Goal: Register for event/course: Sign up to attend an event or enroll in a course

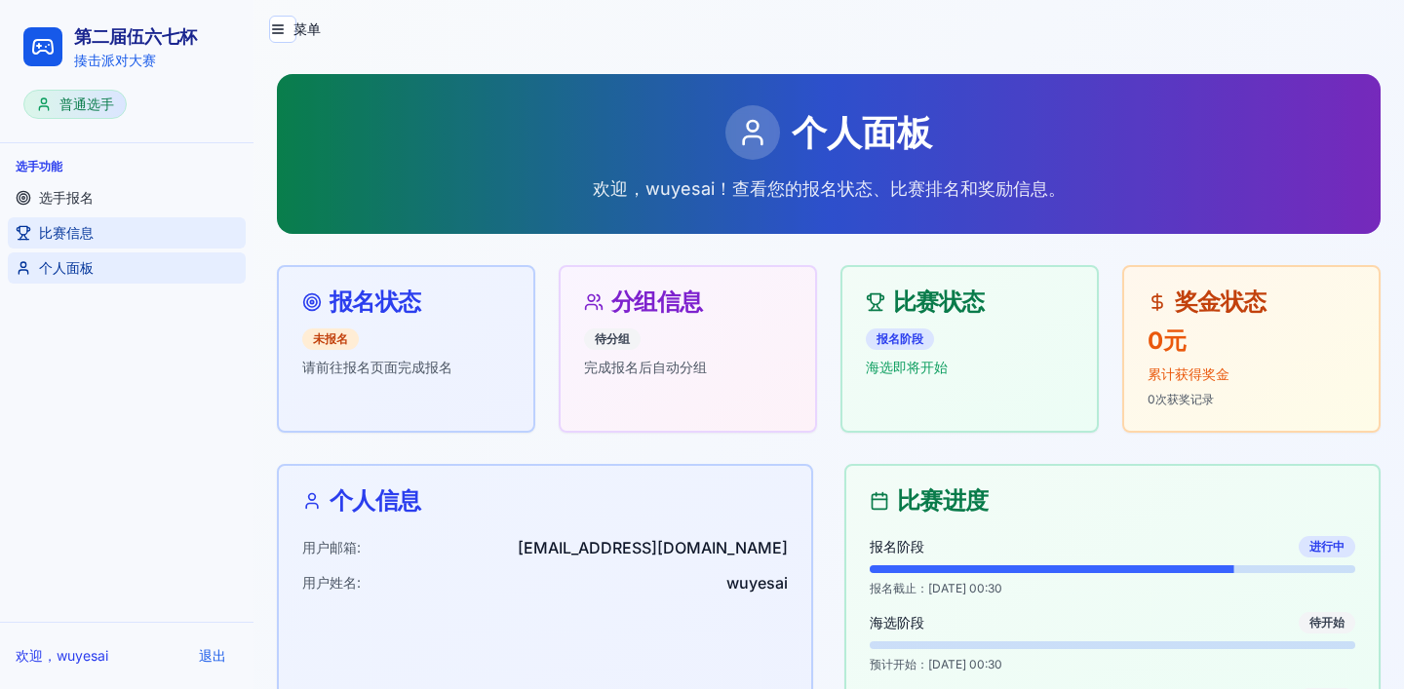
click at [109, 231] on link "比赛信息" at bounding box center [127, 232] width 238 height 31
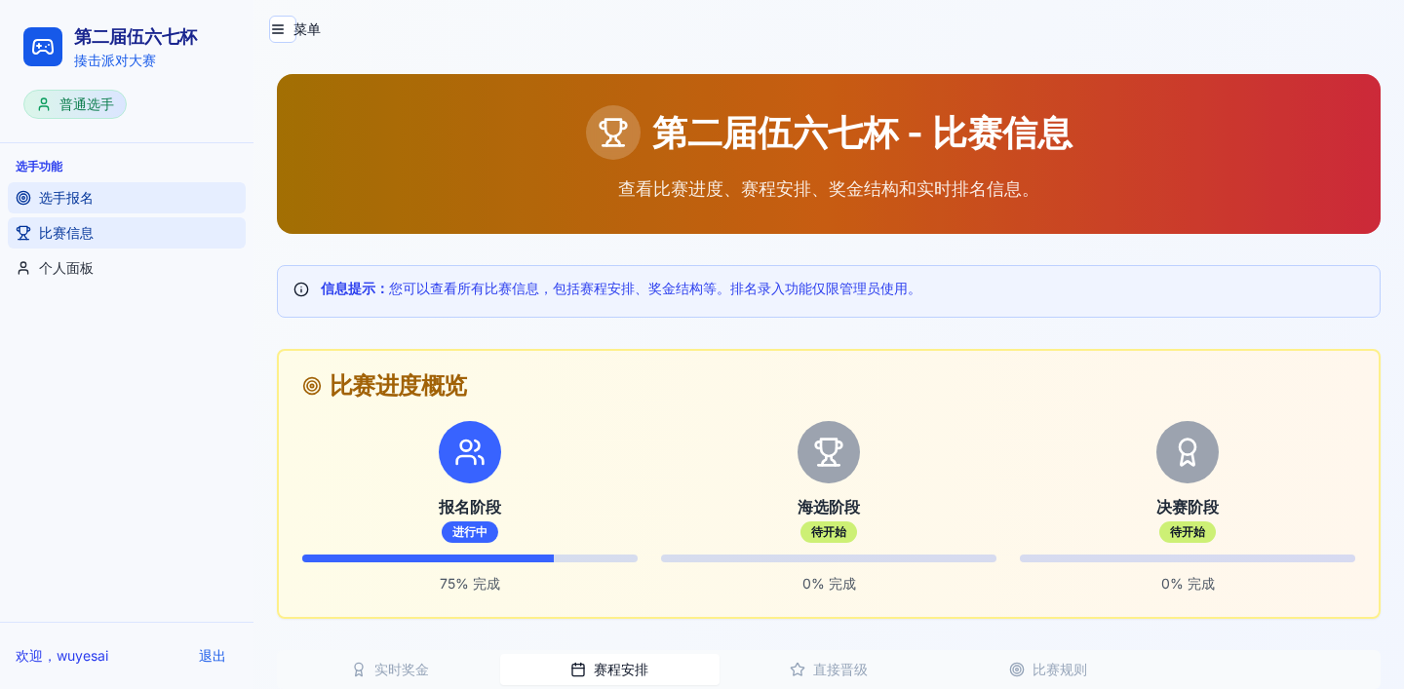
click at [102, 196] on link "选手报名" at bounding box center [127, 197] width 238 height 31
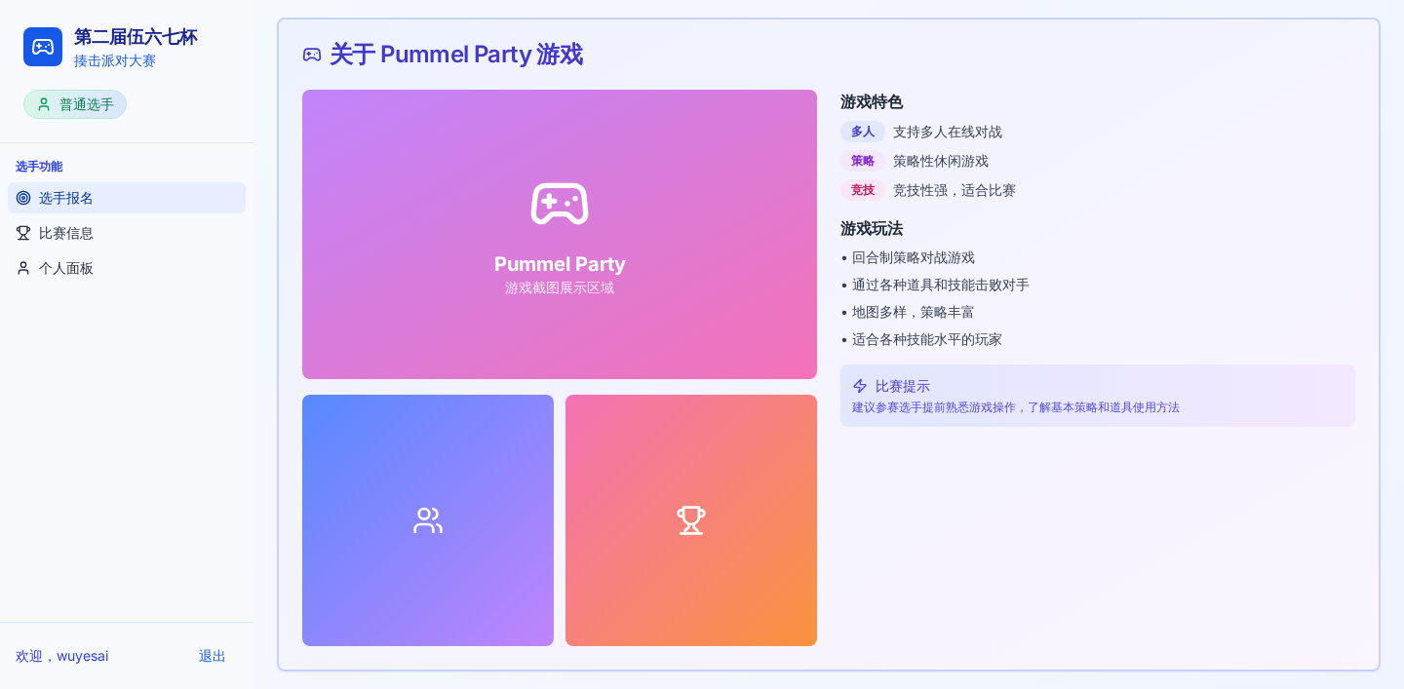
scroll to position [1543, 0]
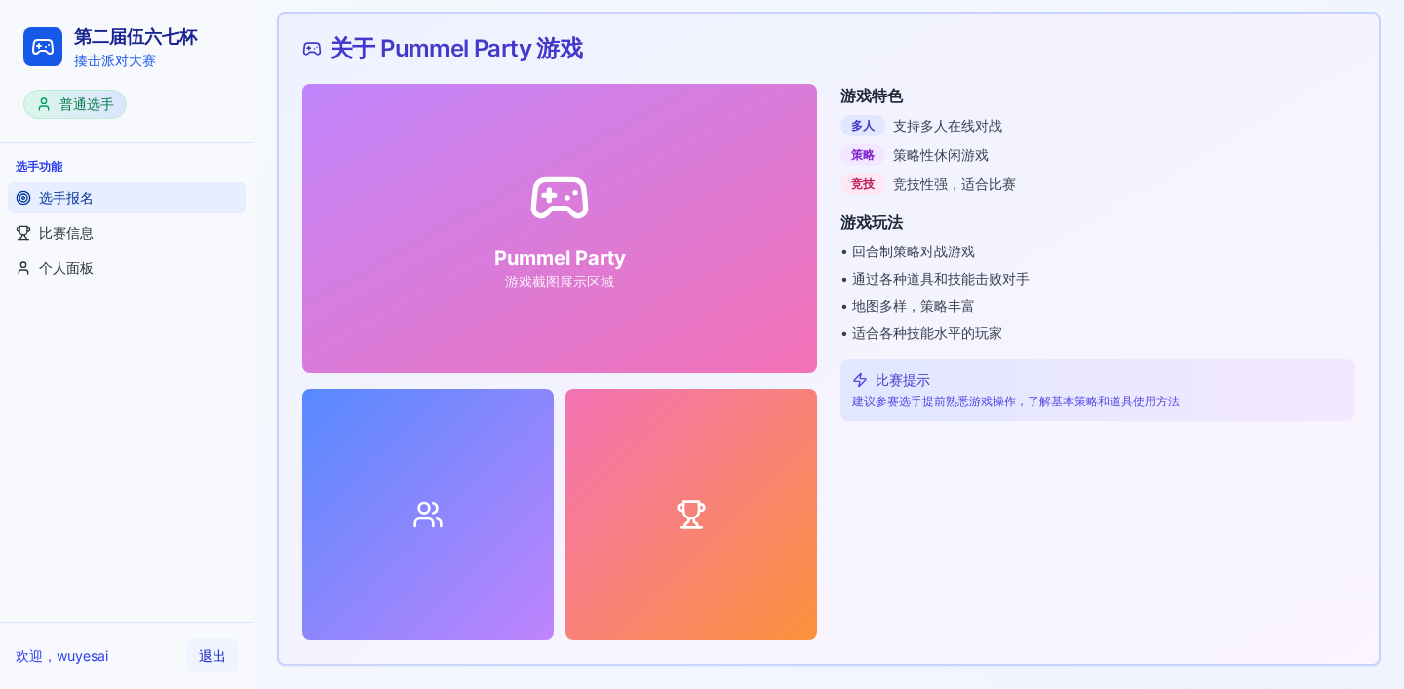
click at [216, 661] on button "退出" at bounding box center [212, 656] width 51 height 35
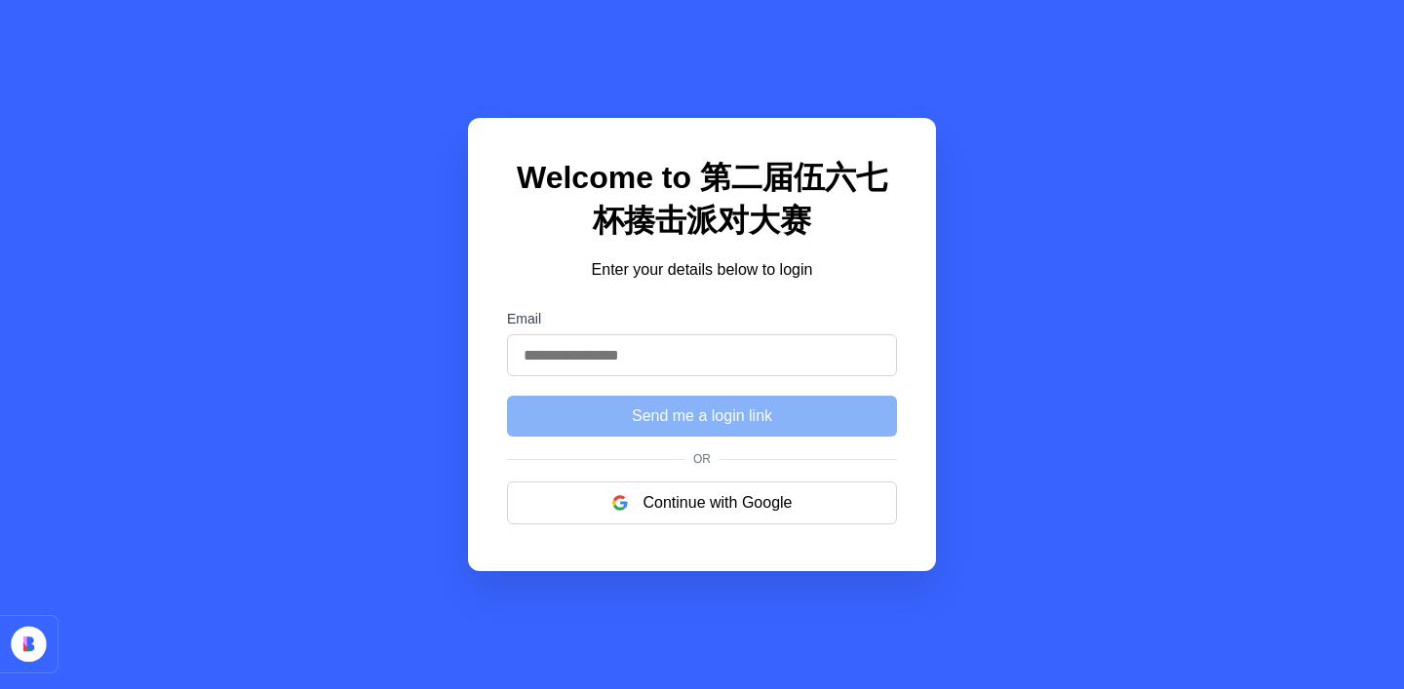
click at [603, 353] on input "Email" at bounding box center [702, 355] width 390 height 42
type input "**********"
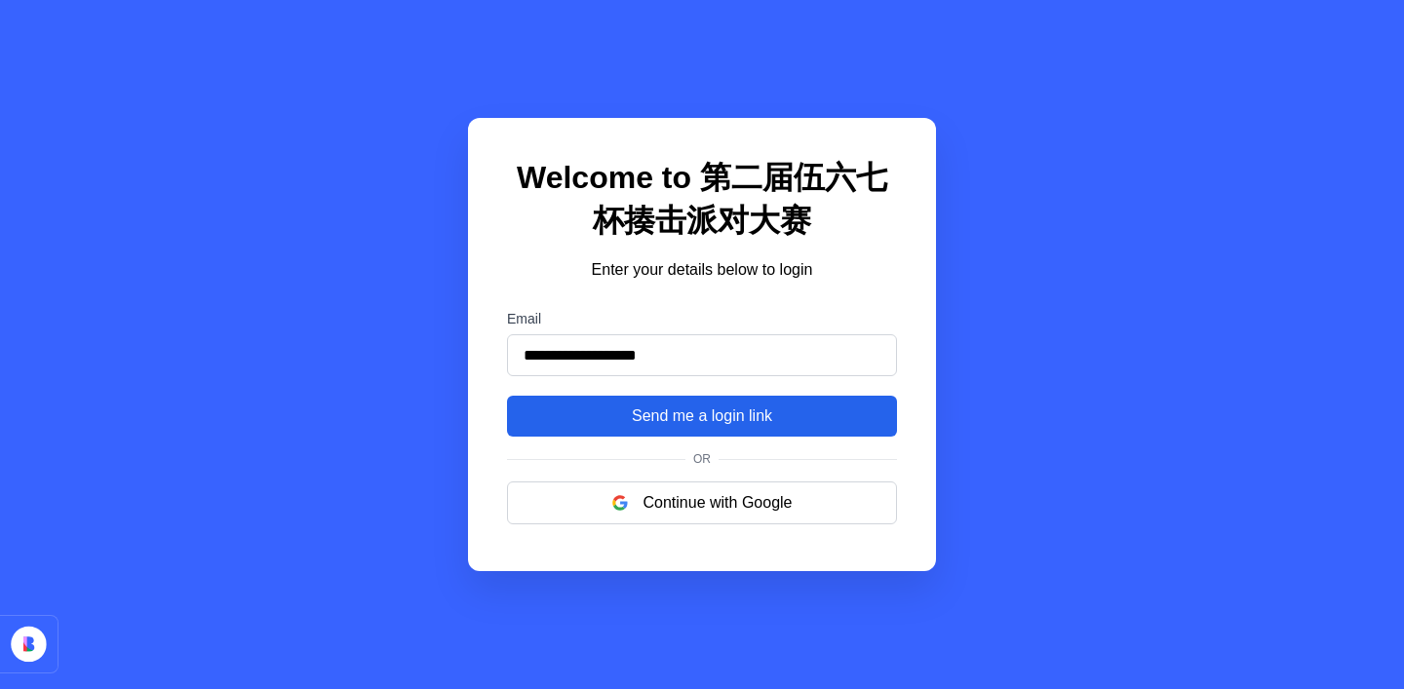
click at [685, 414] on button "Send me a login link" at bounding box center [702, 416] width 390 height 41
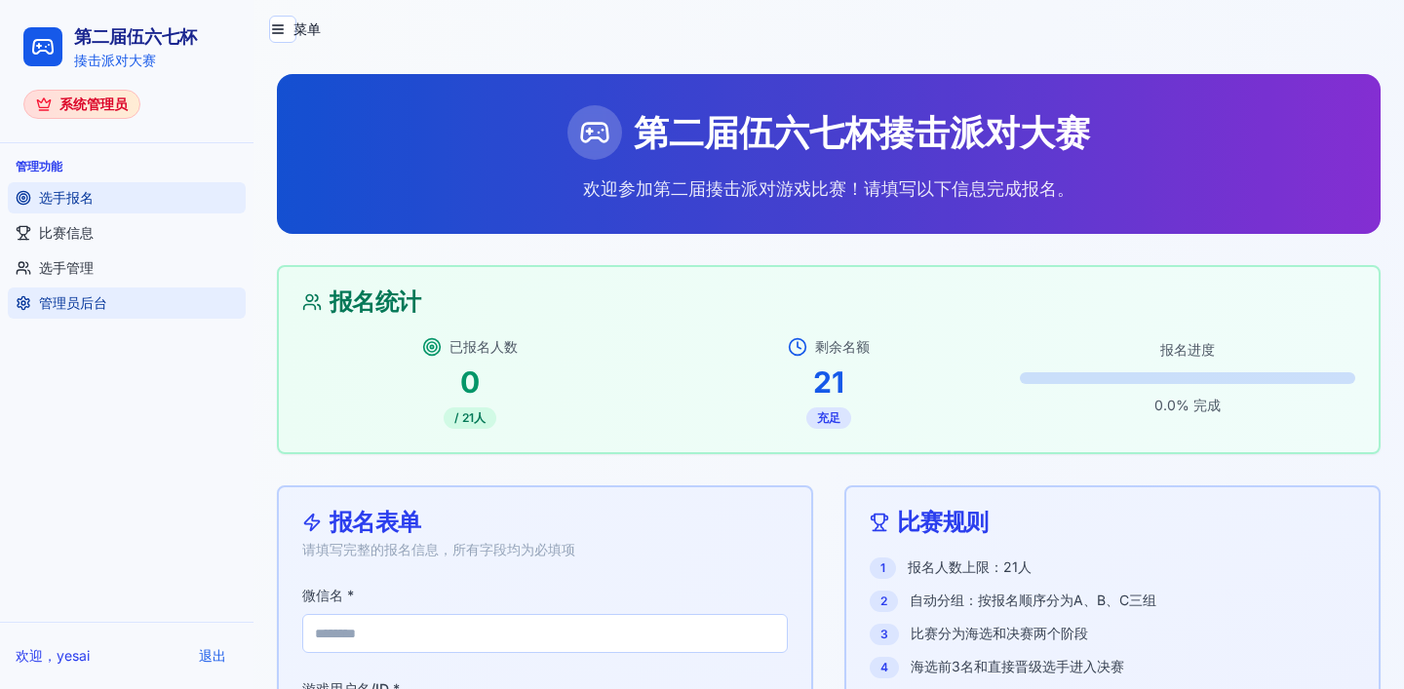
click at [116, 297] on link "管理员后台" at bounding box center [127, 303] width 238 height 31
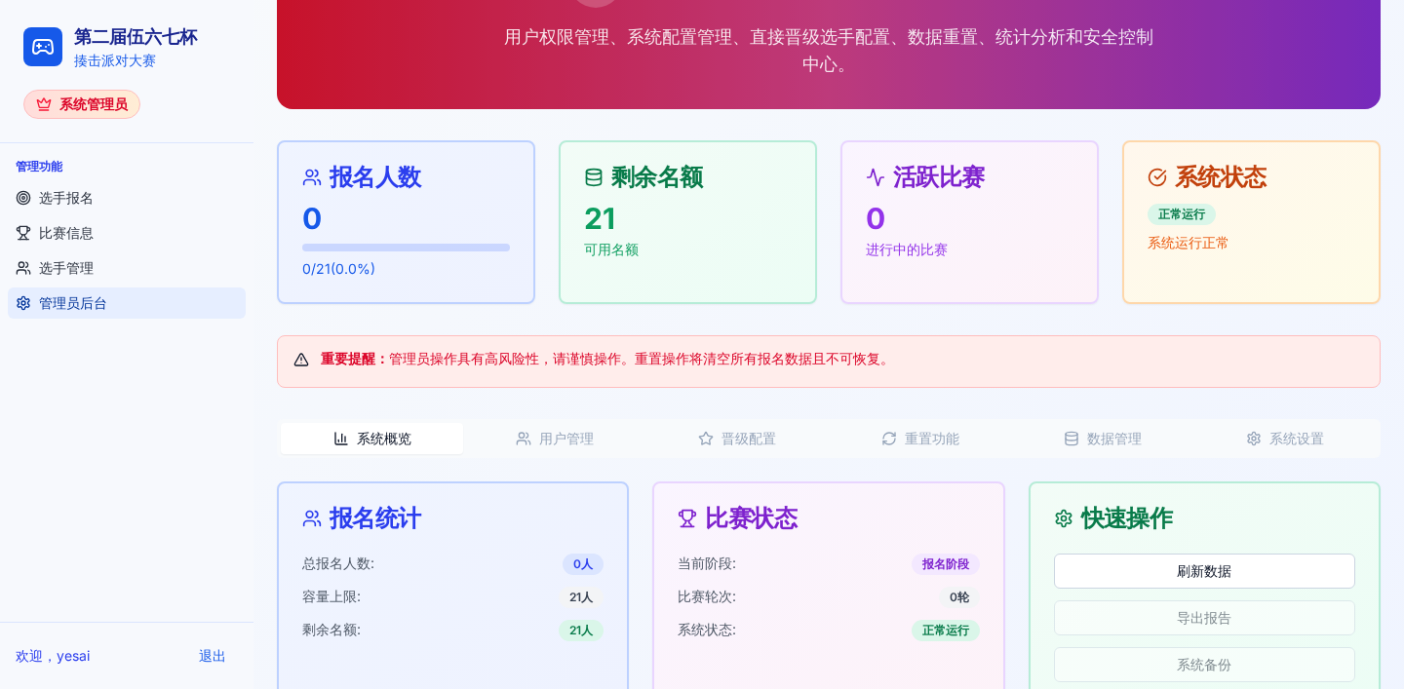
scroll to position [194, 0]
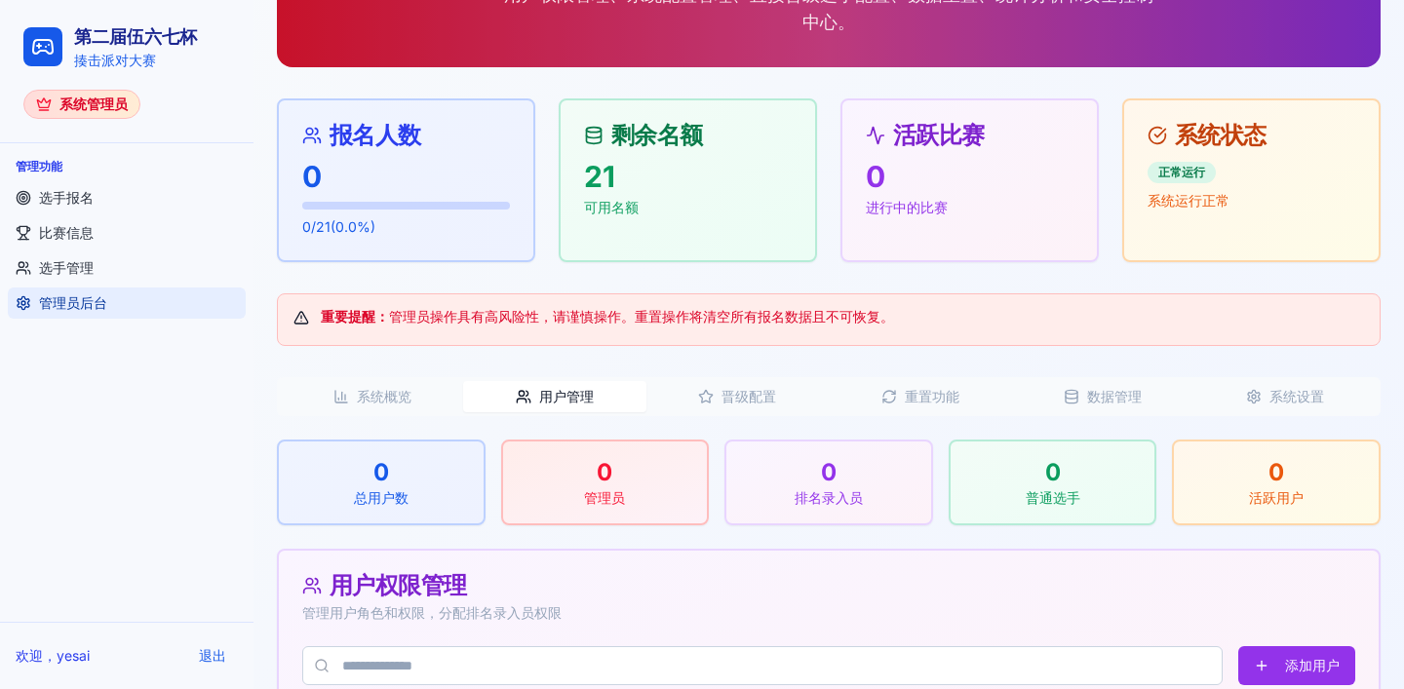
click at [559, 389] on button "用户管理" at bounding box center [554, 396] width 182 height 31
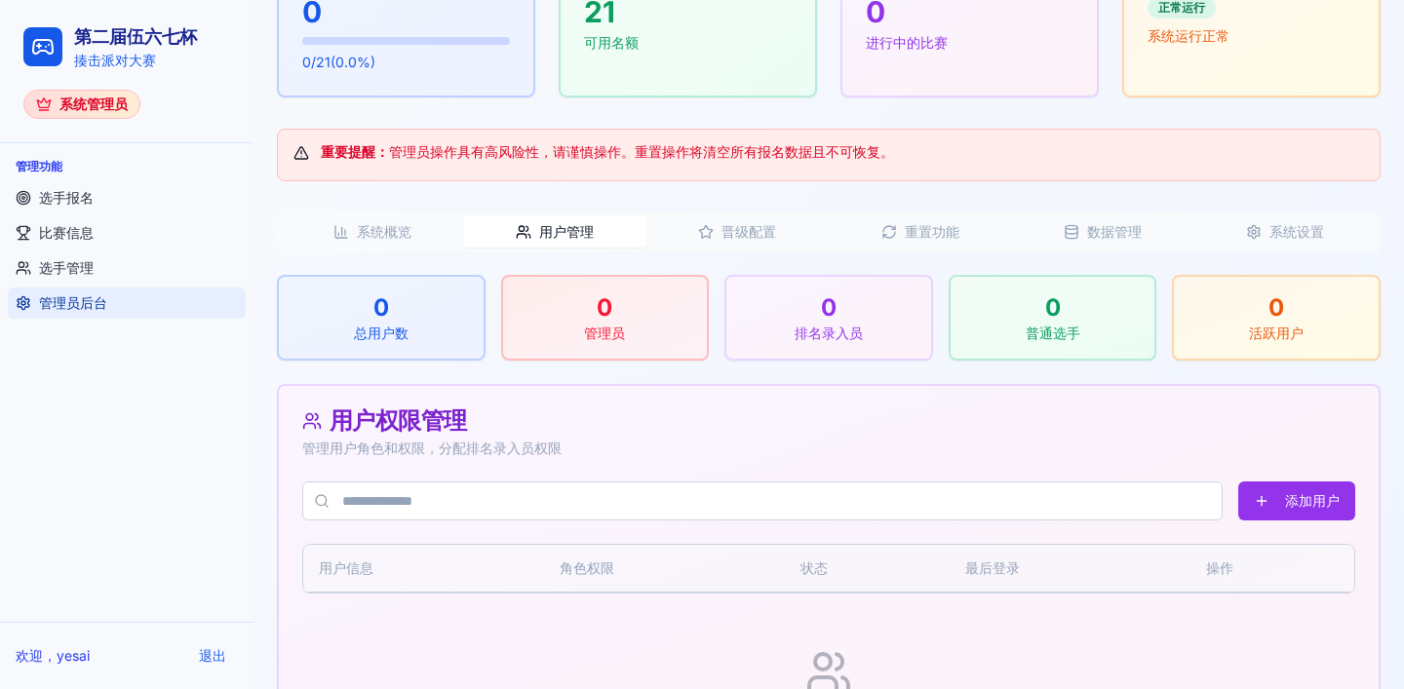
scroll to position [167, 0]
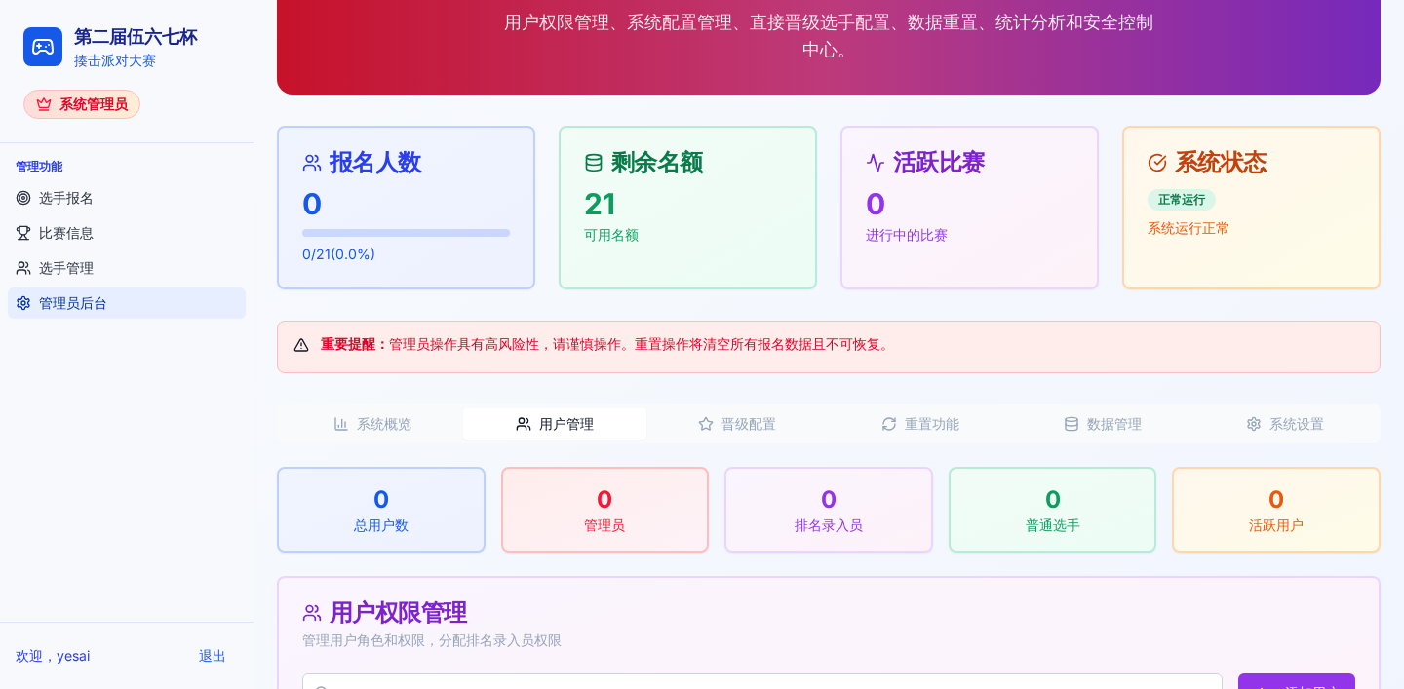
click at [730, 422] on button "晋级配置" at bounding box center [737, 424] width 182 height 31
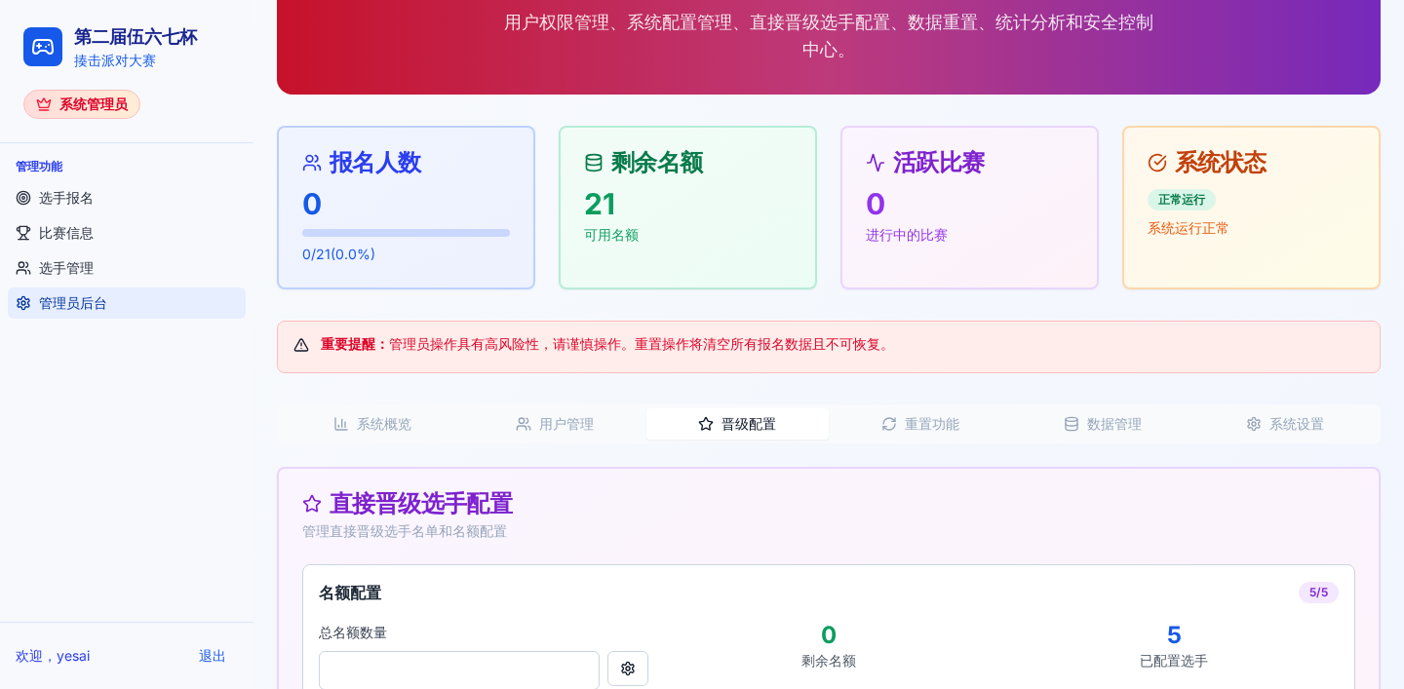
scroll to position [377, 0]
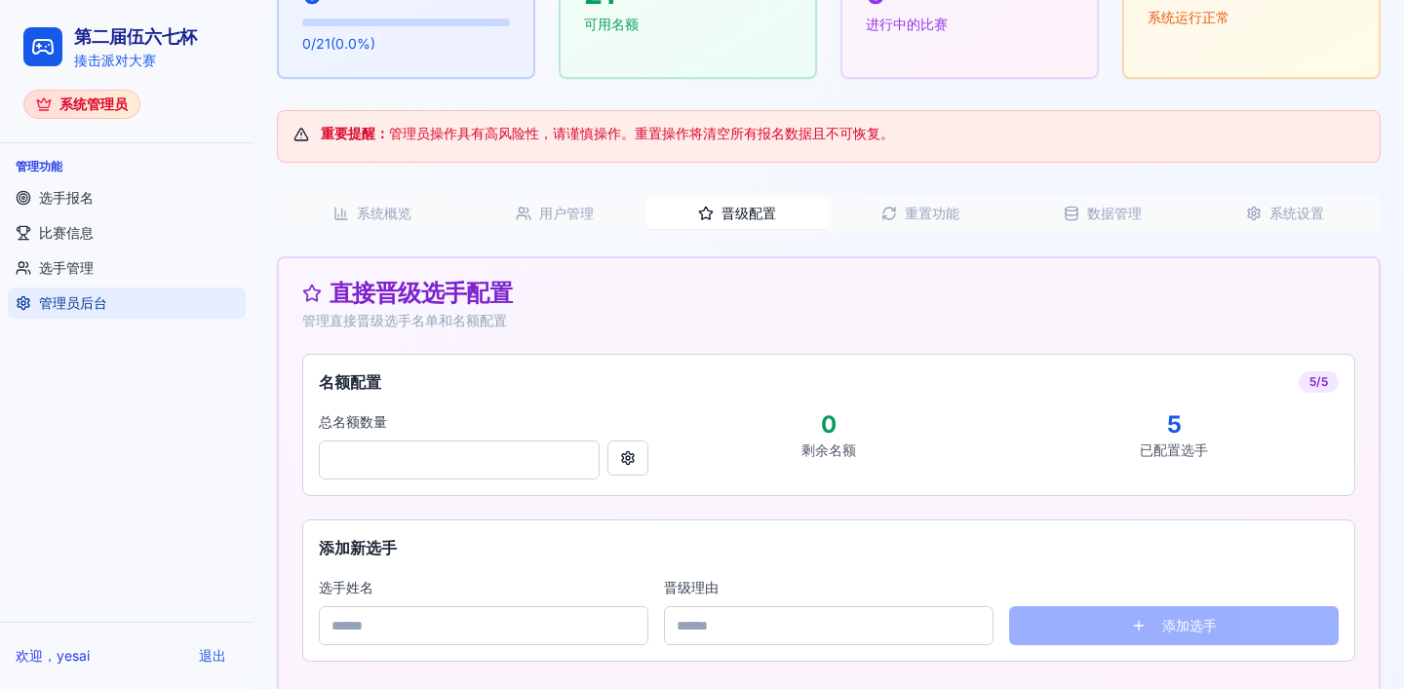
click at [881, 222] on button "重置功能" at bounding box center [920, 213] width 182 height 31
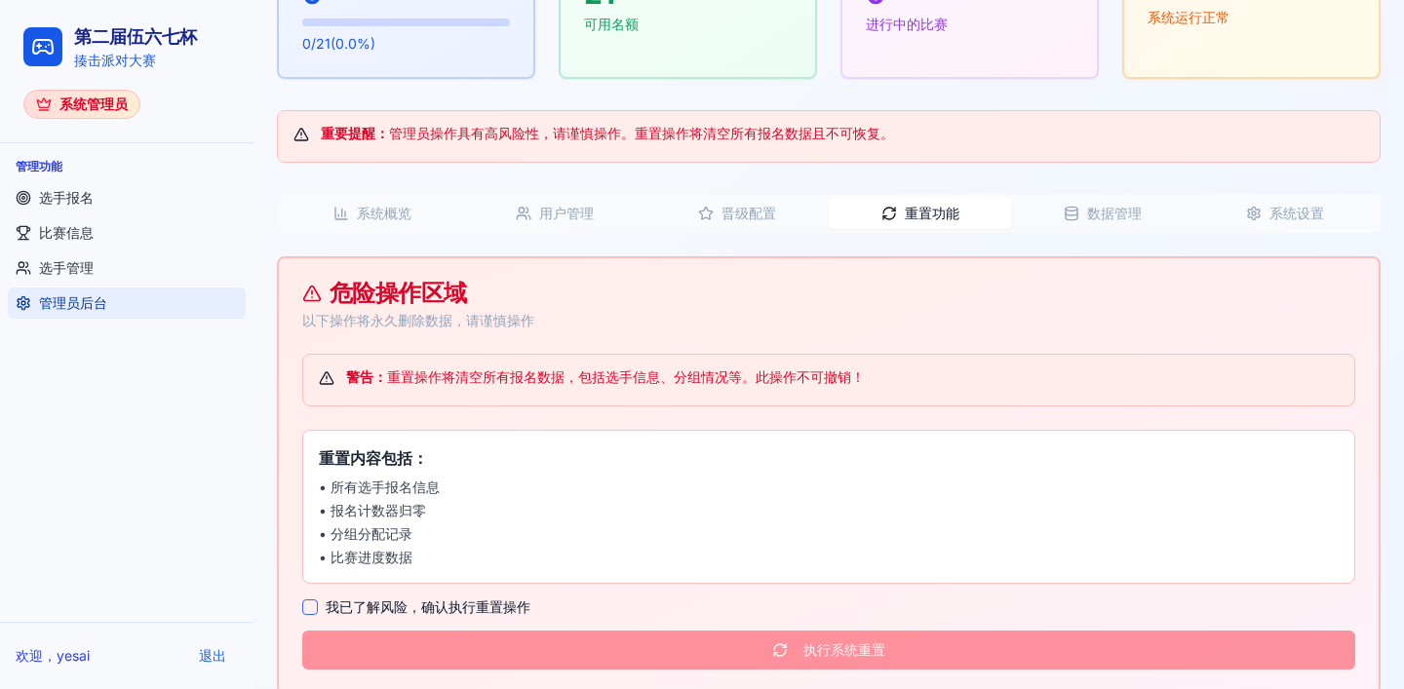
click at [1057, 218] on button "数据管理" at bounding box center [1102, 213] width 182 height 31
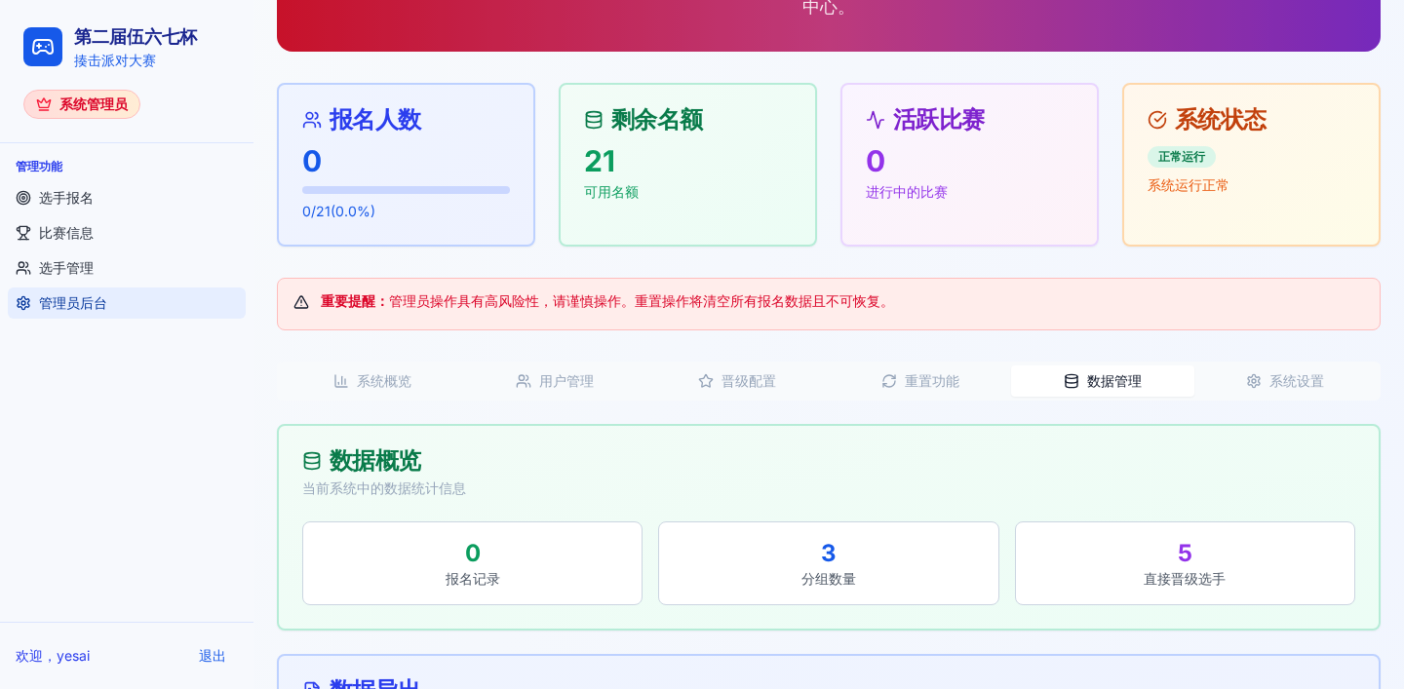
scroll to position [296, 0]
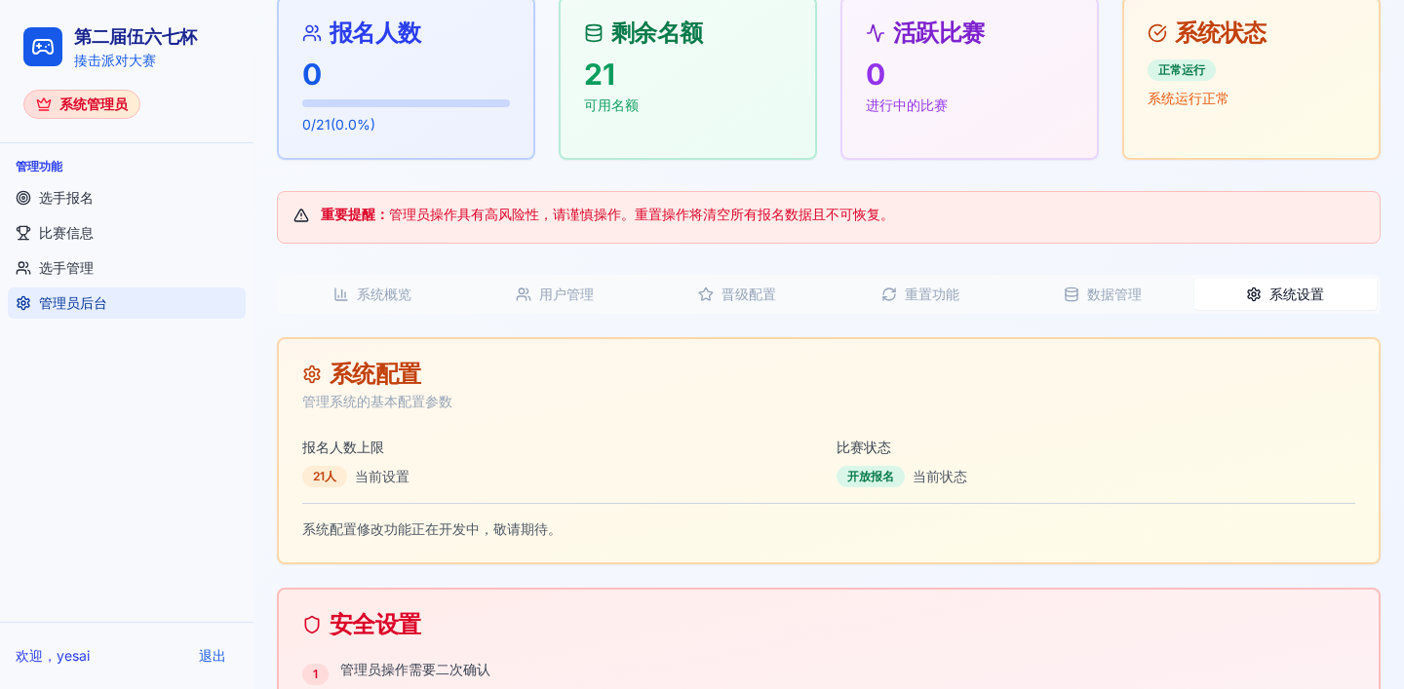
click at [1281, 288] on button "系统设置" at bounding box center [1285, 294] width 182 height 31
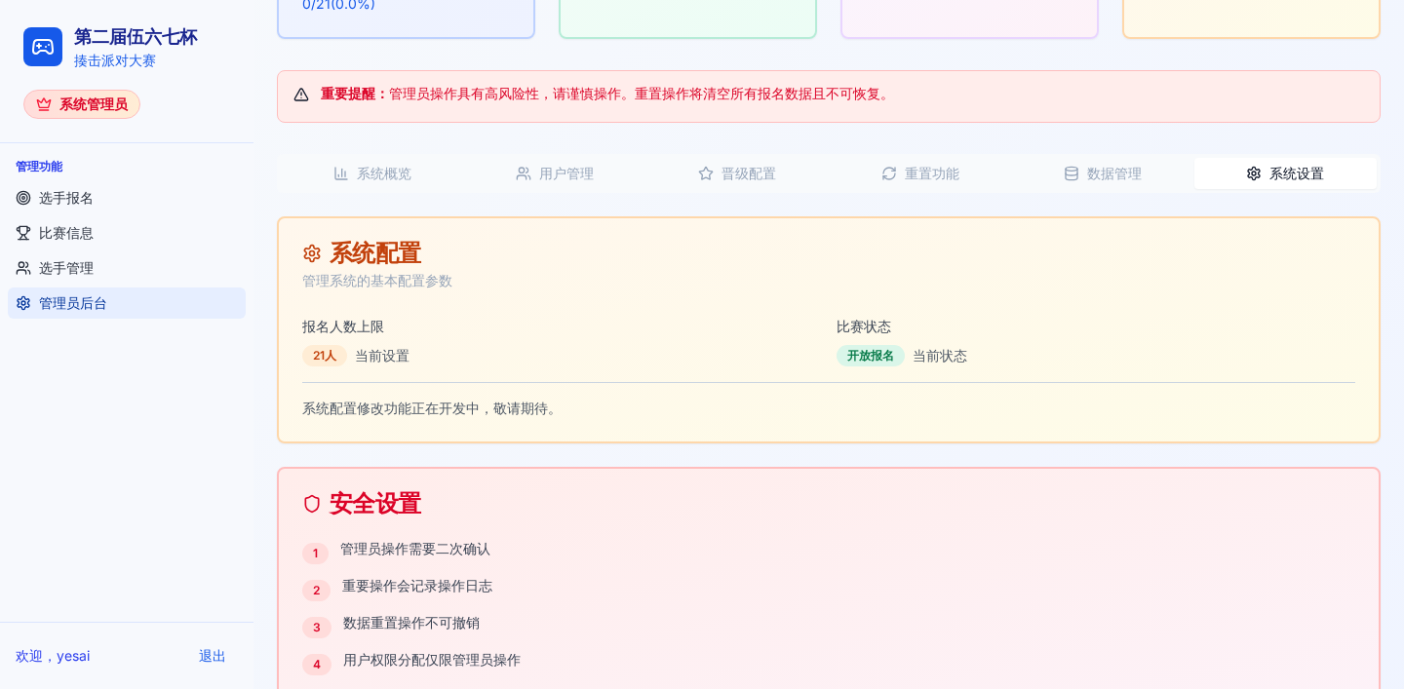
scroll to position [0, 0]
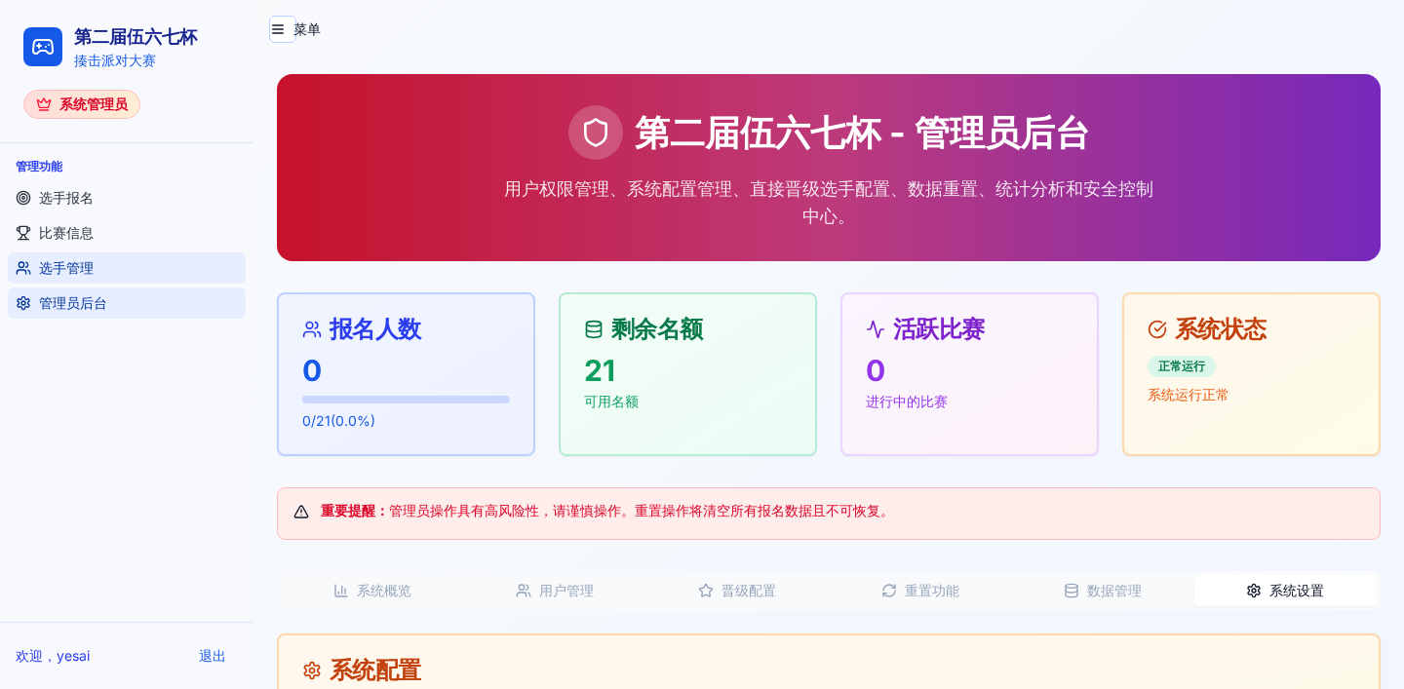
click at [117, 276] on link "选手管理" at bounding box center [127, 268] width 238 height 31
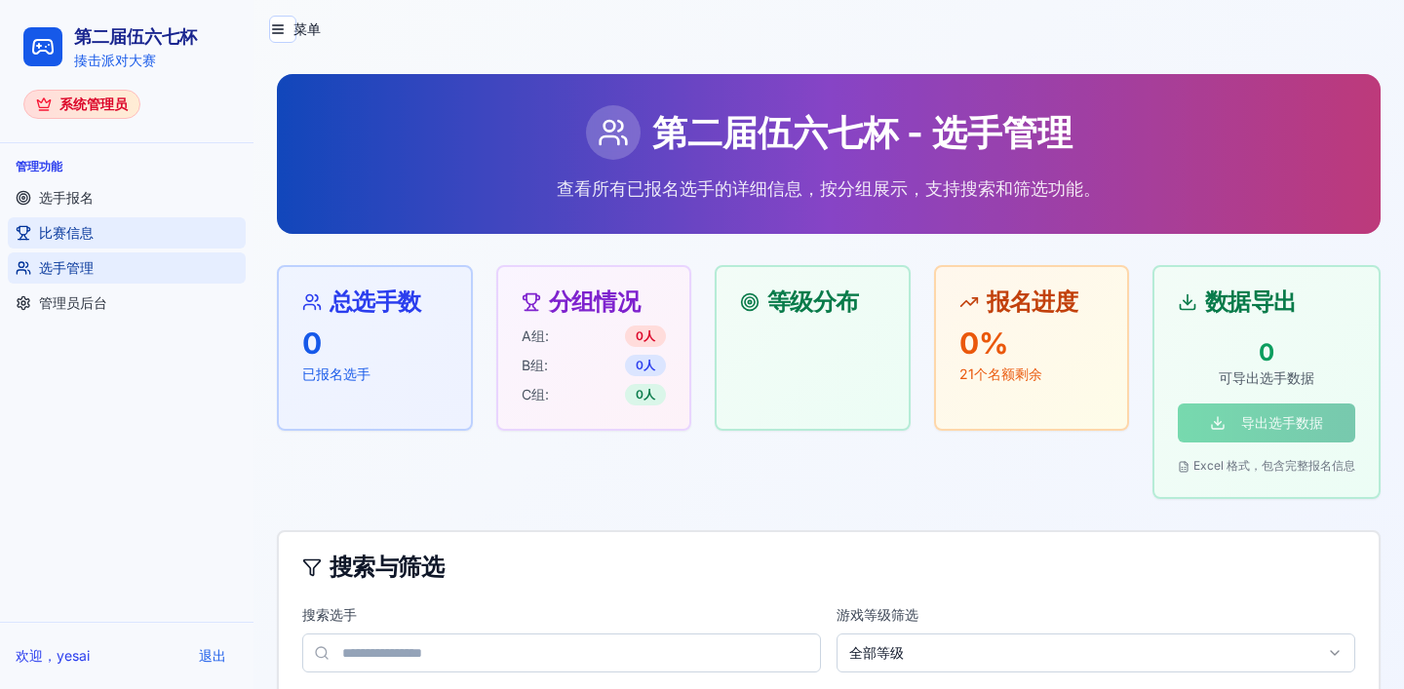
click at [100, 232] on link "比赛信息" at bounding box center [127, 232] width 238 height 31
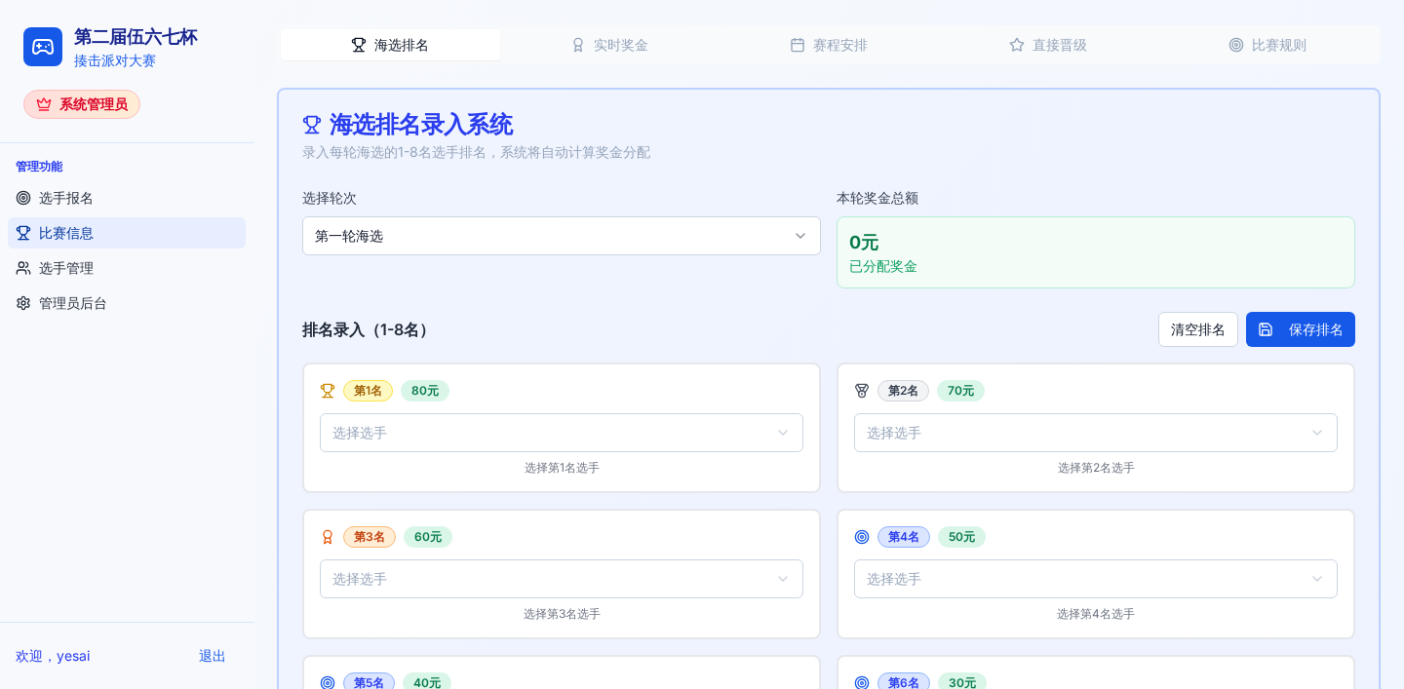
scroll to position [540, 0]
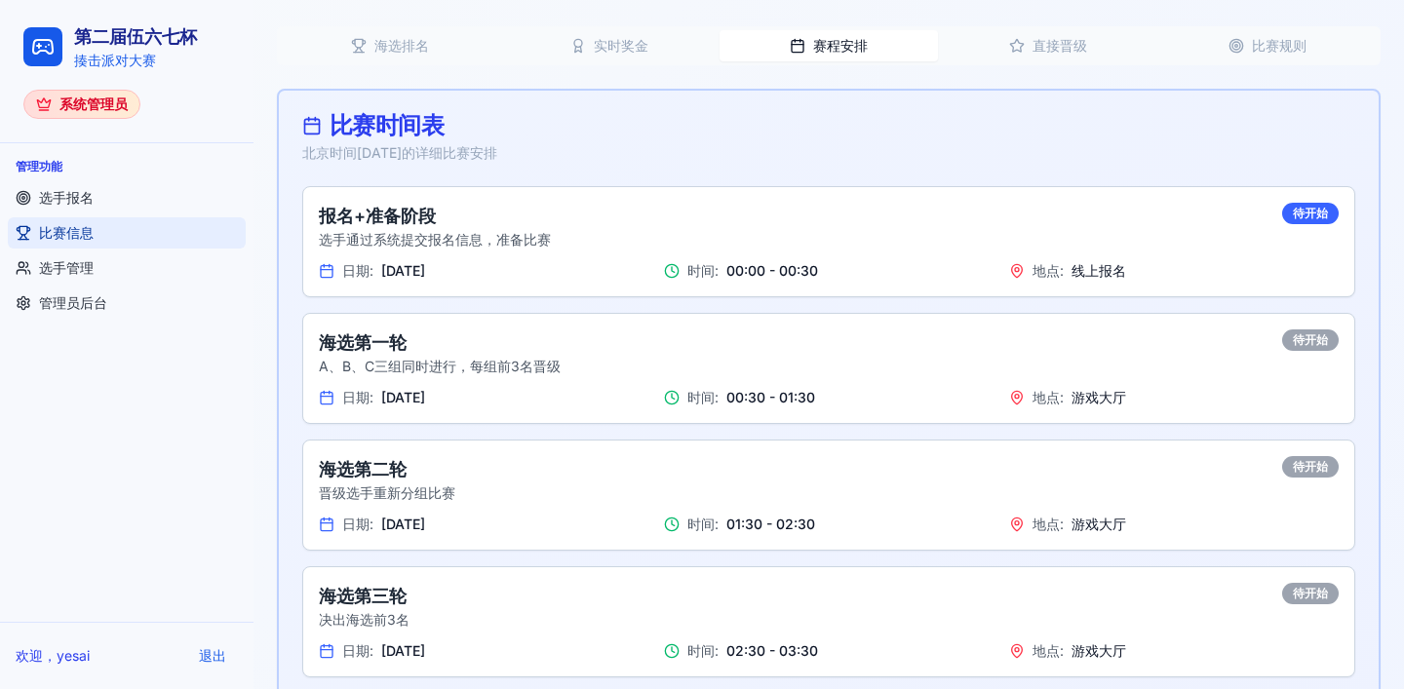
click at [818, 41] on button "赛程安排" at bounding box center [829, 45] width 219 height 31
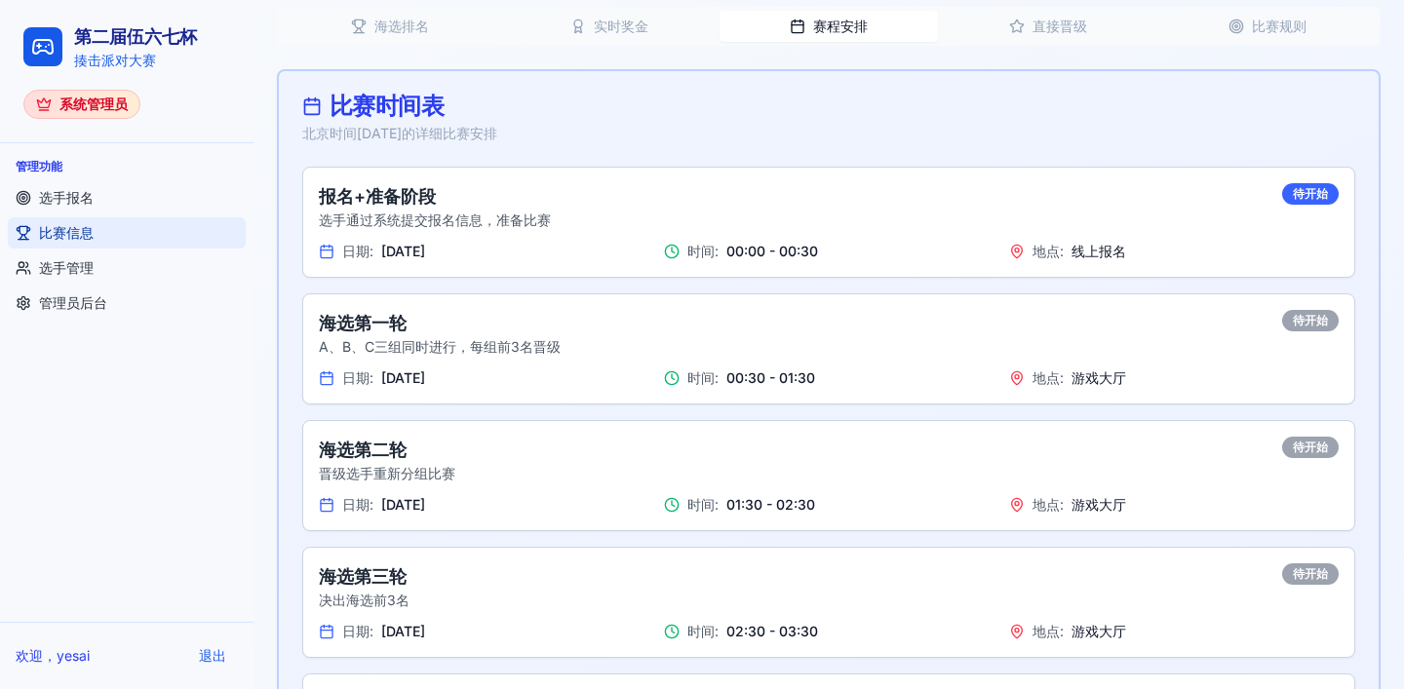
scroll to position [797, 0]
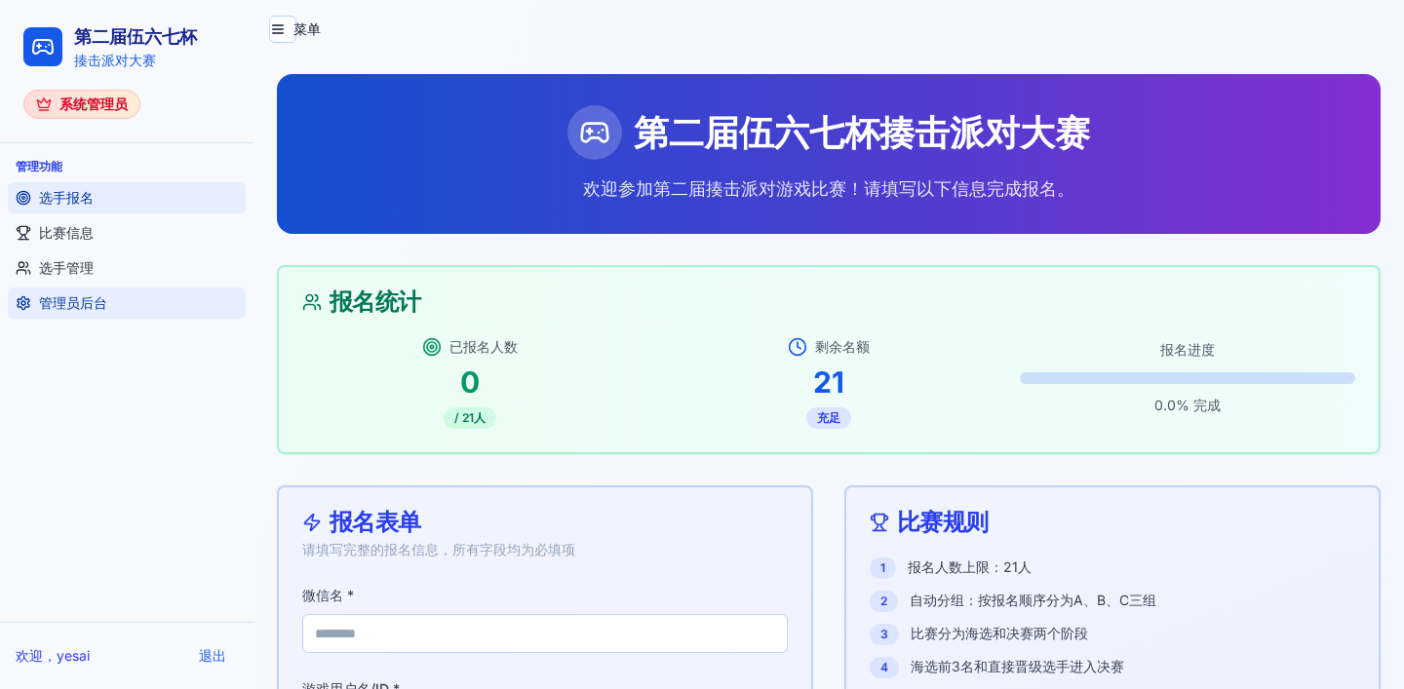
click at [111, 300] on link "管理员后台" at bounding box center [127, 303] width 238 height 31
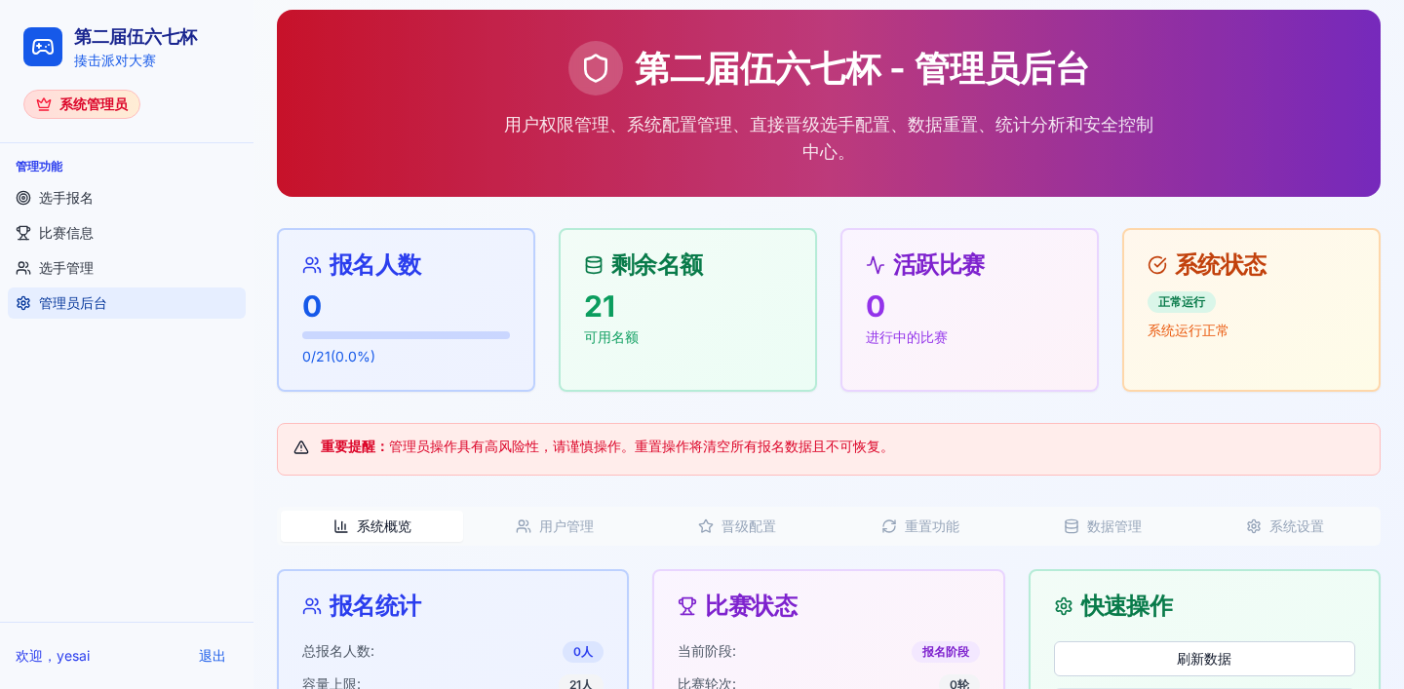
scroll to position [194, 0]
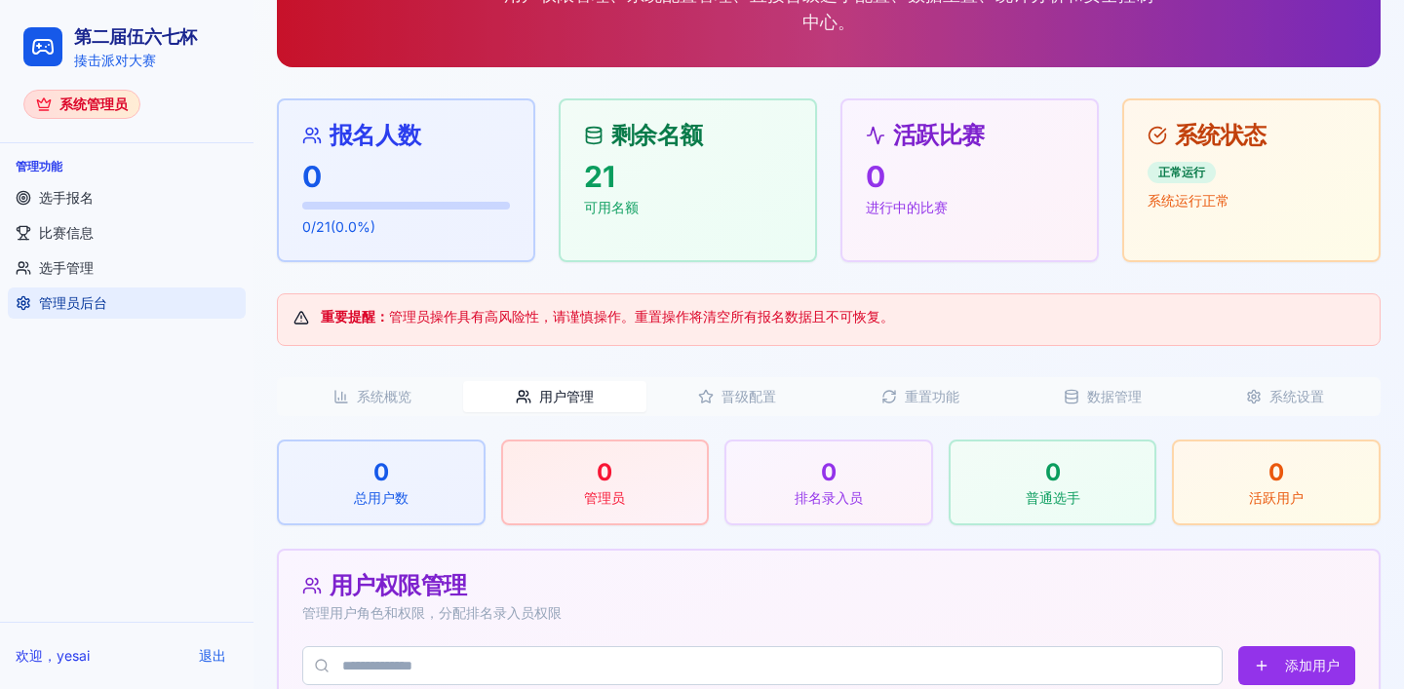
click at [581, 390] on button "用户管理" at bounding box center [554, 396] width 182 height 31
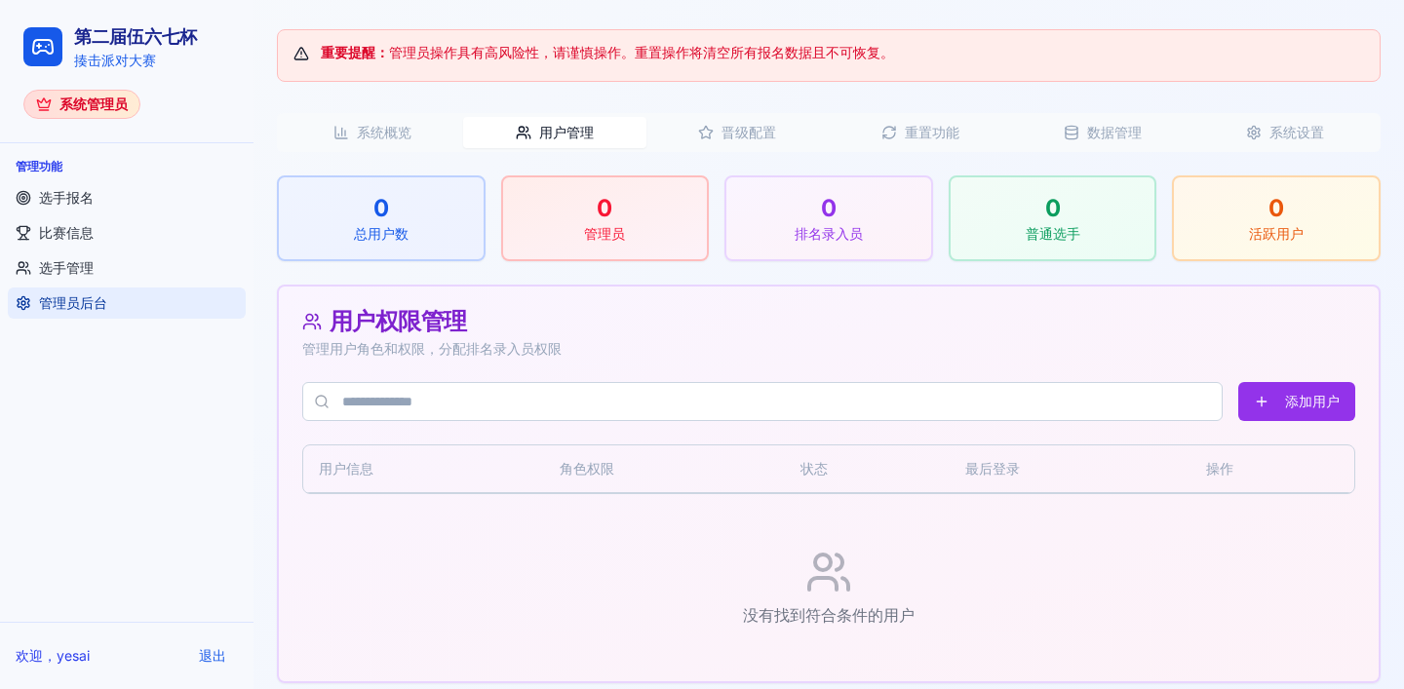
scroll to position [396, 0]
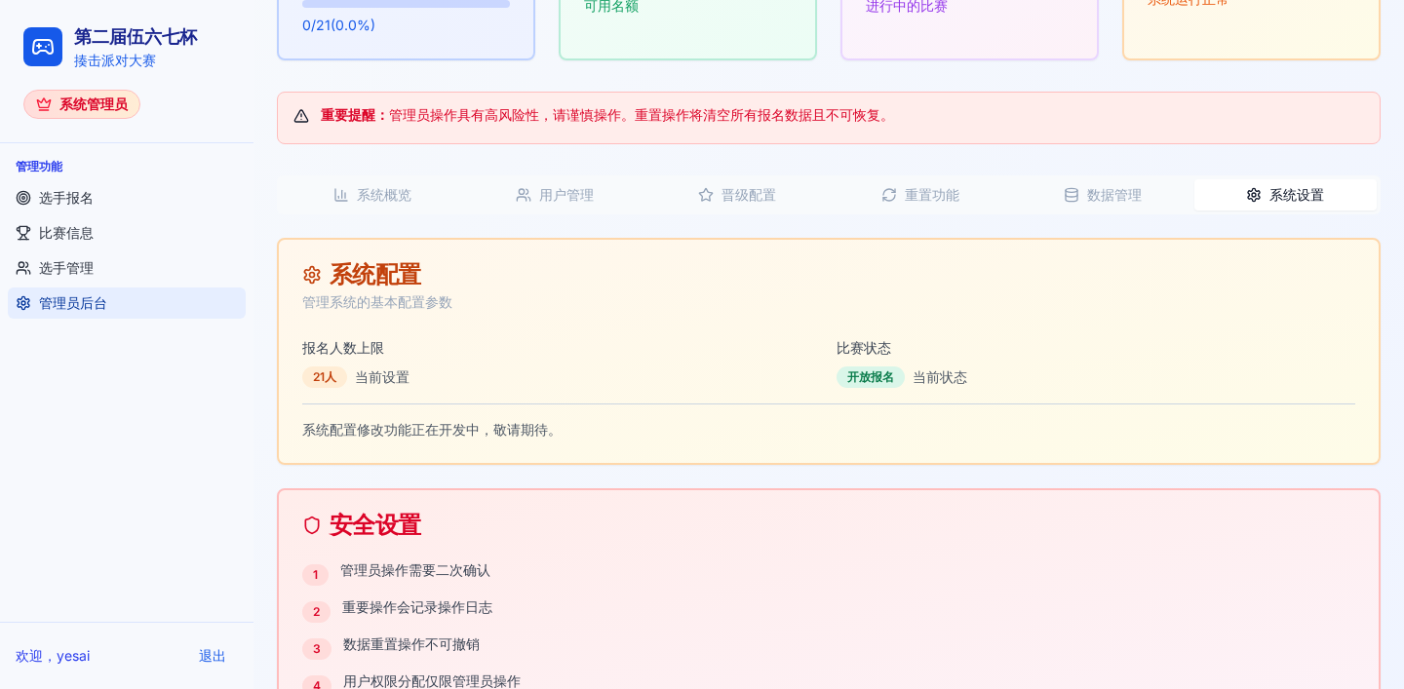
click at [1283, 194] on button "系统设置" at bounding box center [1285, 194] width 182 height 31
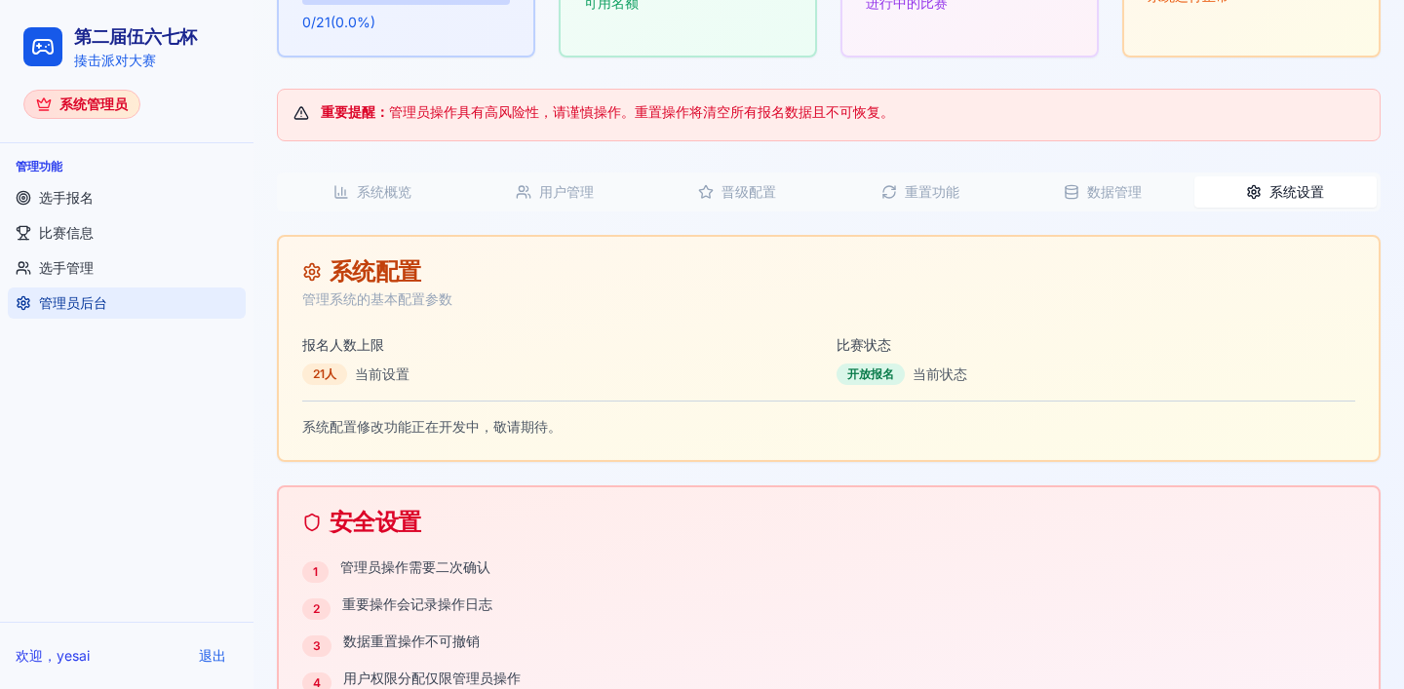
scroll to position [339, 0]
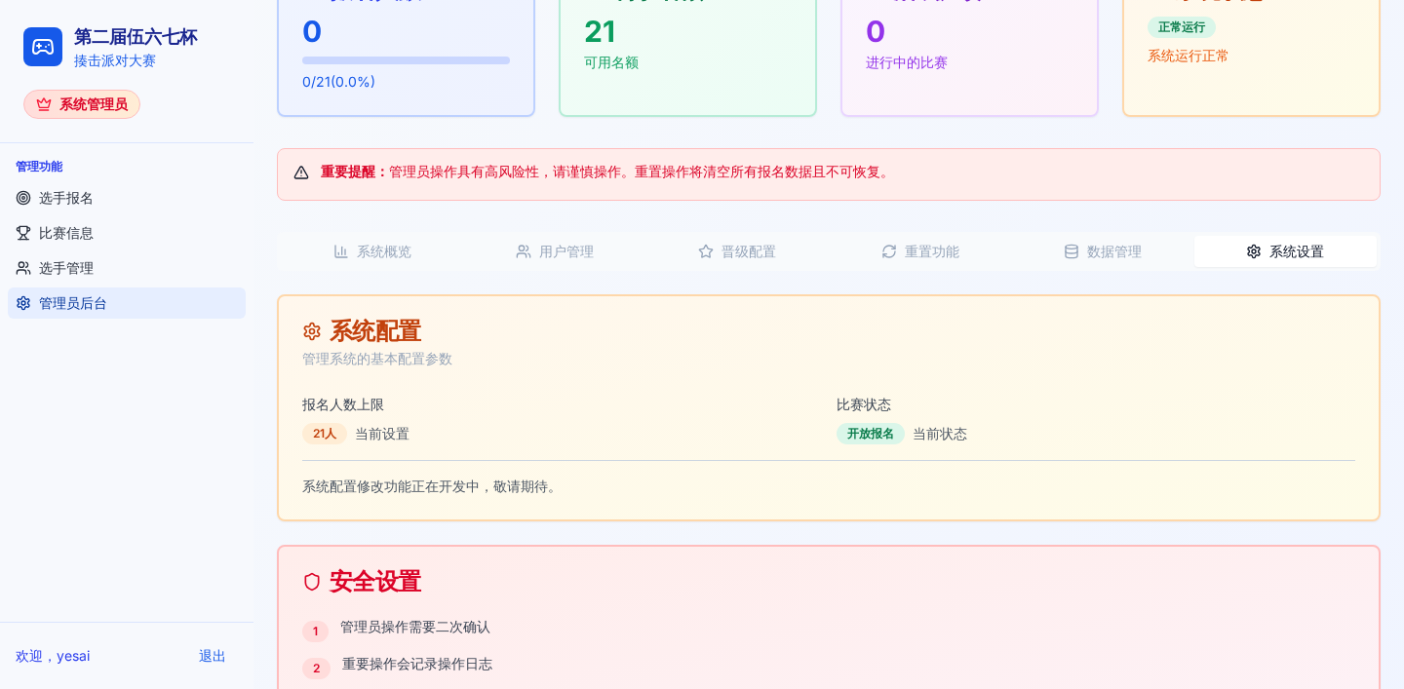
click at [1094, 249] on button "数据管理" at bounding box center [1102, 251] width 182 height 31
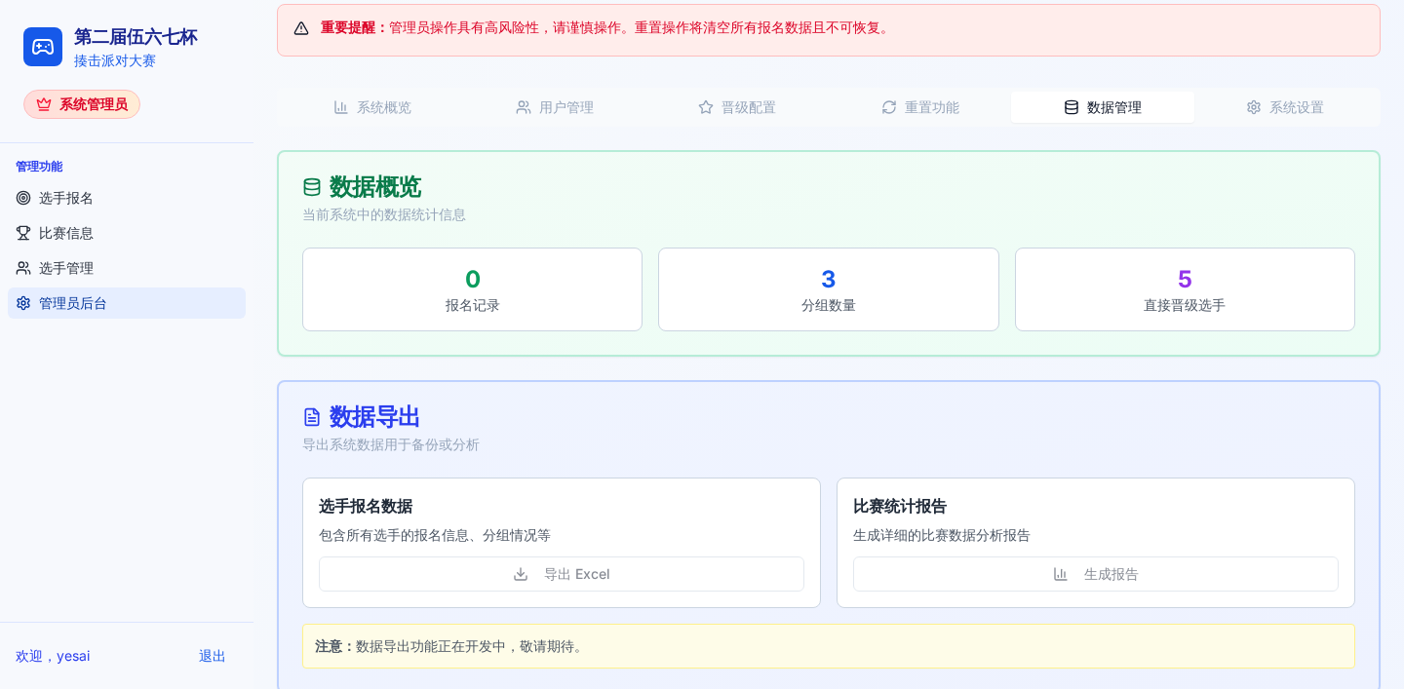
scroll to position [462, 0]
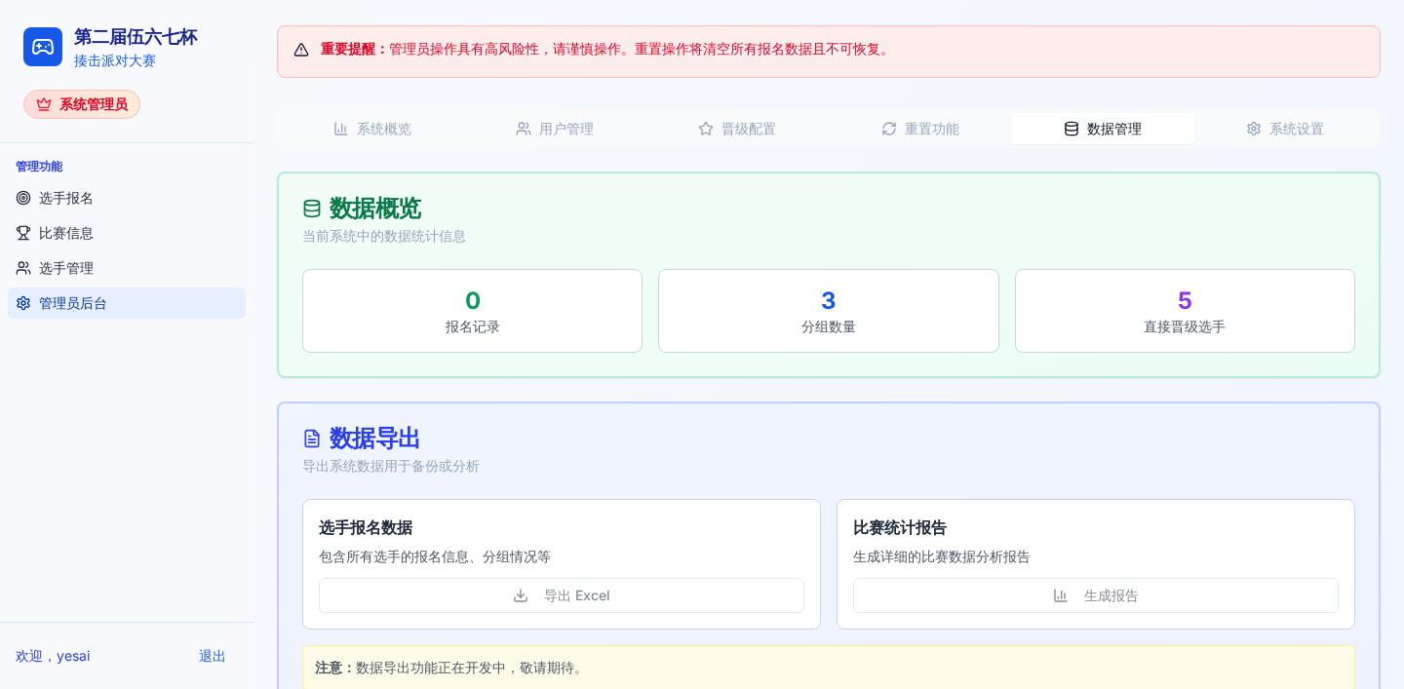
click at [933, 126] on button "重置功能" at bounding box center [920, 128] width 182 height 31
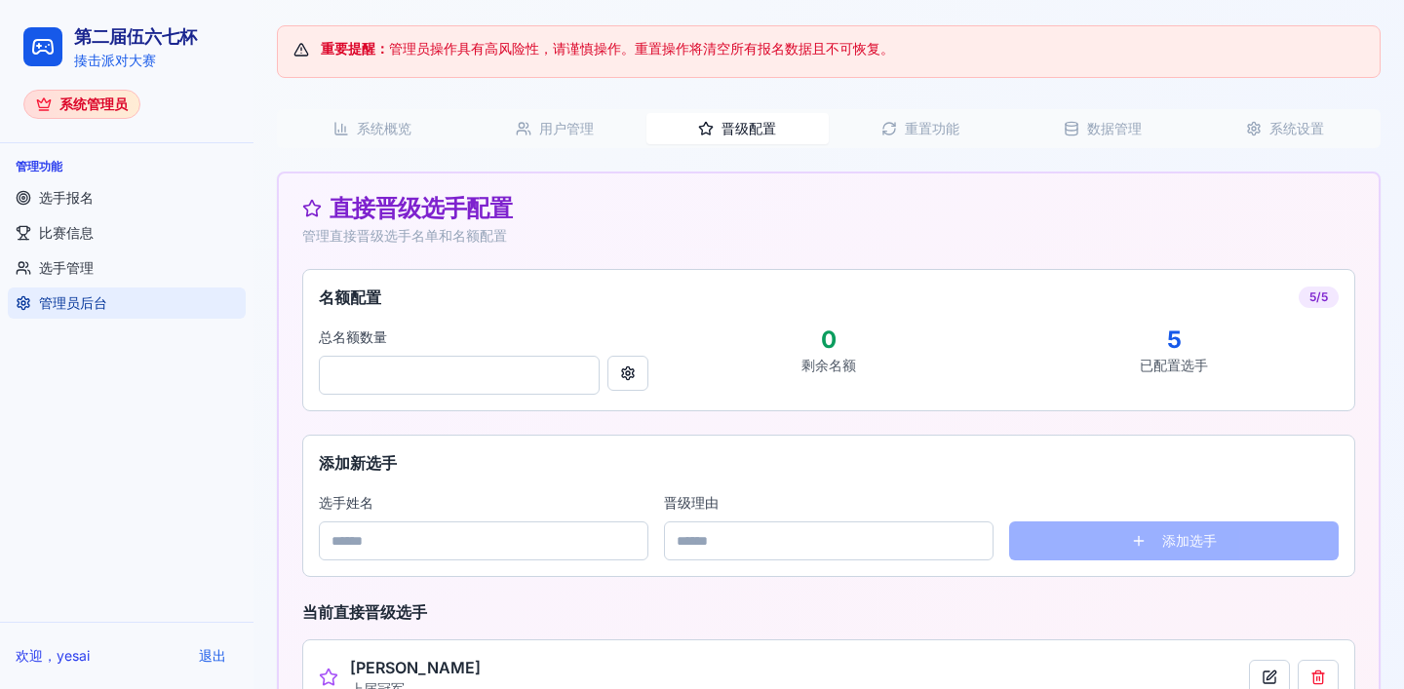
click at [762, 135] on button "晋级配置" at bounding box center [737, 128] width 182 height 31
click at [600, 130] on button "用户管理" at bounding box center [554, 128] width 182 height 31
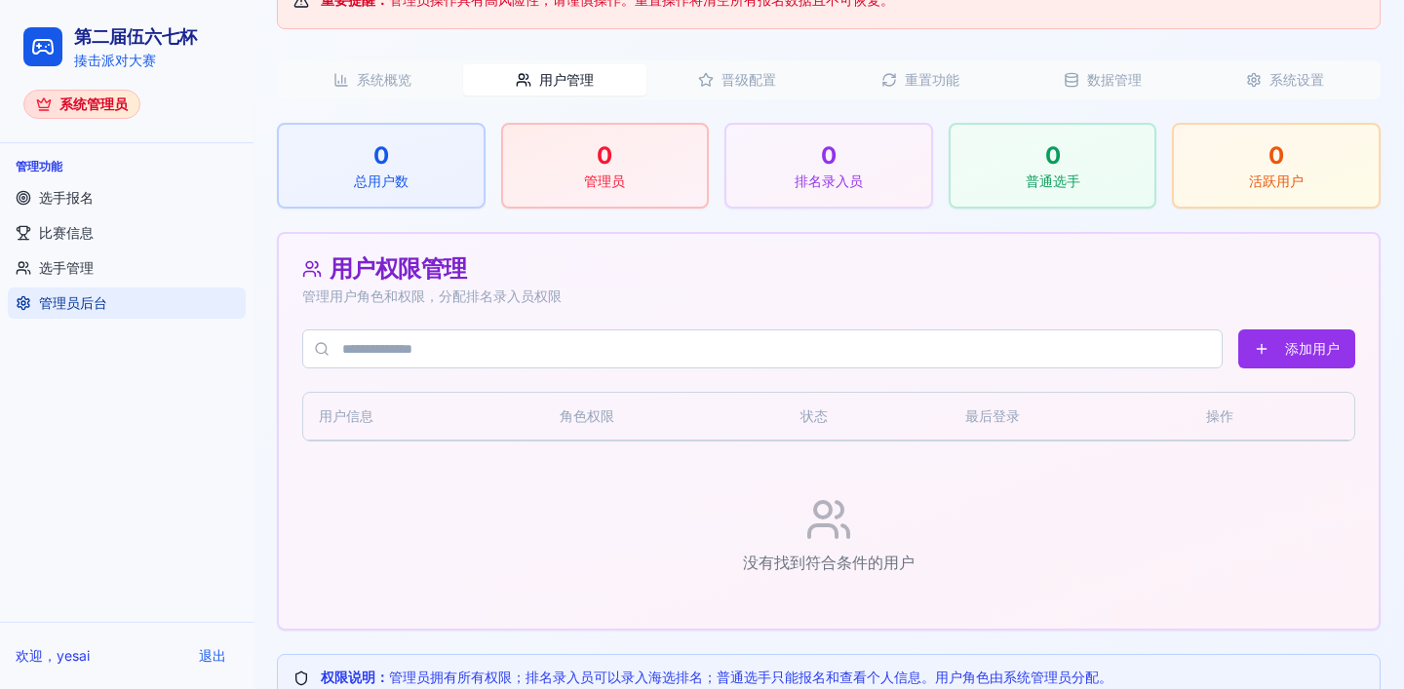
scroll to position [551, 0]
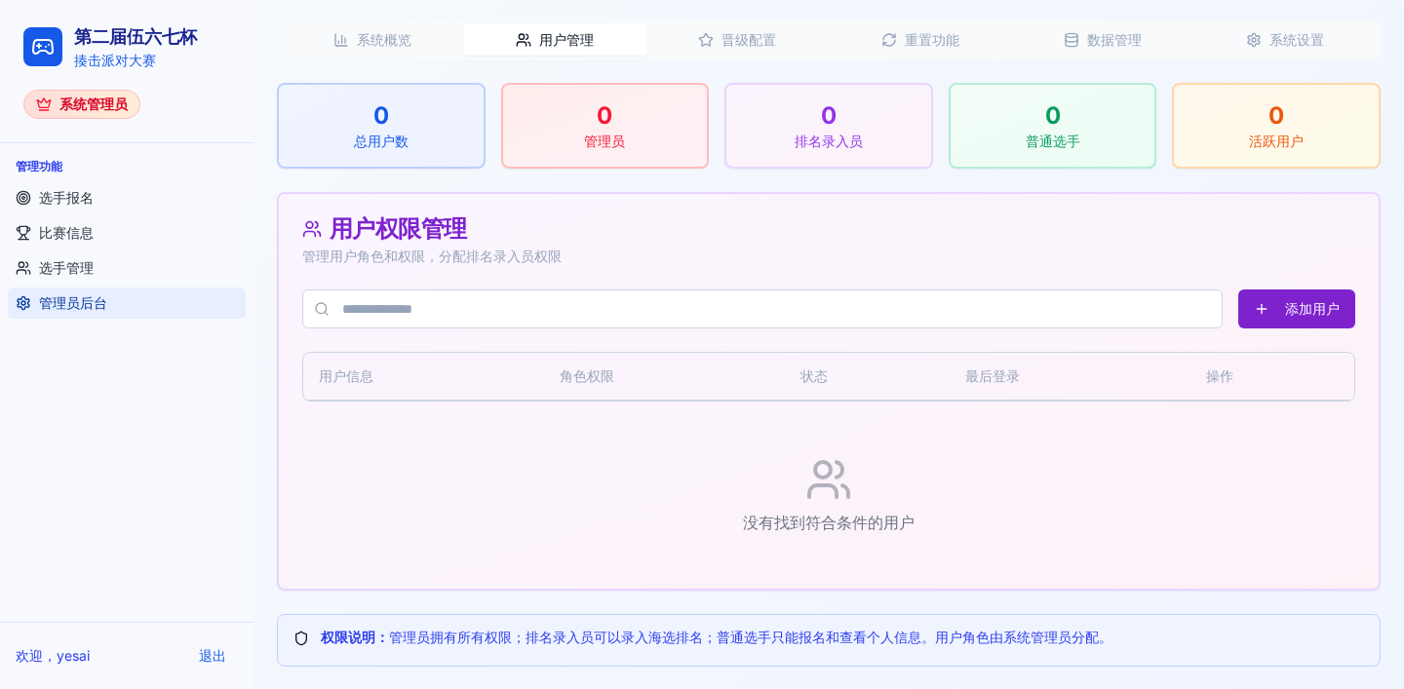
click at [1285, 315] on button "添加用户" at bounding box center [1296, 309] width 117 height 39
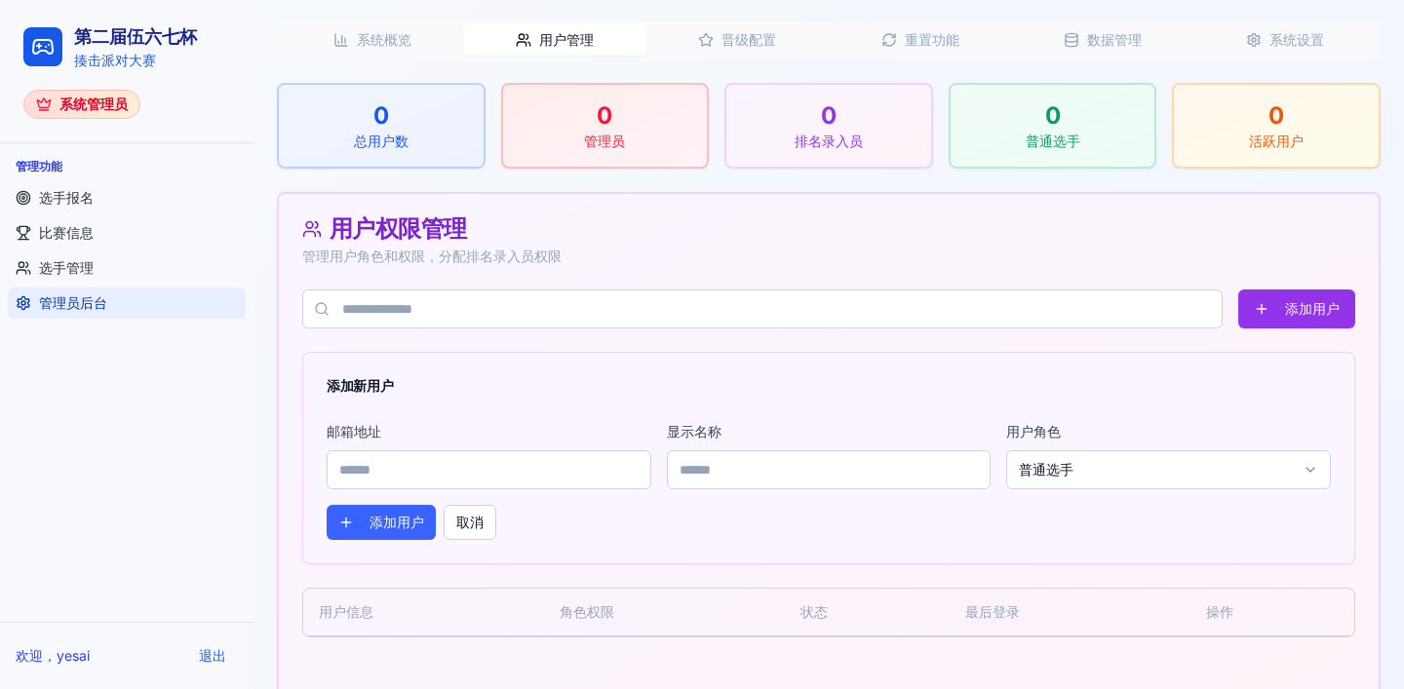
click at [447, 472] on input at bounding box center [489, 469] width 325 height 39
type input "**********"
click at [739, 467] on input at bounding box center [829, 469] width 325 height 39
type input "*******"
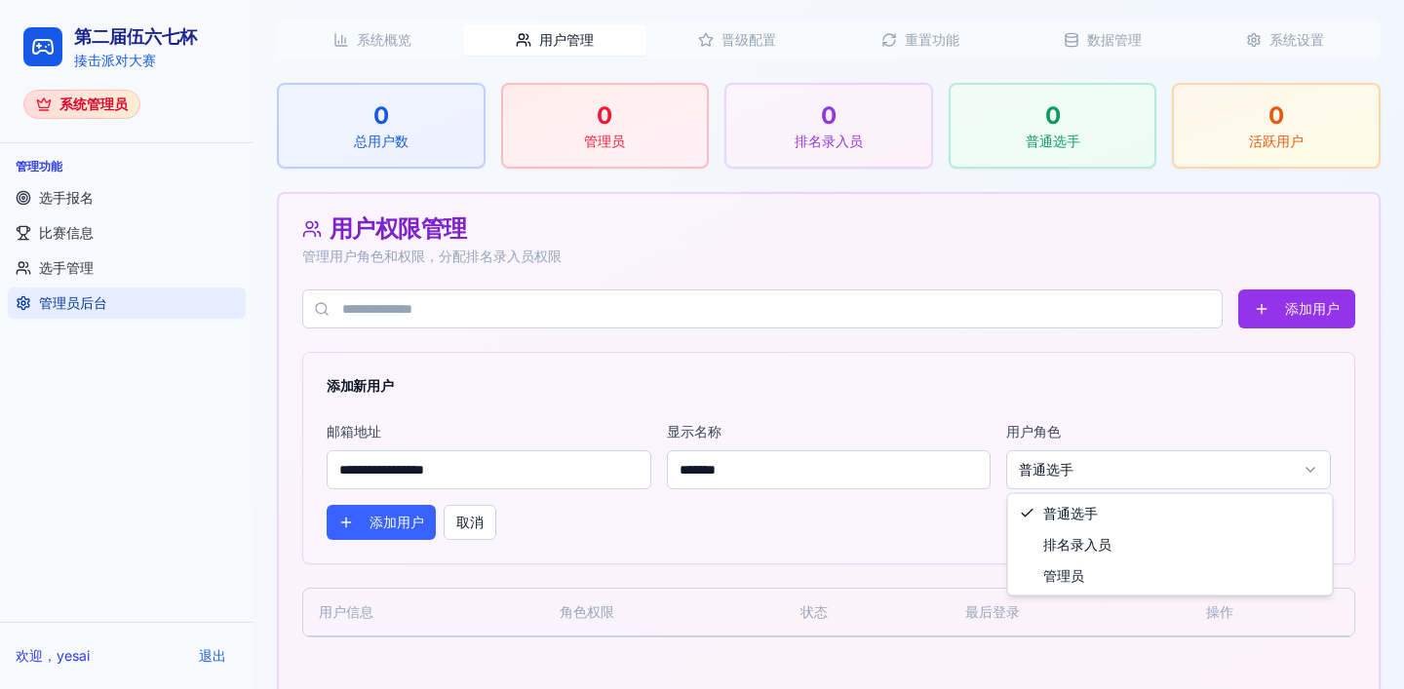
click at [1052, 474] on html "**********" at bounding box center [702, 187] width 1404 height 1477
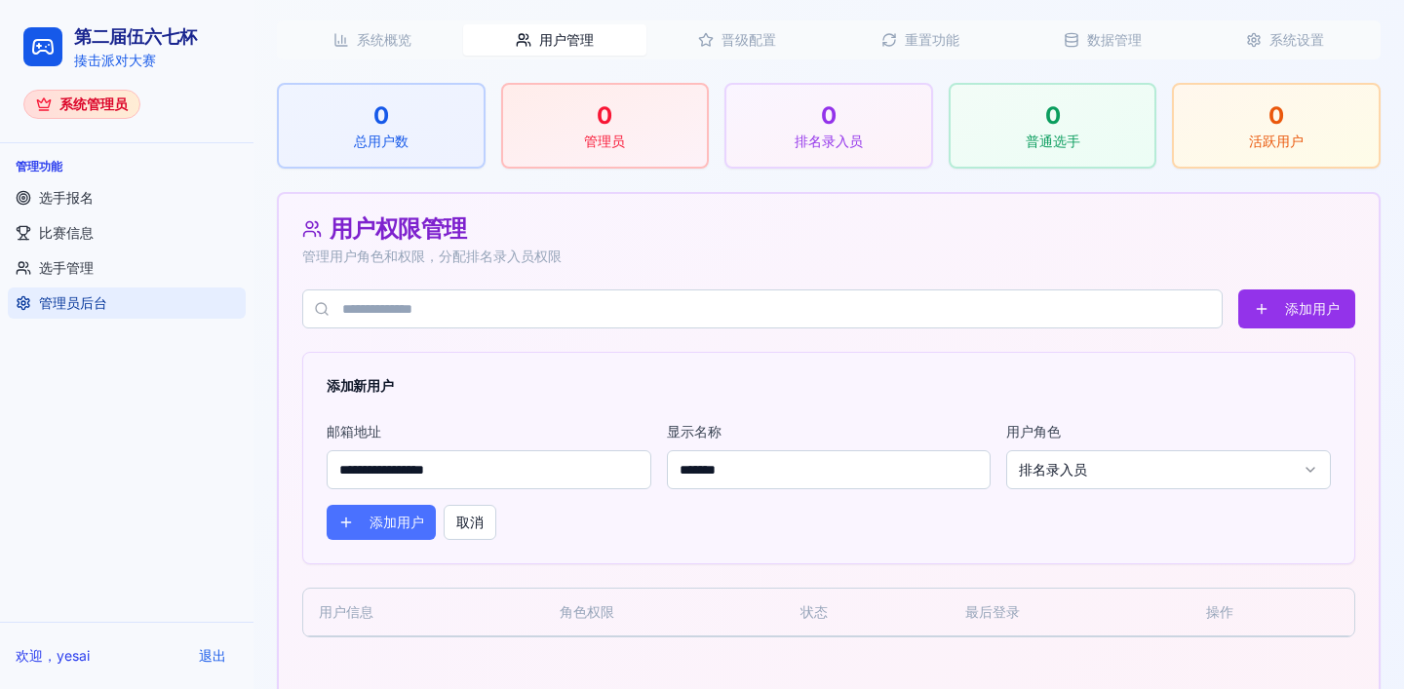
click at [390, 524] on button "添加用户" at bounding box center [381, 522] width 109 height 35
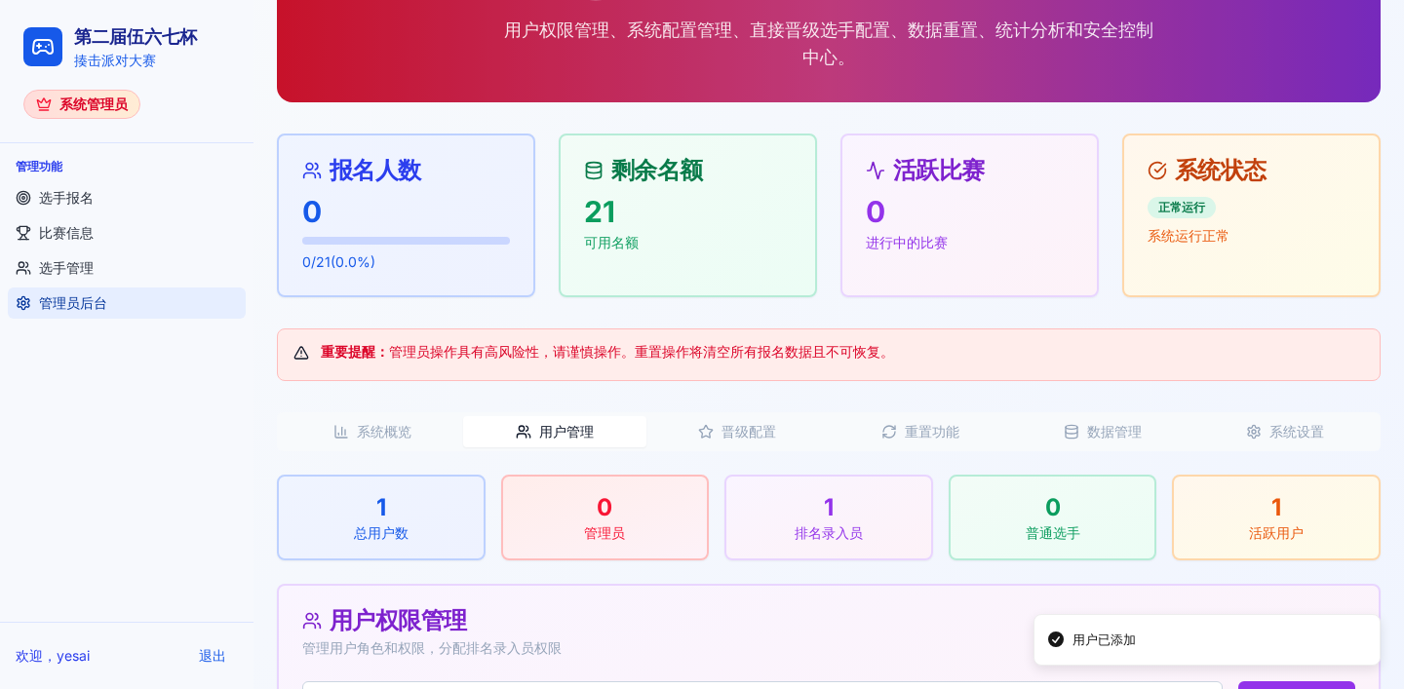
scroll to position [457, 0]
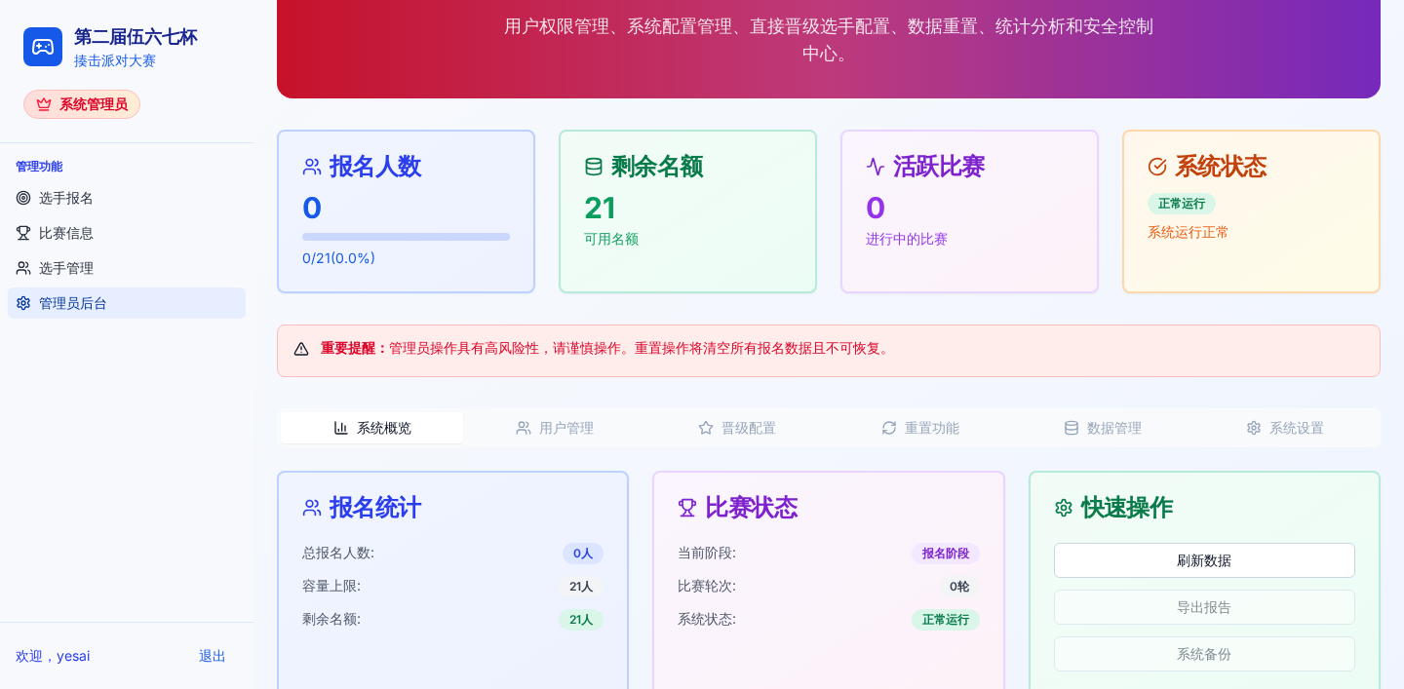
scroll to position [194, 0]
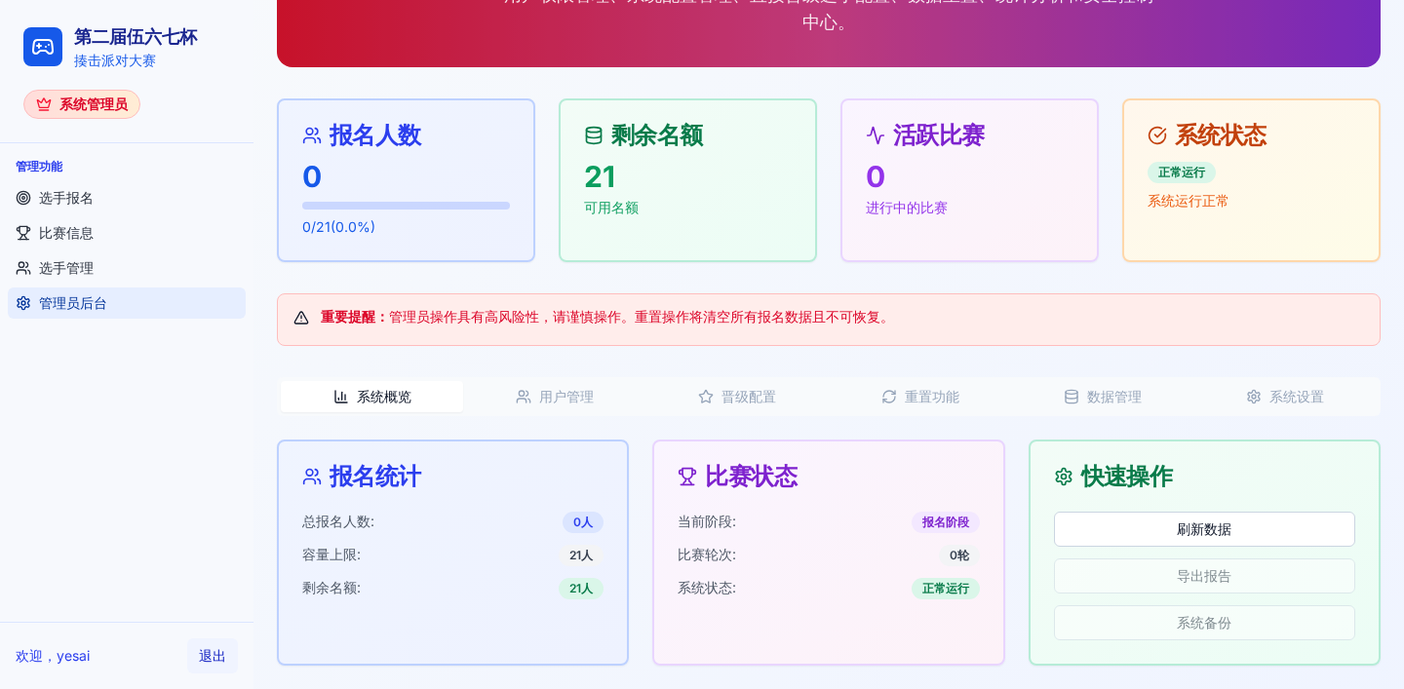
click at [217, 659] on button "退出" at bounding box center [212, 656] width 51 height 35
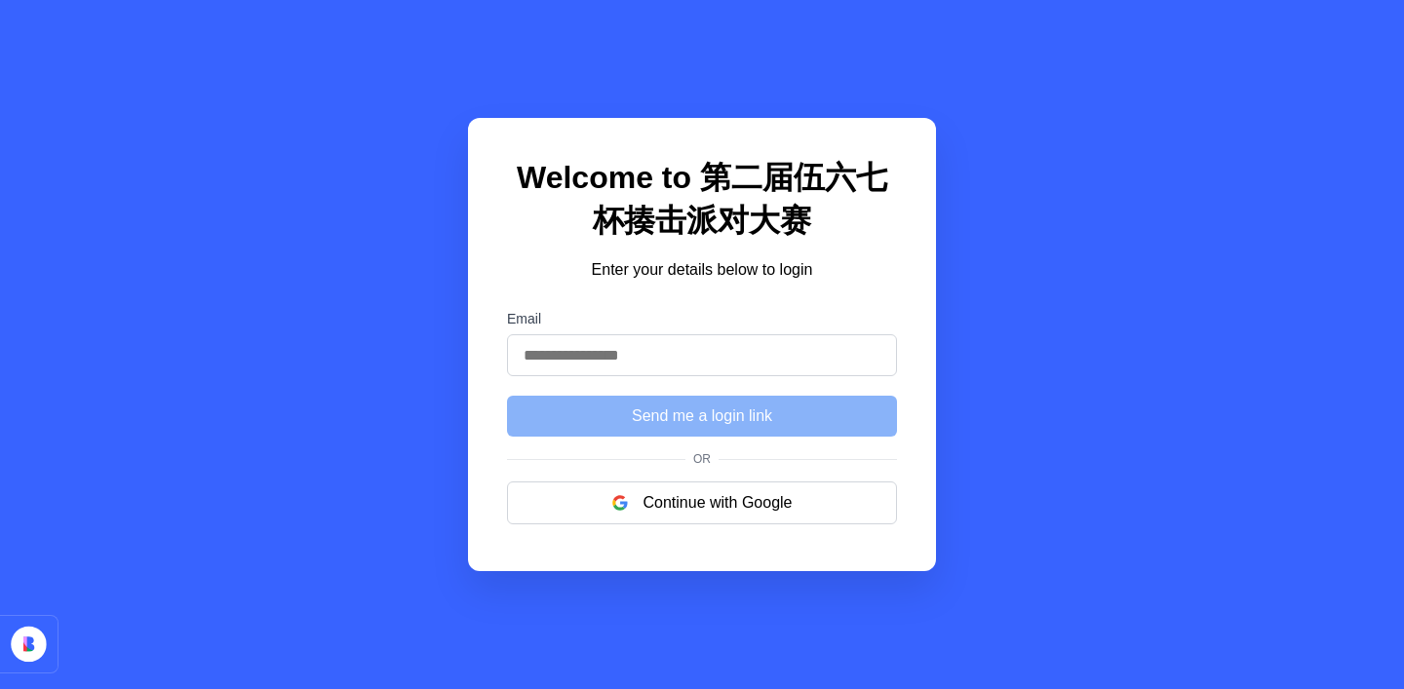
click at [596, 349] on input "Email" at bounding box center [702, 355] width 390 height 42
type input "**********"
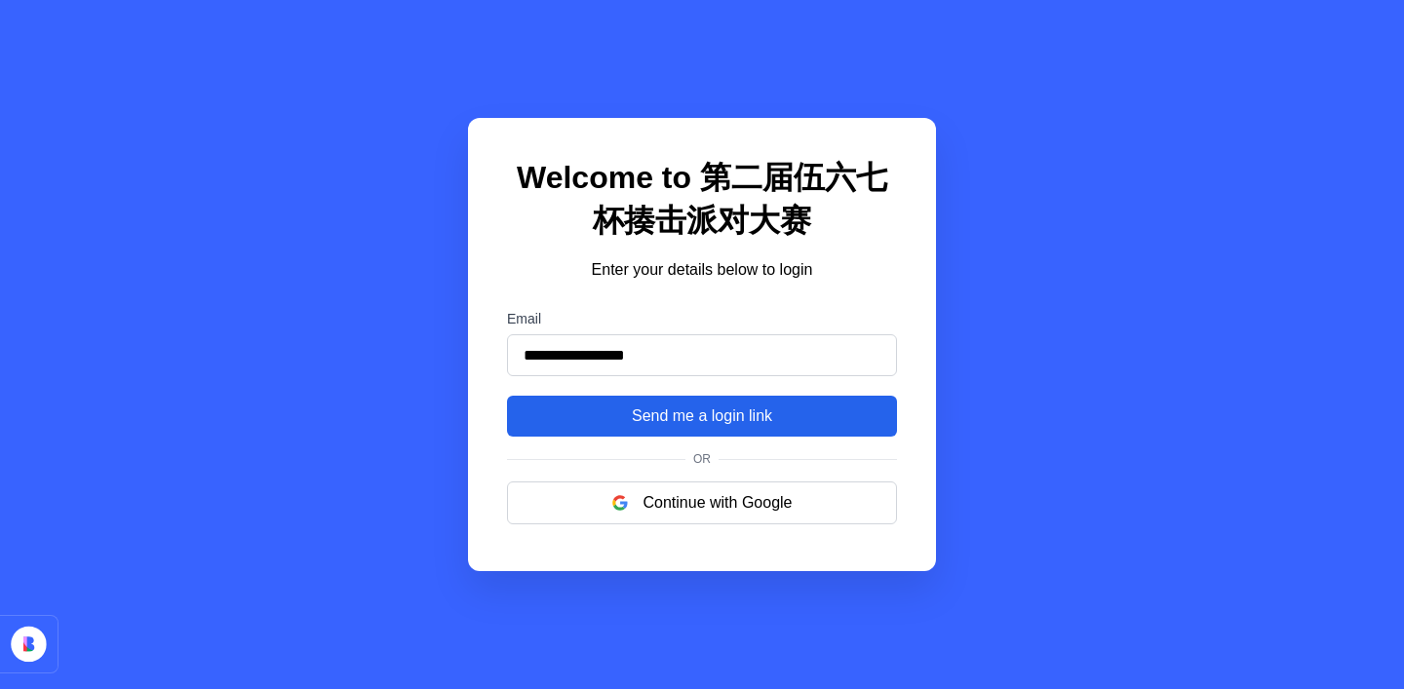
click at [645, 414] on button "Send me a login link" at bounding box center [702, 416] width 390 height 41
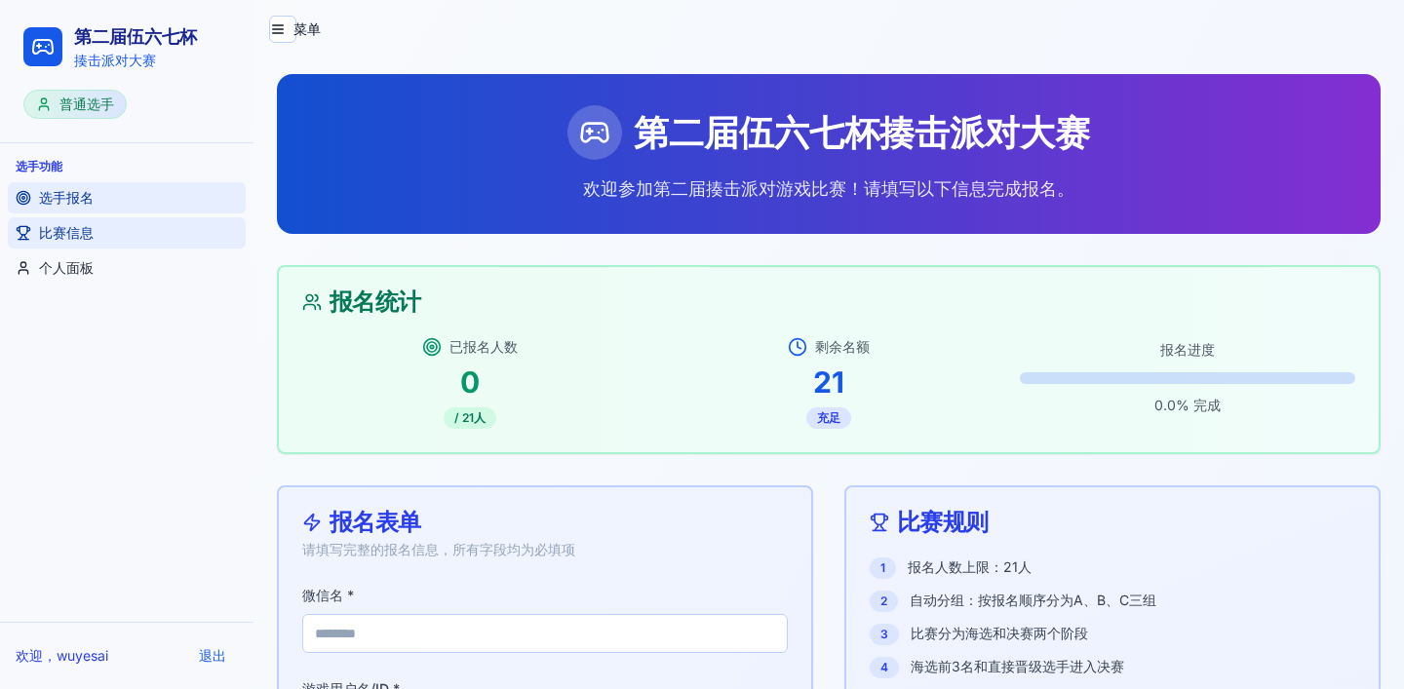
click at [66, 229] on span "比赛信息" at bounding box center [66, 233] width 55 height 20
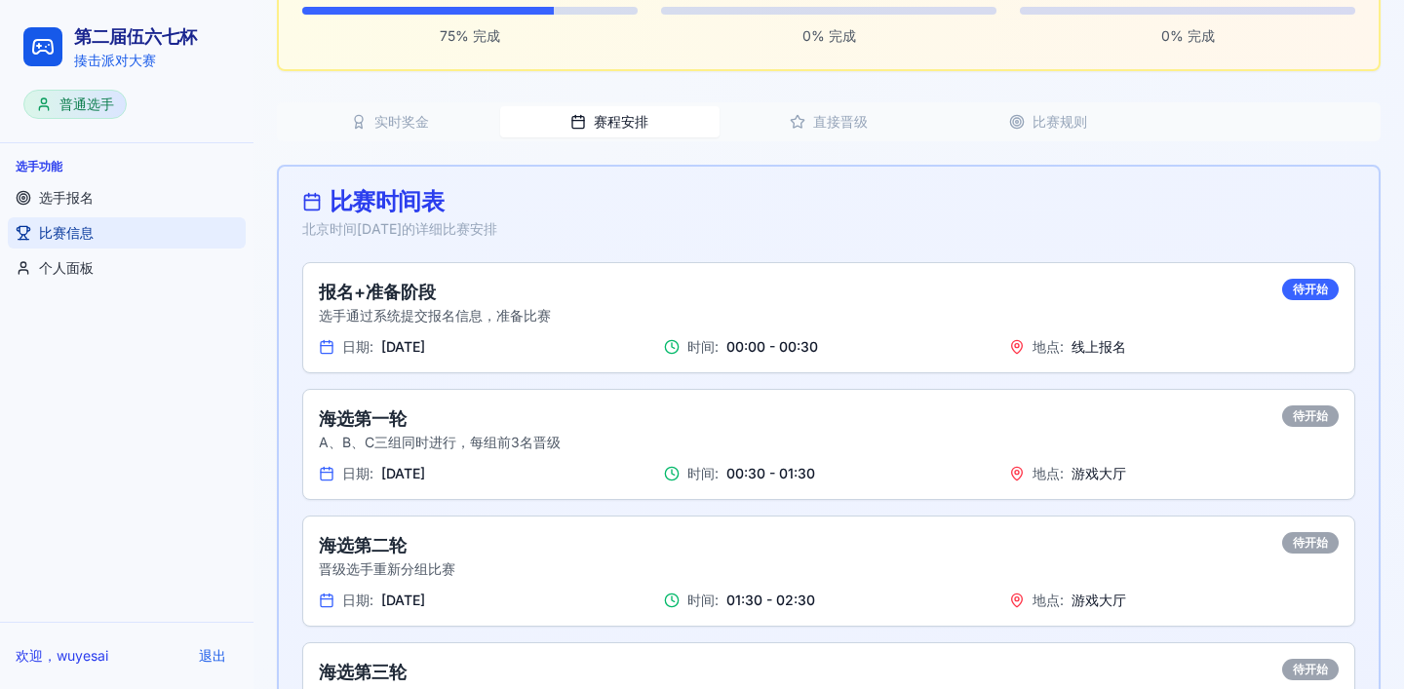
scroll to position [538, 0]
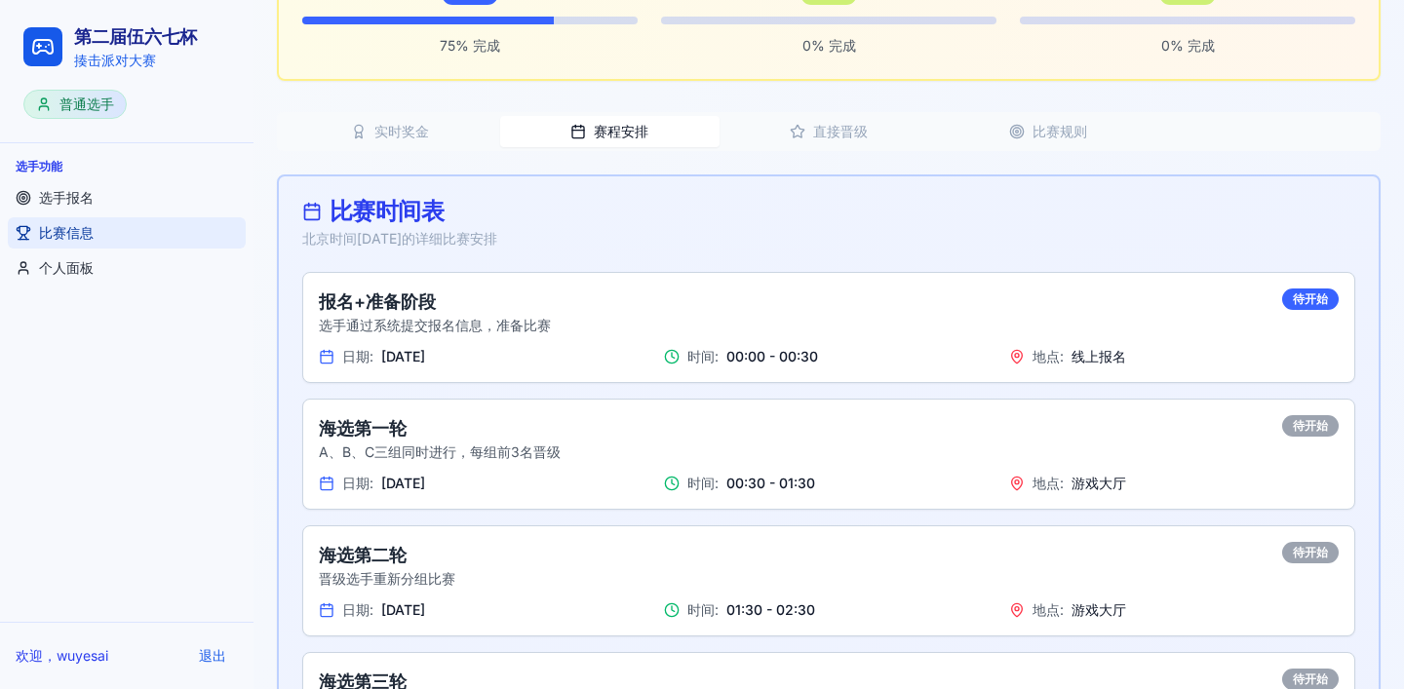
click at [398, 130] on button "实时奖金" at bounding box center [390, 131] width 219 height 31
click at [563, 118] on button "赛程安排" at bounding box center [609, 131] width 219 height 31
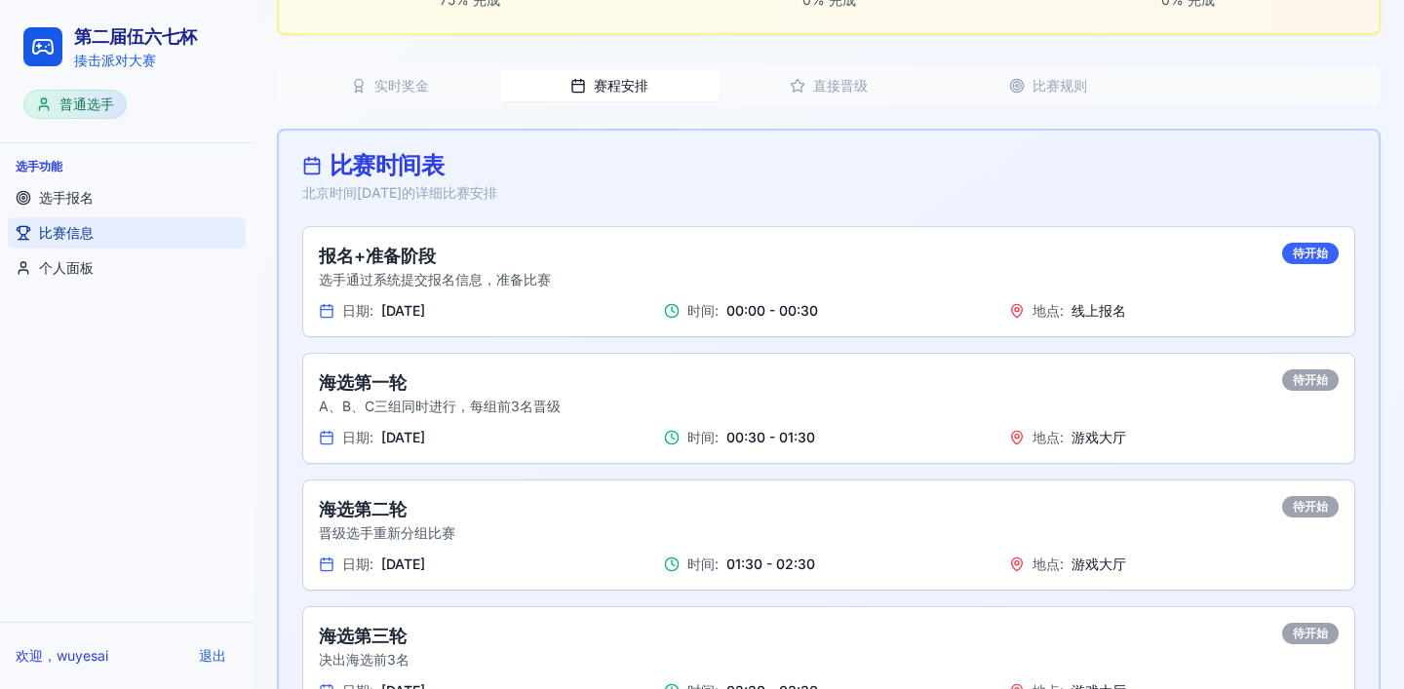
scroll to position [527, 0]
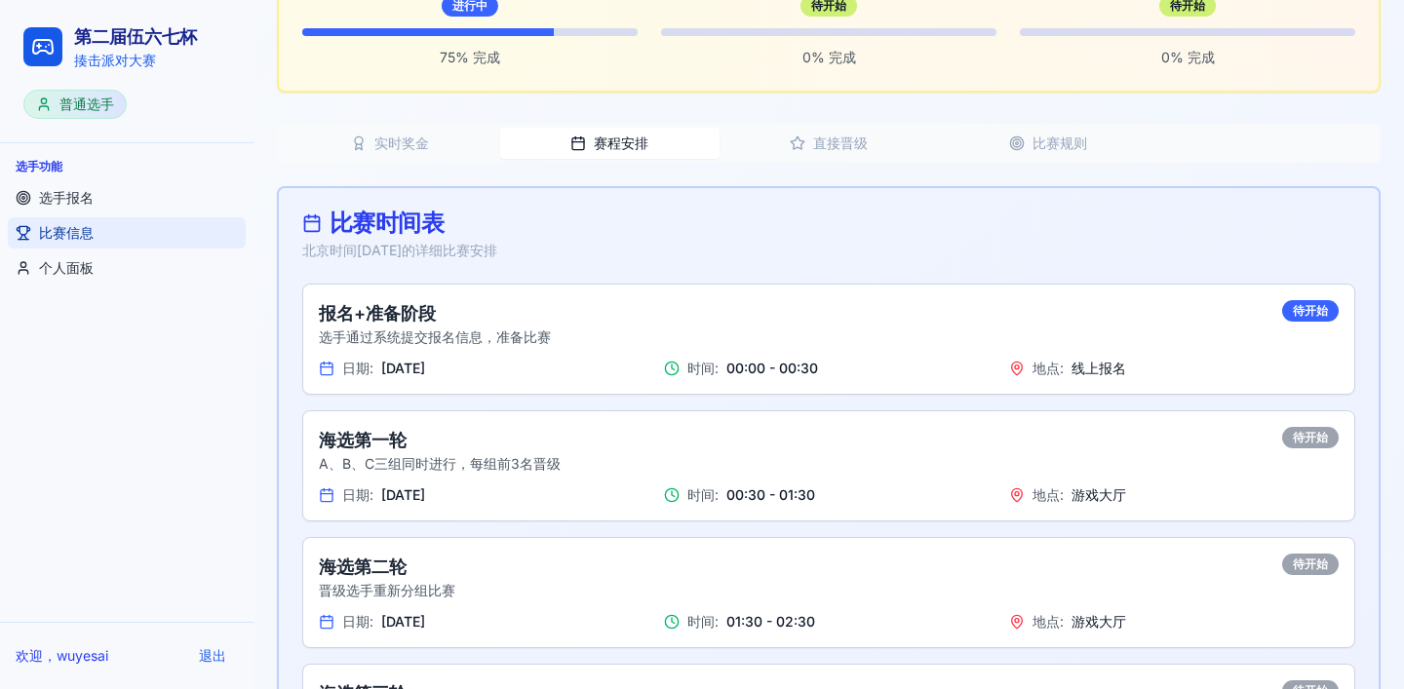
click at [843, 145] on button "直接晋级" at bounding box center [829, 143] width 219 height 31
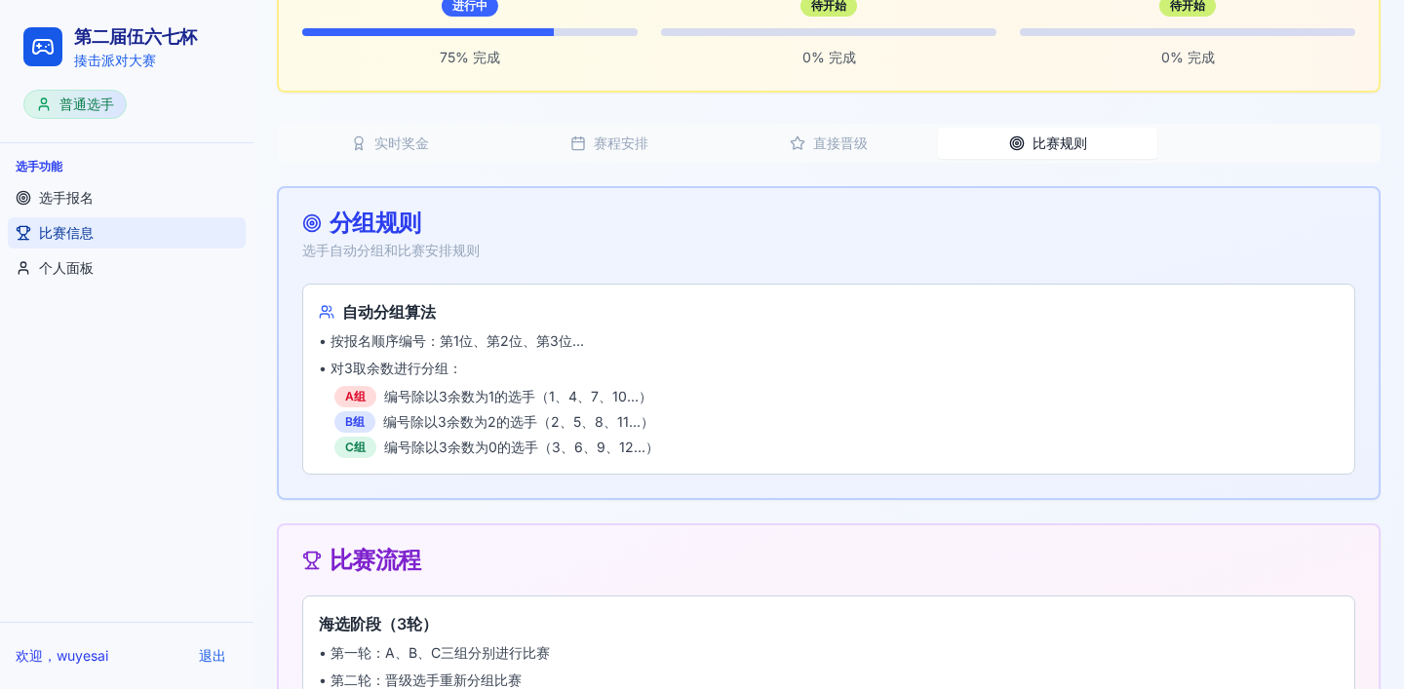
click at [1042, 139] on button "比赛规则" at bounding box center [1047, 143] width 219 height 31
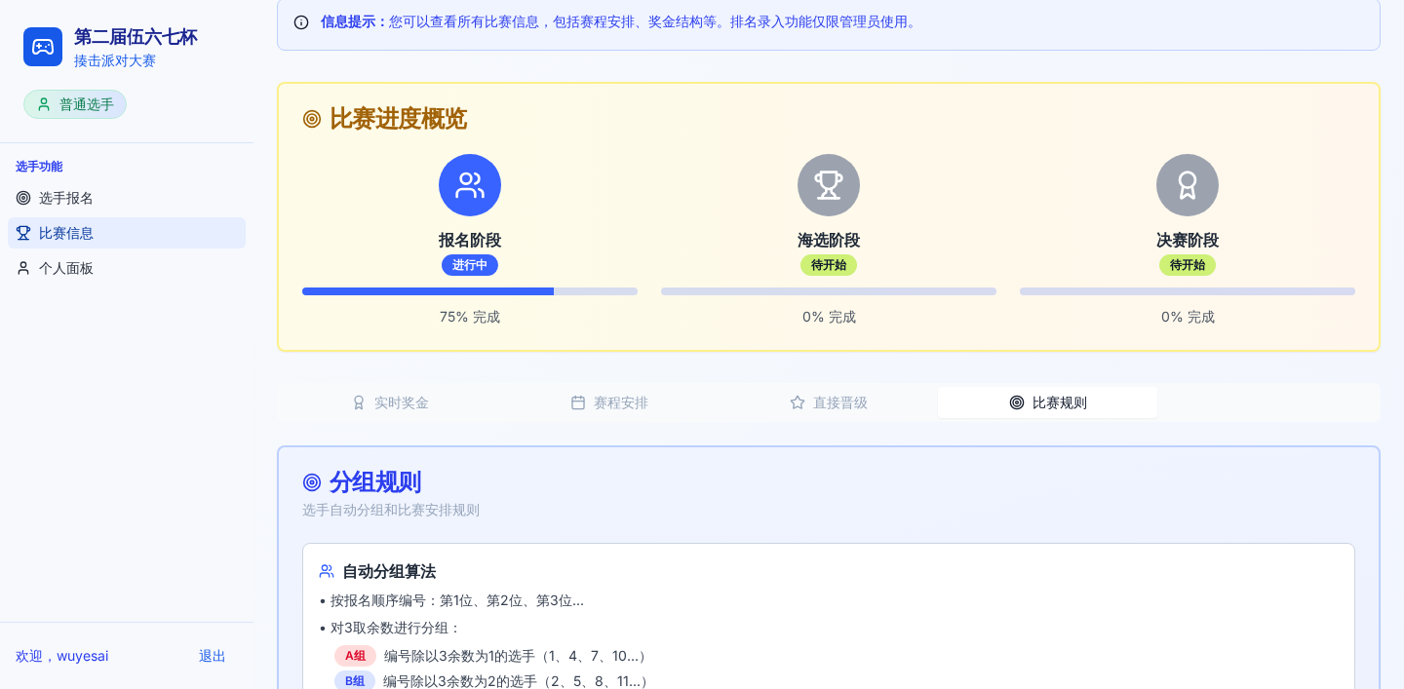
scroll to position [121, 0]
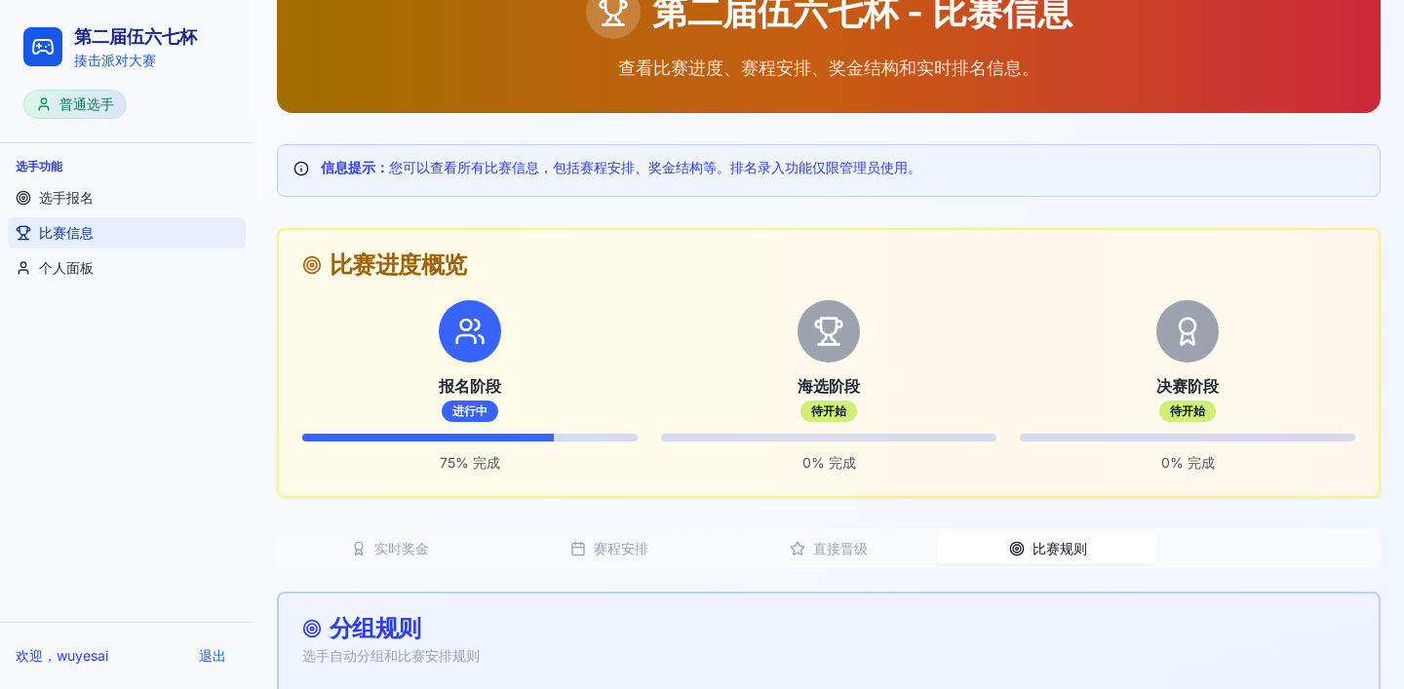
click at [105, 246] on link "比赛信息" at bounding box center [127, 232] width 238 height 31
click at [105, 254] on link "个人面板" at bounding box center [127, 268] width 238 height 31
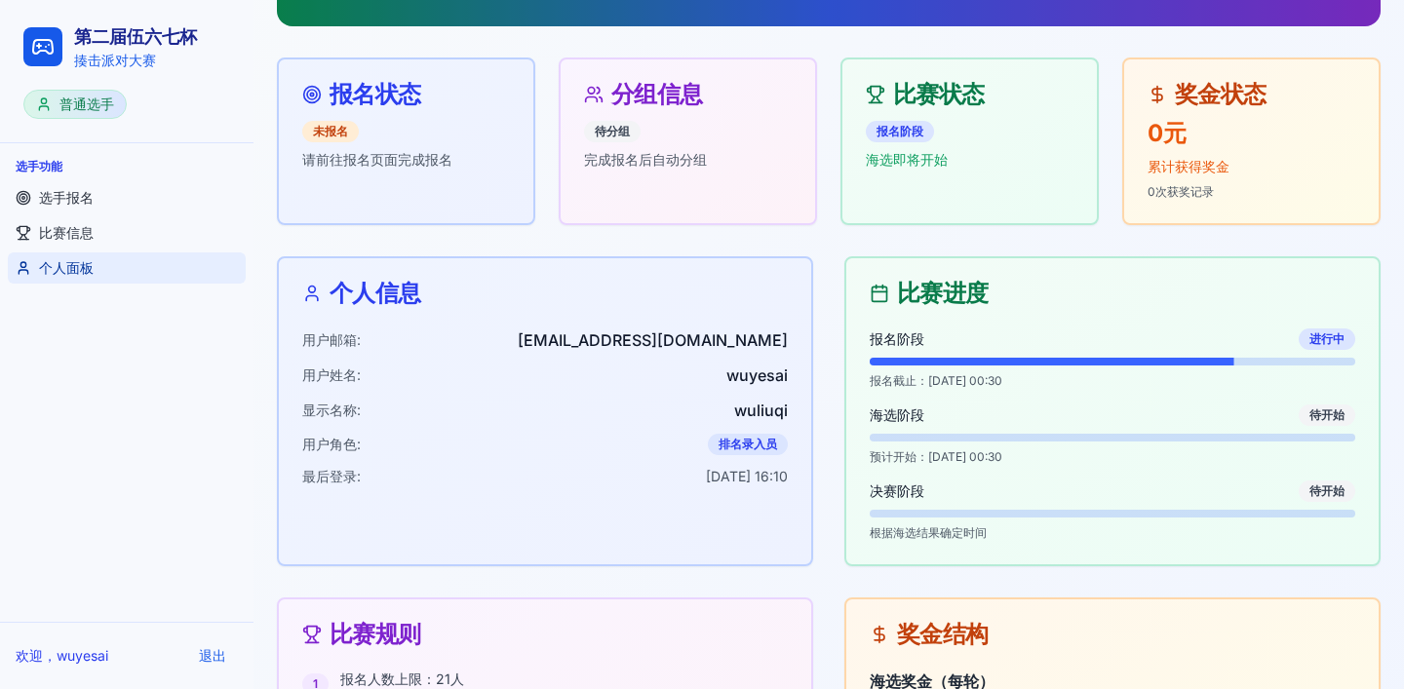
scroll to position [254, 0]
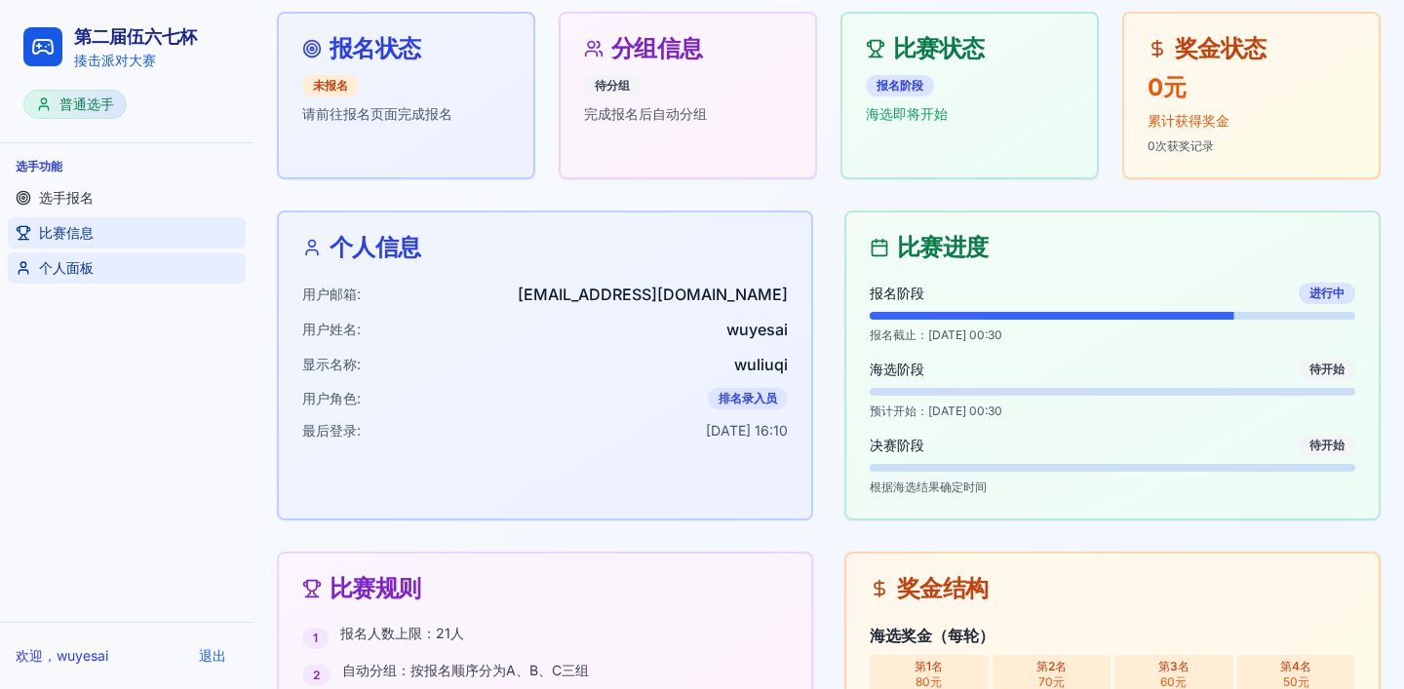
click at [91, 232] on span "比赛信息" at bounding box center [66, 233] width 55 height 20
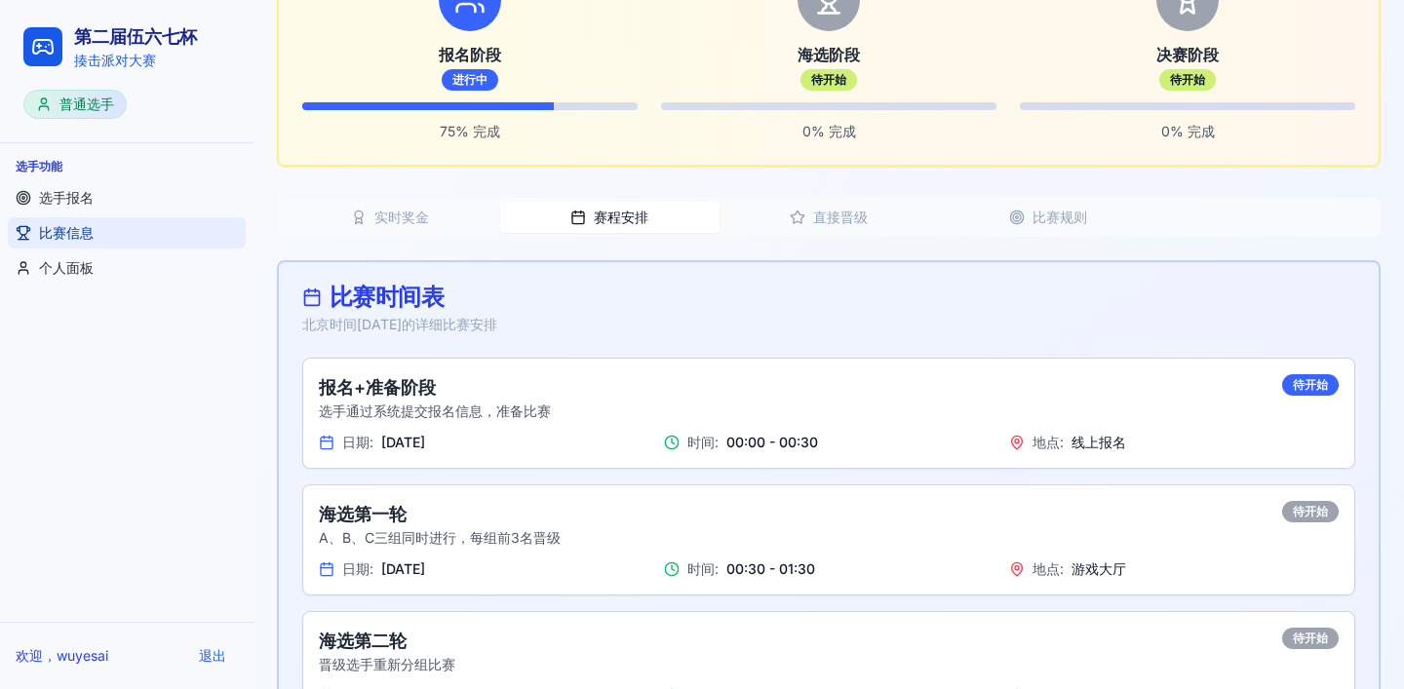
scroll to position [448, 0]
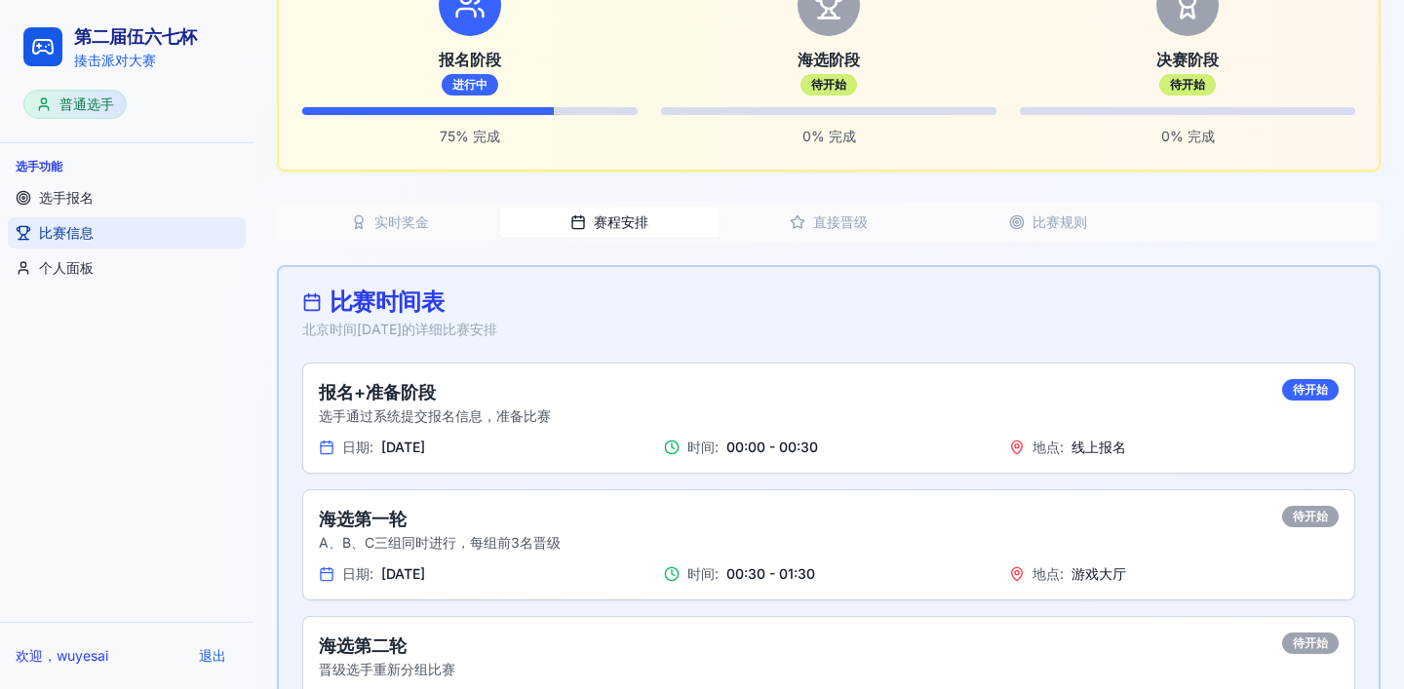
click at [411, 219] on button "实时奖金" at bounding box center [390, 222] width 219 height 31
click at [574, 207] on button "赛程安排" at bounding box center [609, 222] width 219 height 31
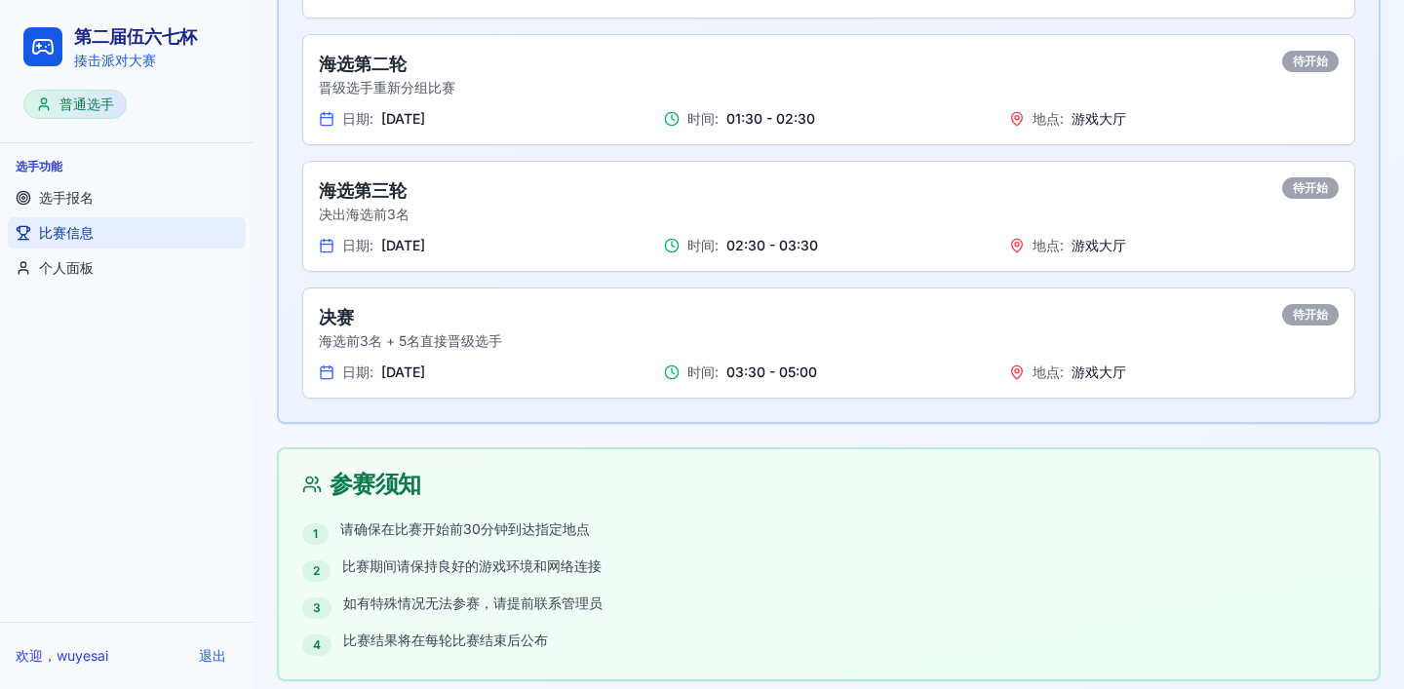
scroll to position [1044, 0]
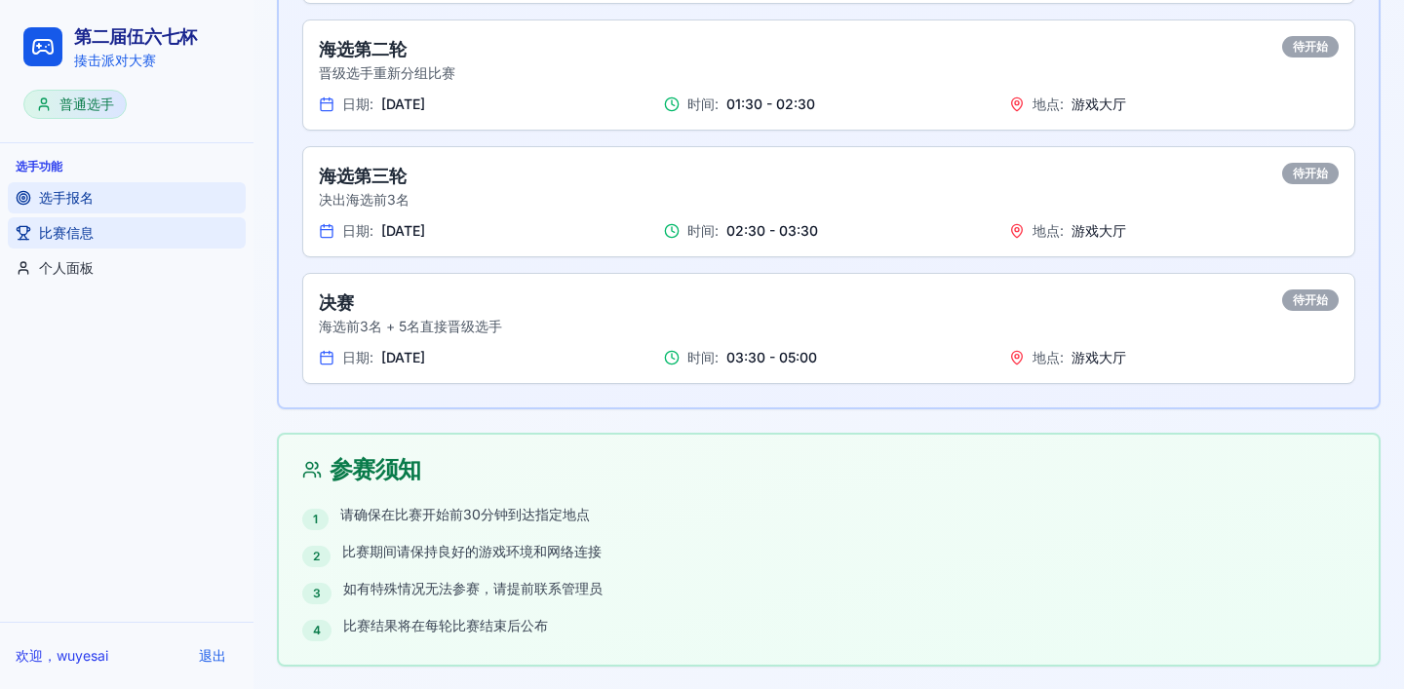
click at [58, 202] on span "选手报名" at bounding box center [66, 198] width 55 height 20
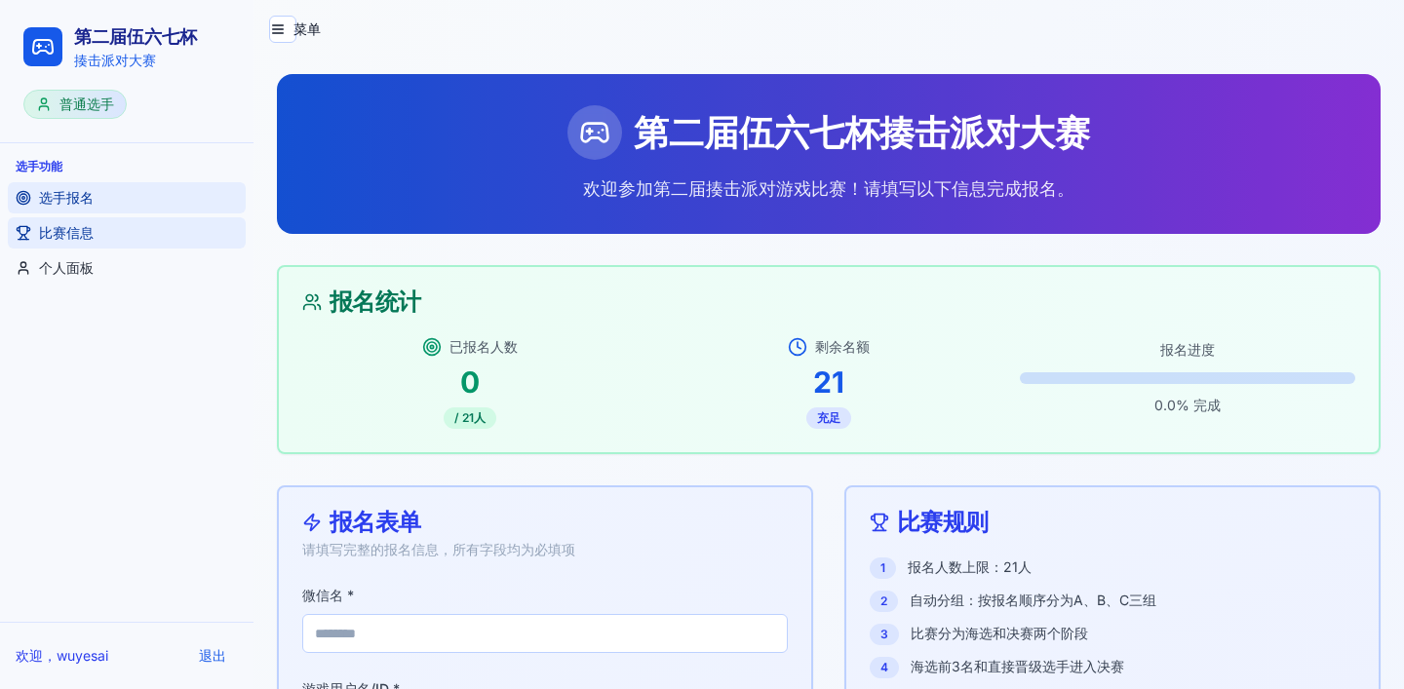
click at [94, 236] on link "比赛信息" at bounding box center [127, 232] width 238 height 31
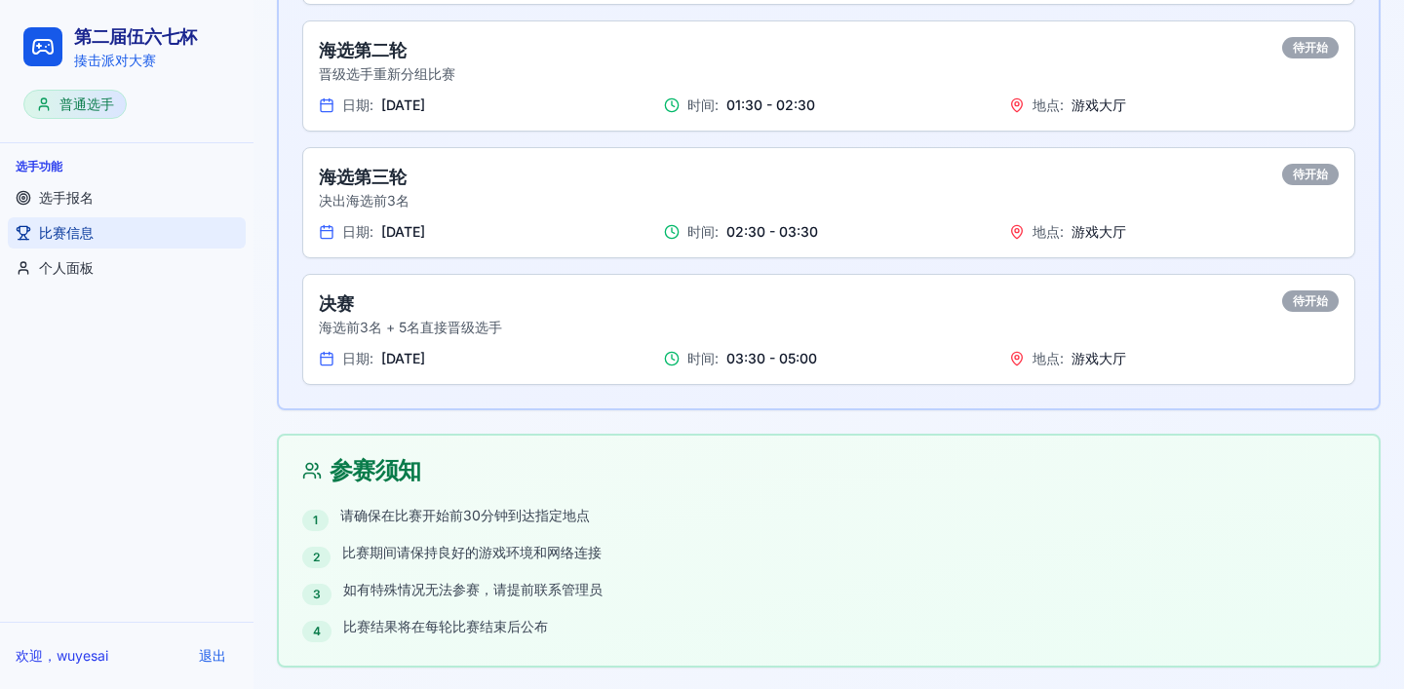
scroll to position [1044, 0]
click at [90, 192] on span "选手报名" at bounding box center [66, 198] width 55 height 20
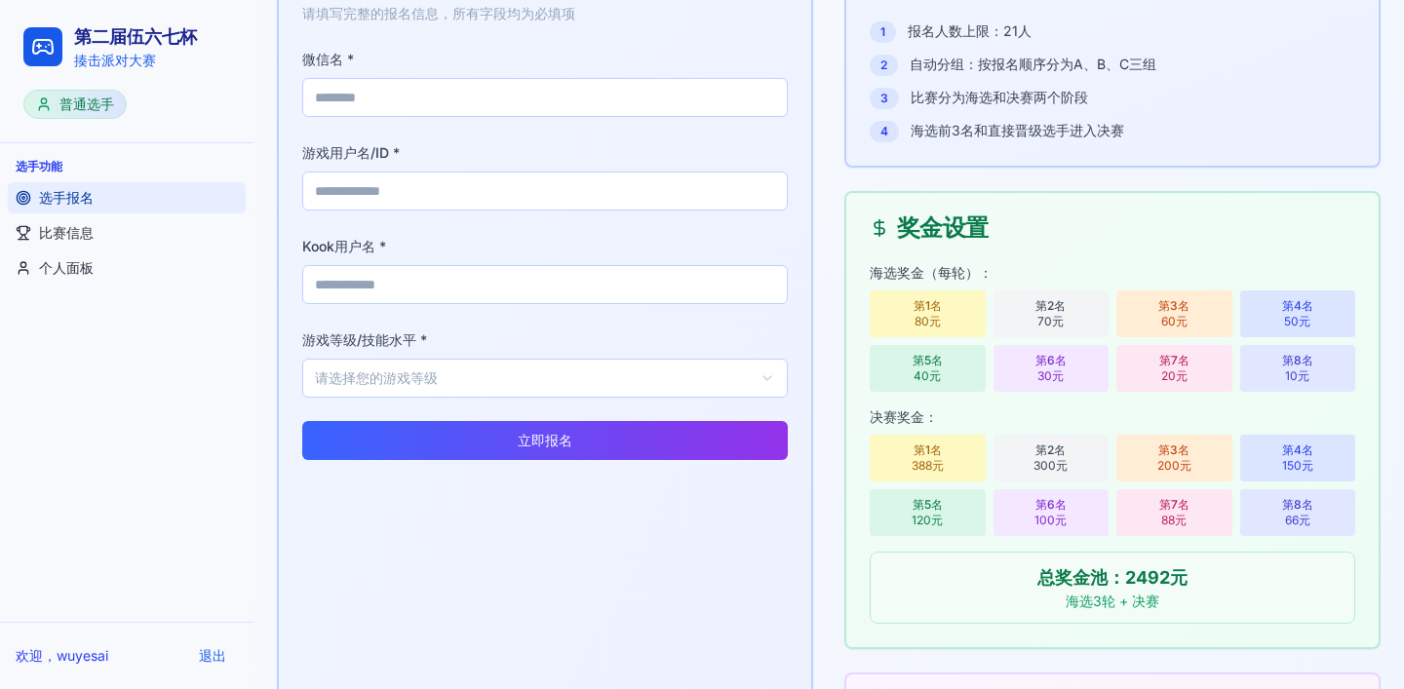
scroll to position [403, 0]
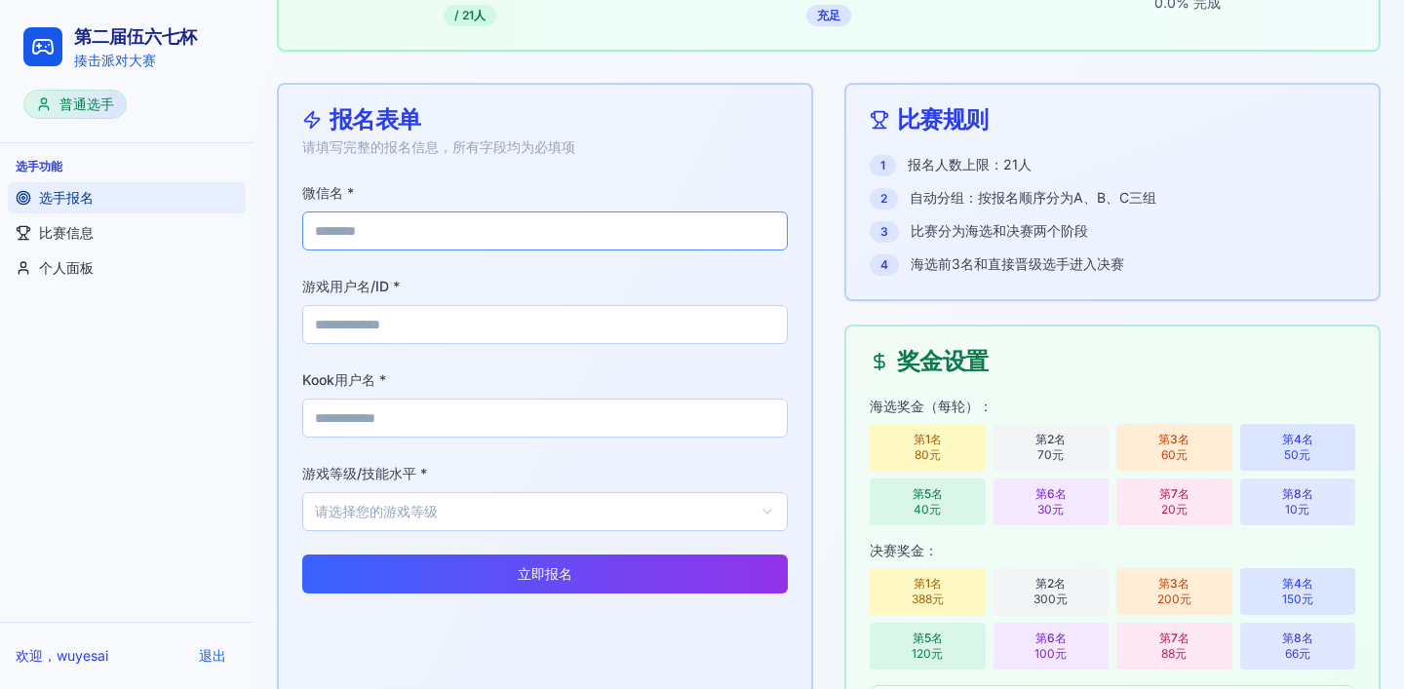
click at [450, 229] on input "微信名 *" at bounding box center [545, 231] width 486 height 39
type input "*"
click at [400, 319] on input "游戏用户名/ID *" at bounding box center [545, 324] width 486 height 39
type input "*"
click at [371, 412] on input "Kook用户名 *" at bounding box center [545, 418] width 486 height 39
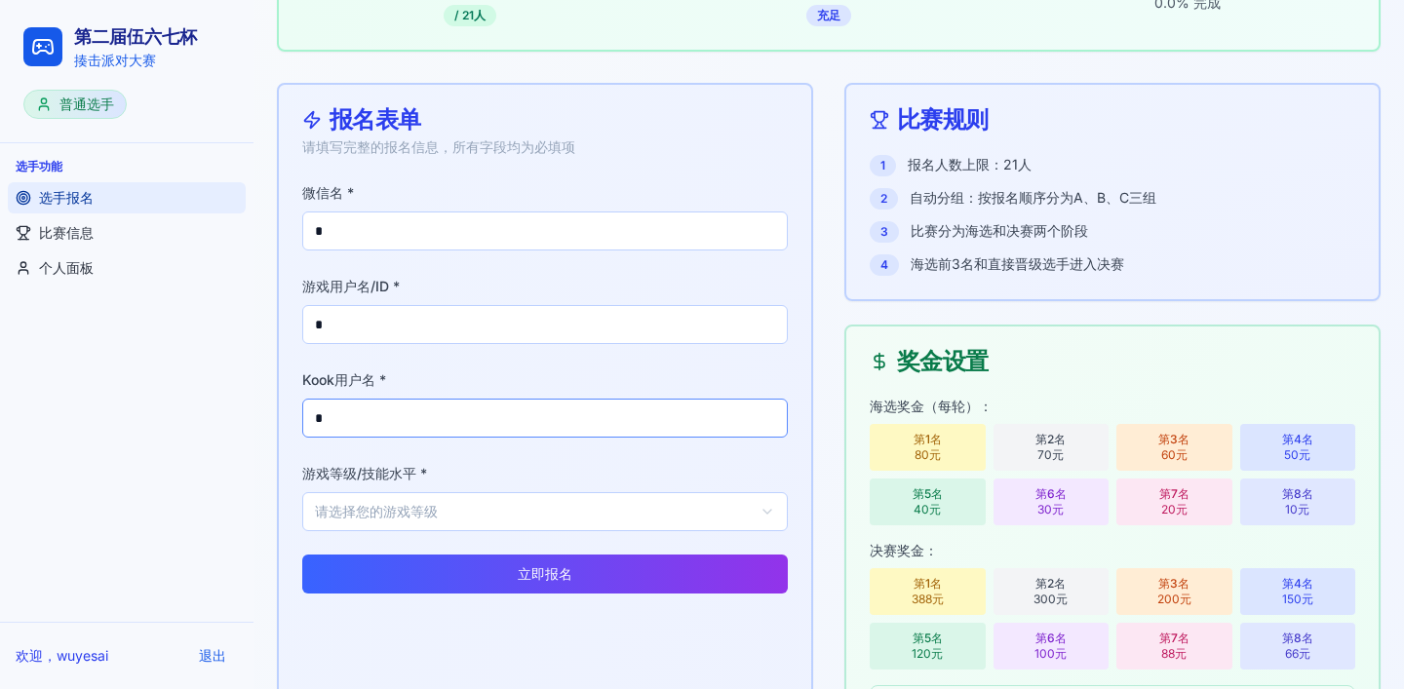
type input "*"
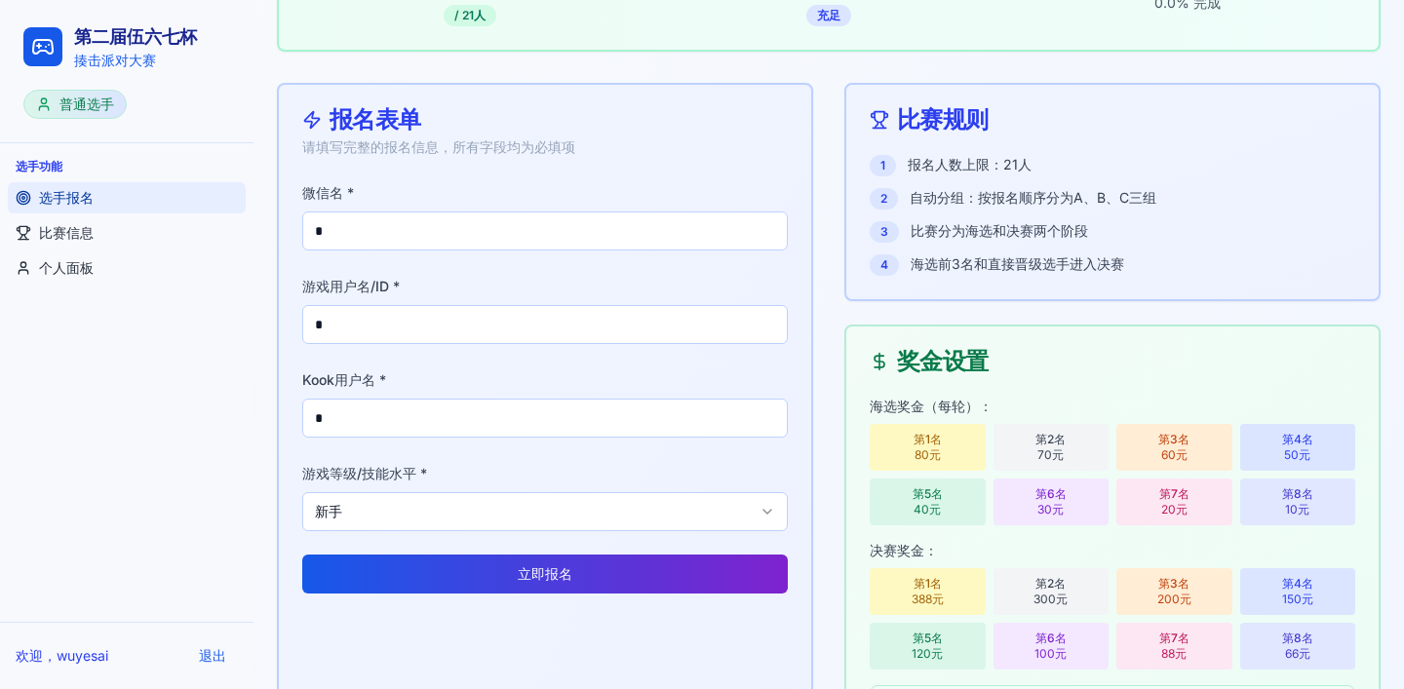
click at [501, 575] on button "立即报名" at bounding box center [545, 574] width 486 height 39
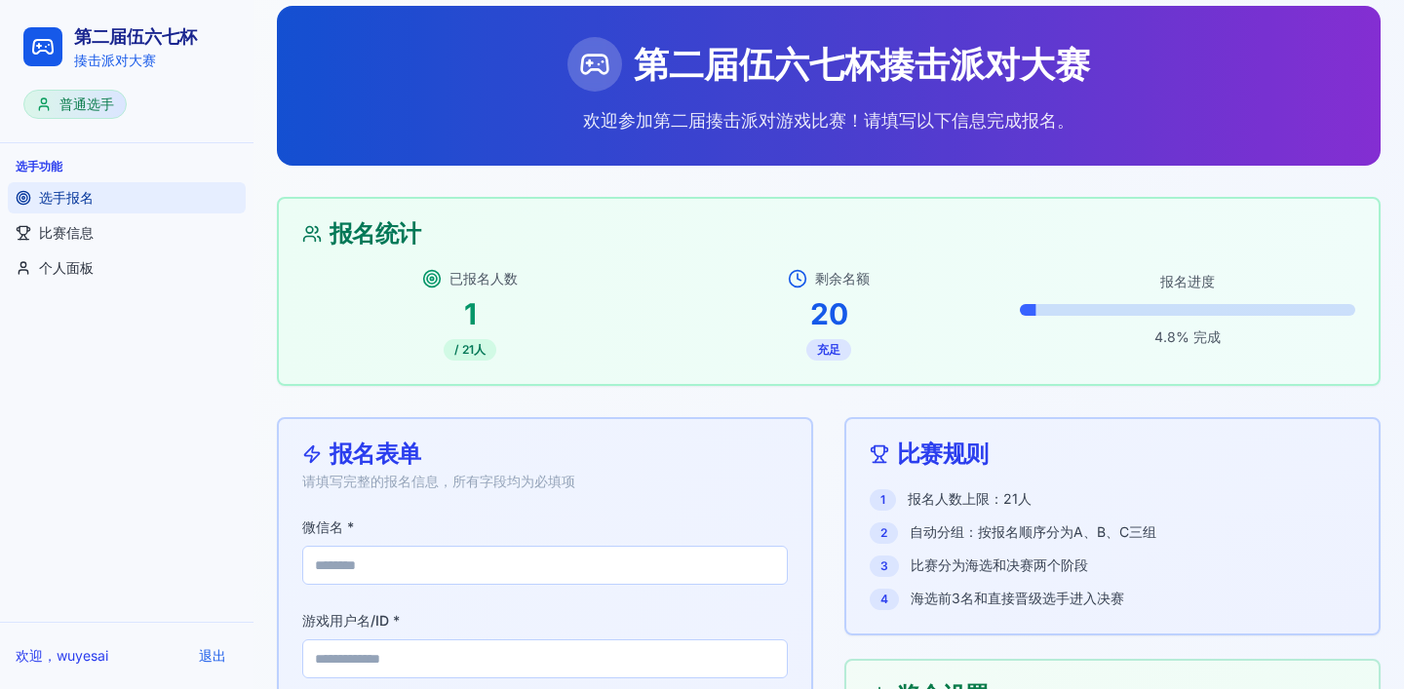
scroll to position [0, 0]
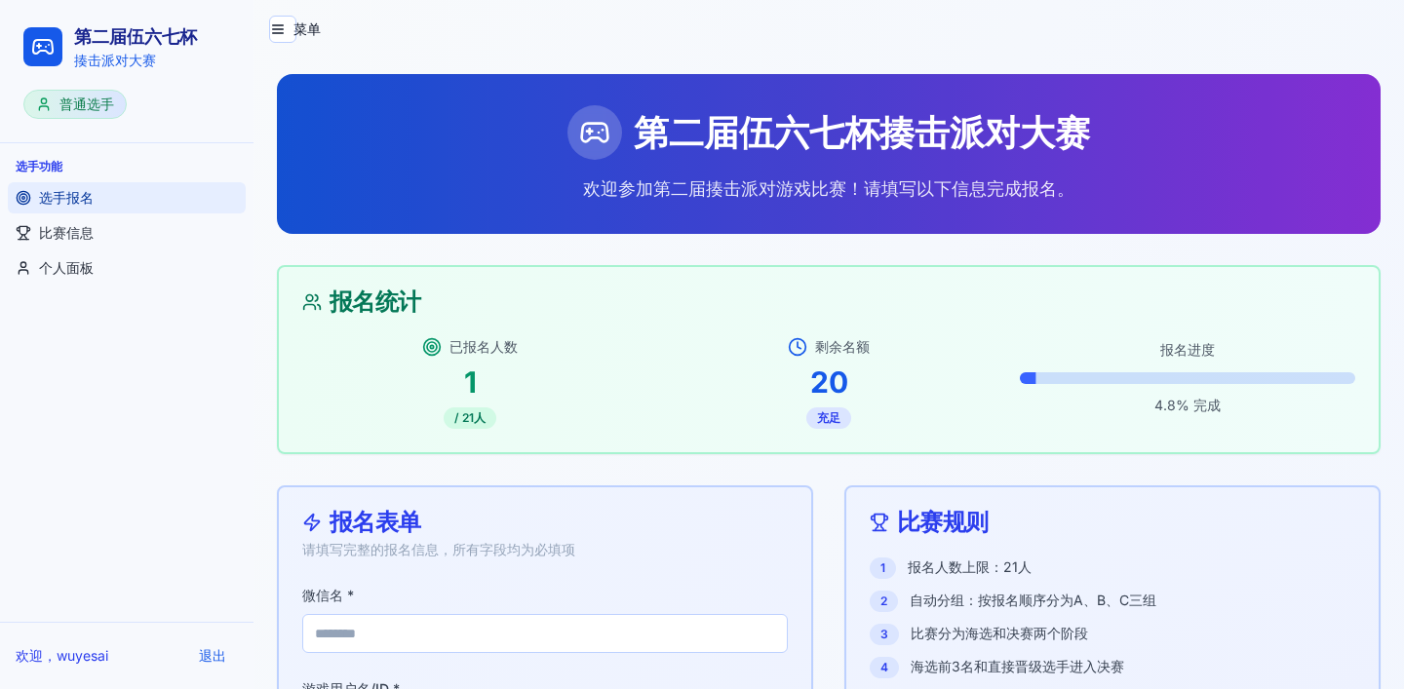
click at [92, 249] on ul "选手报名 比赛信息 个人面板" at bounding box center [127, 232] width 238 height 101
click at [98, 232] on link "比赛信息" at bounding box center [127, 232] width 238 height 31
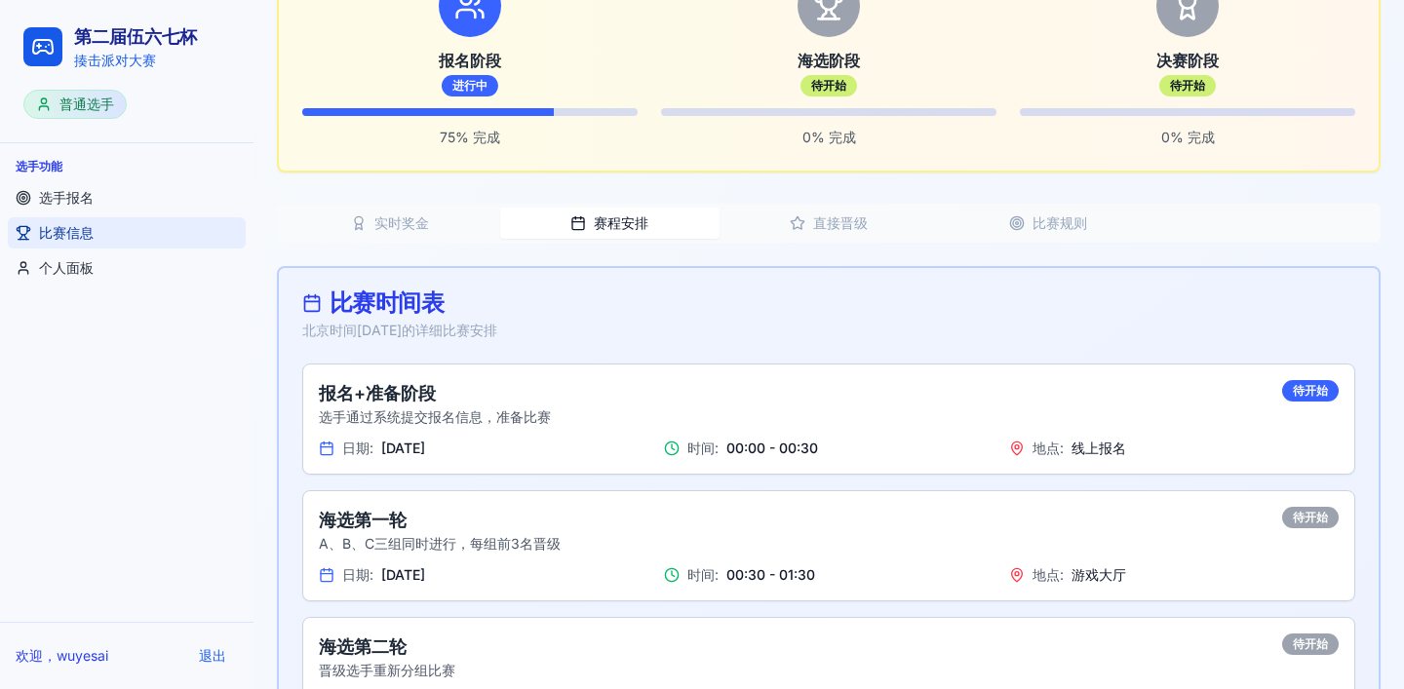
scroll to position [442, 0]
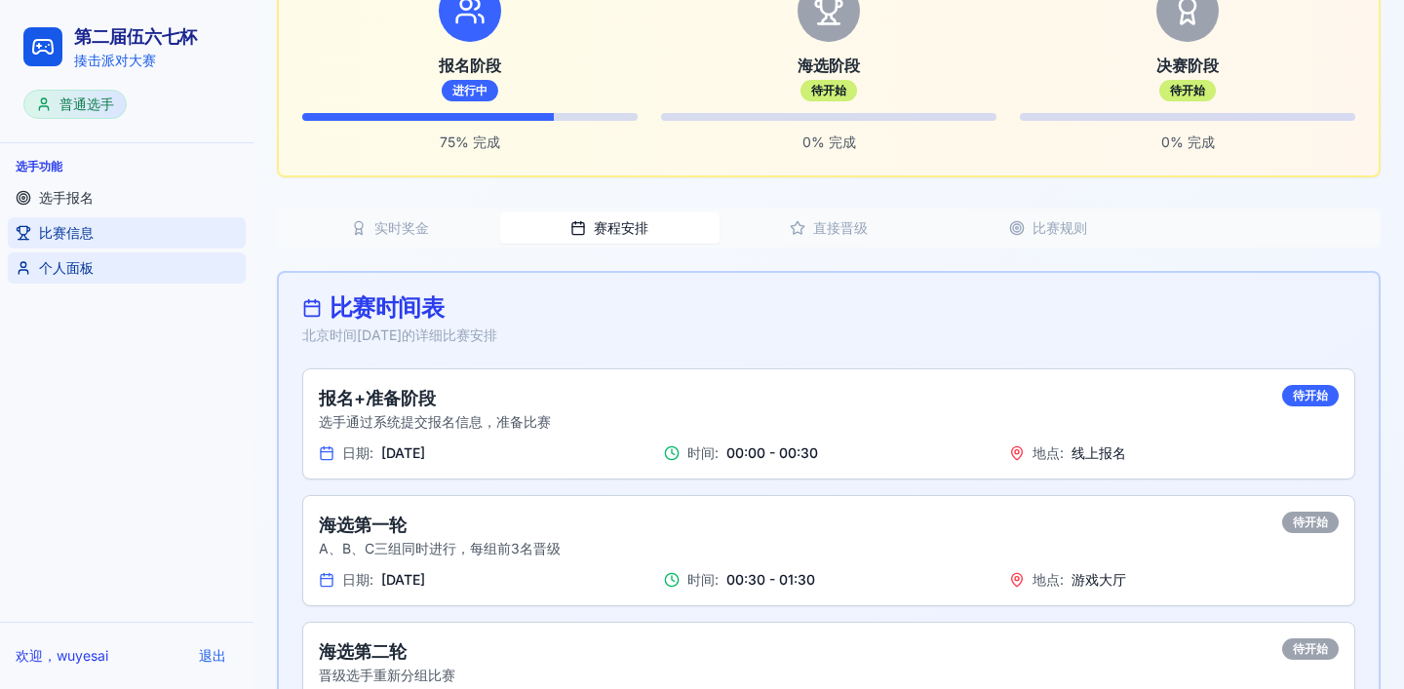
click at [55, 268] on span "个人面板" at bounding box center [66, 268] width 55 height 20
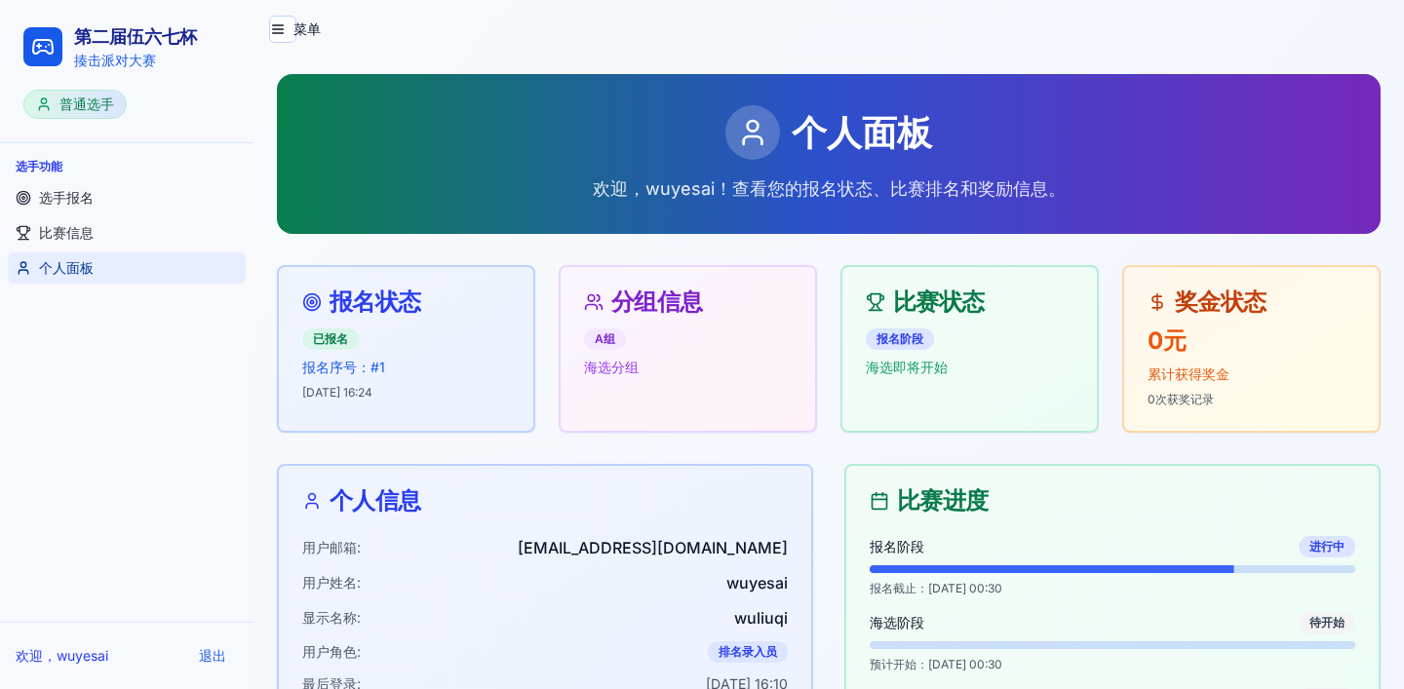
scroll to position [53, 0]
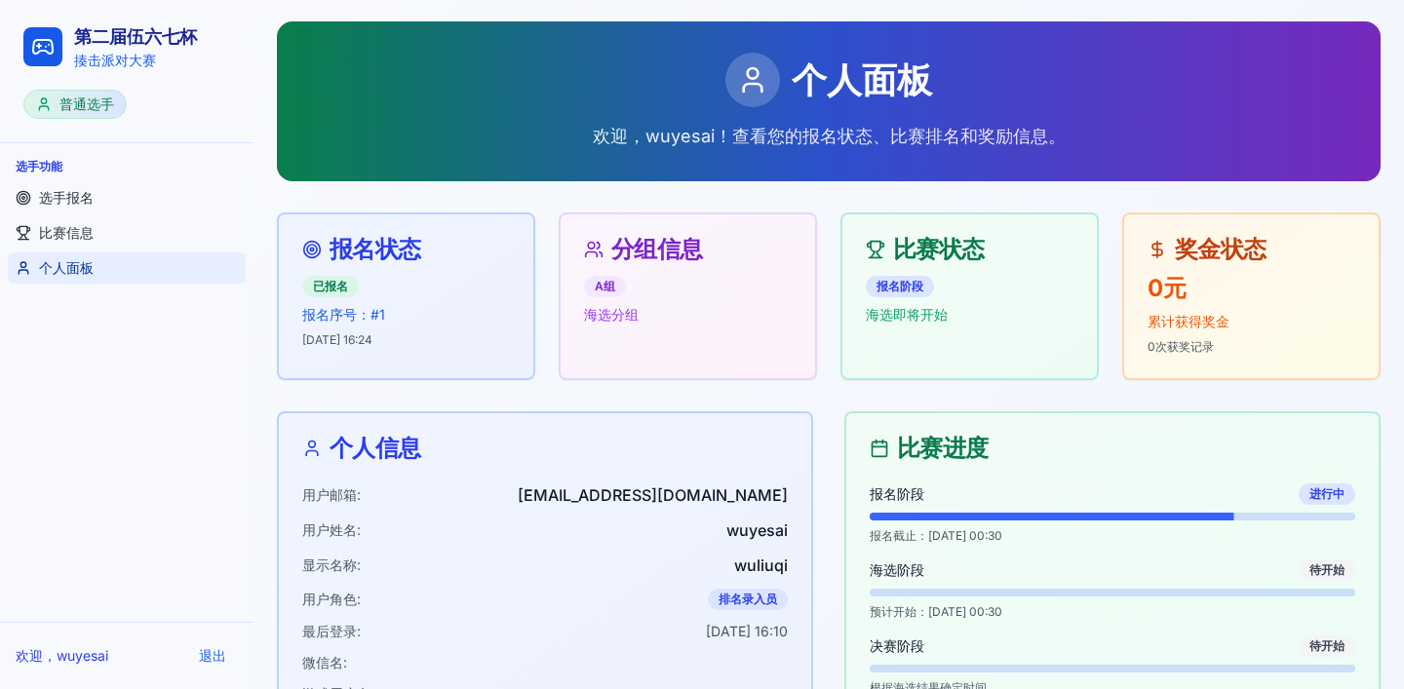
click at [387, 302] on div "已报名 报名序号：# 1 2025/09/19 16:24" at bounding box center [406, 310] width 208 height 75
click at [624, 291] on div "A组 海选分组" at bounding box center [688, 299] width 208 height 52
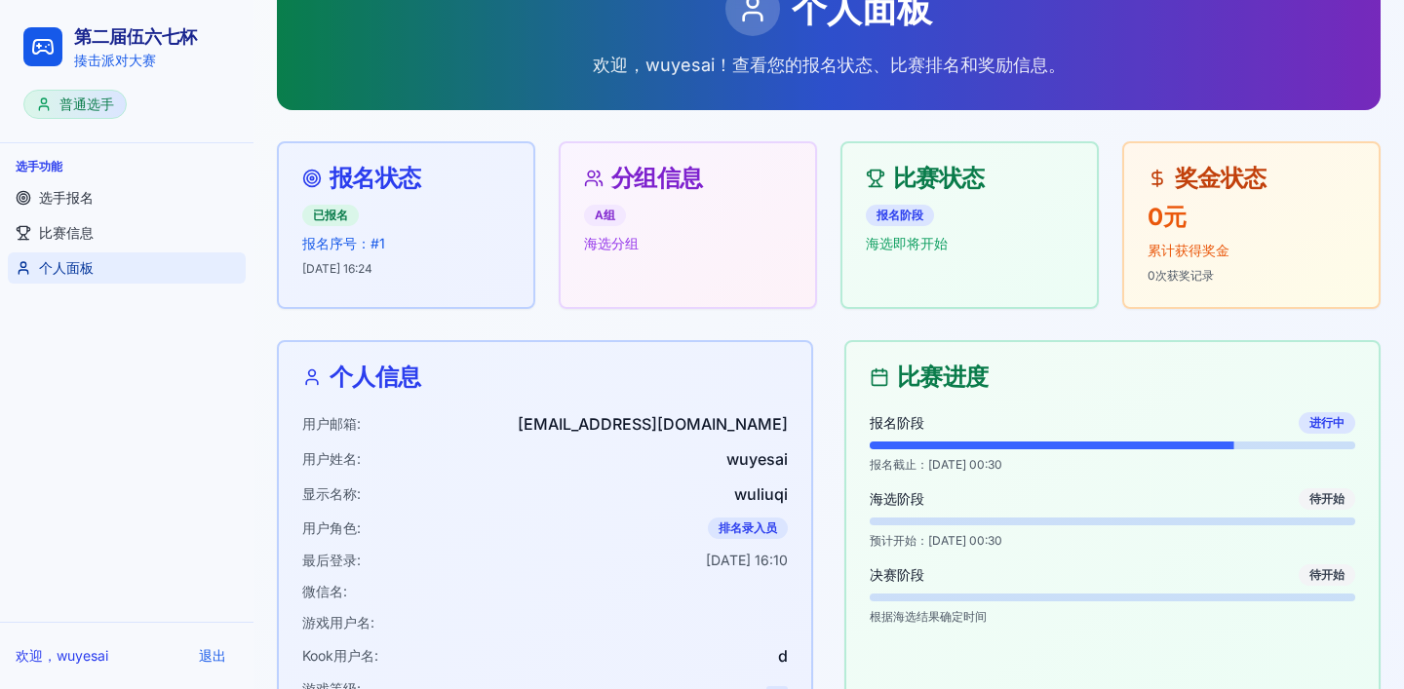
scroll to position [0, 0]
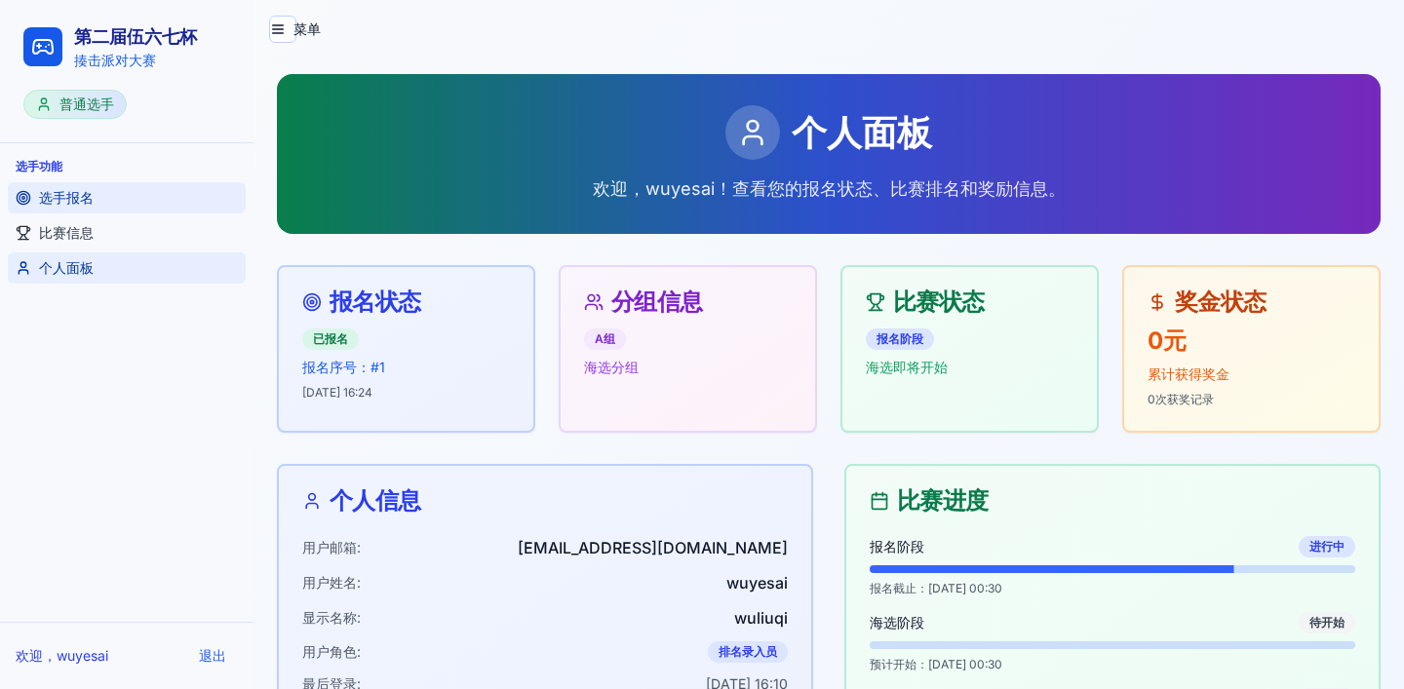
click at [97, 191] on link "选手报名" at bounding box center [127, 197] width 238 height 31
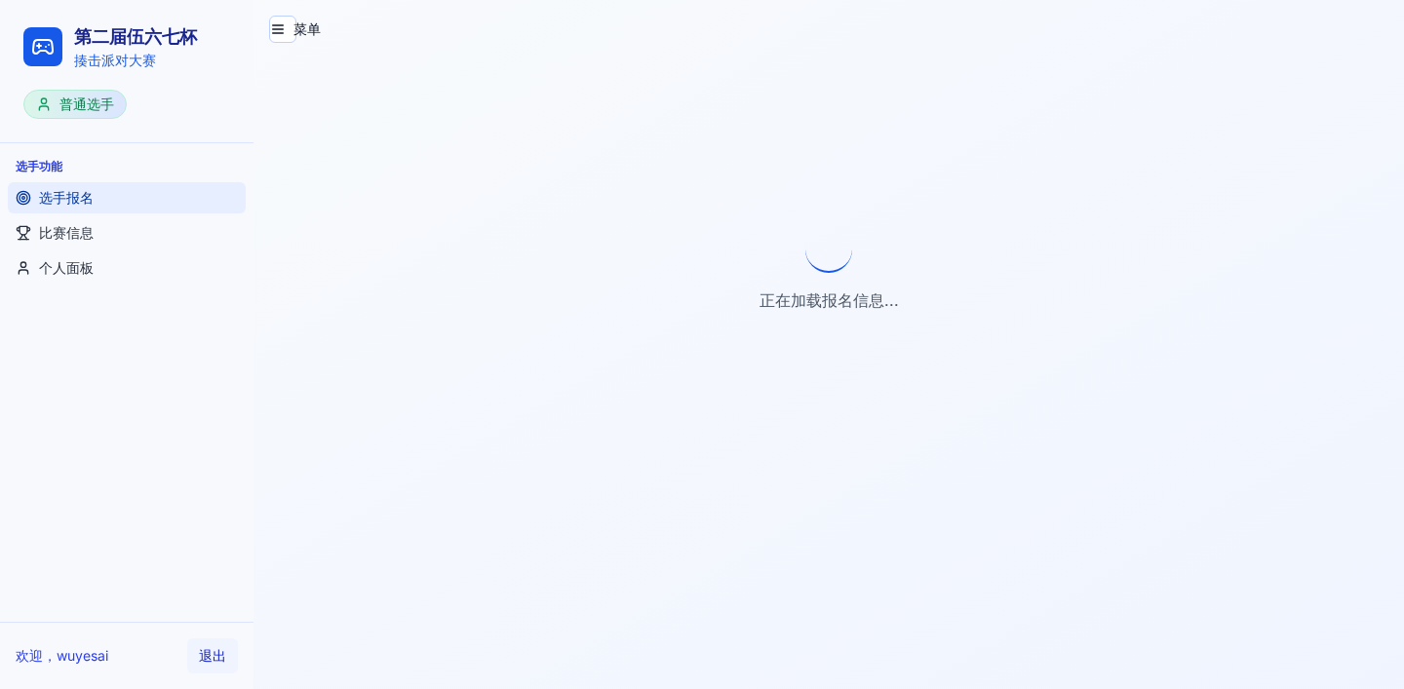
click at [211, 659] on button "退出" at bounding box center [212, 656] width 51 height 35
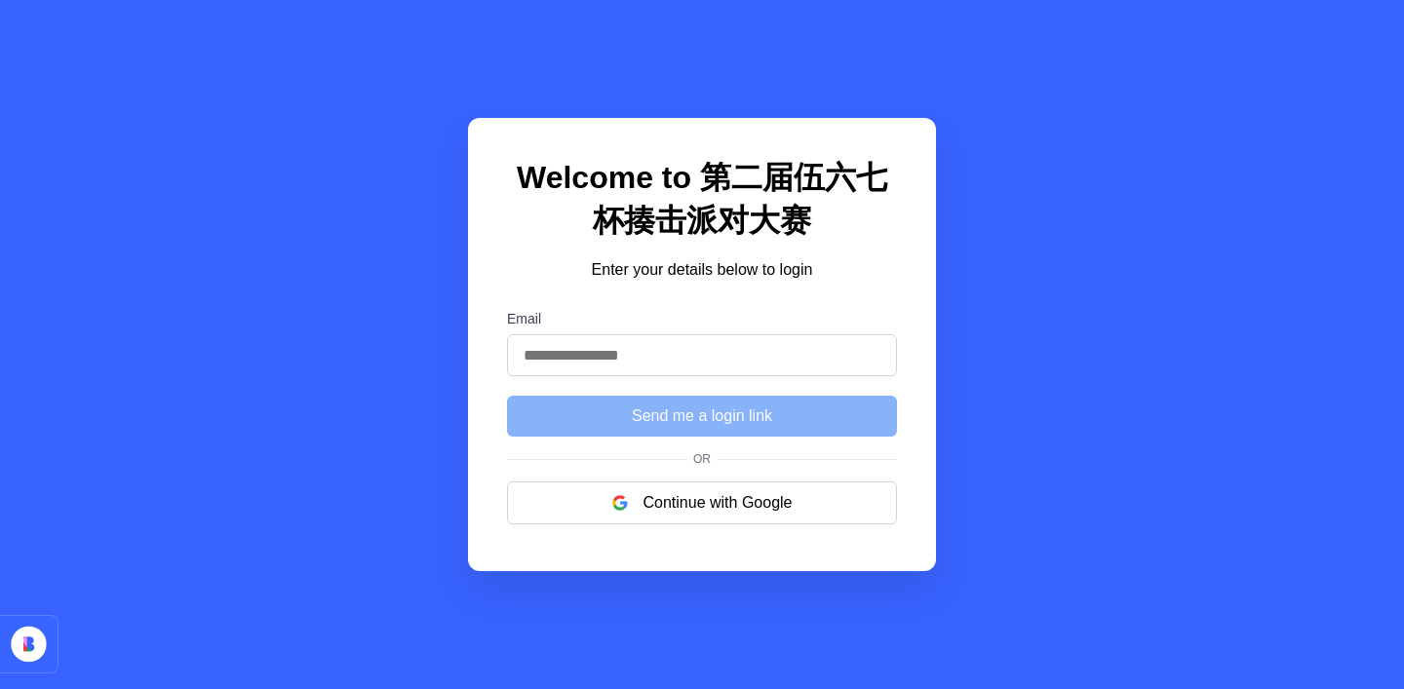
click at [608, 356] on input "Email" at bounding box center [702, 355] width 390 height 42
type input "**********"
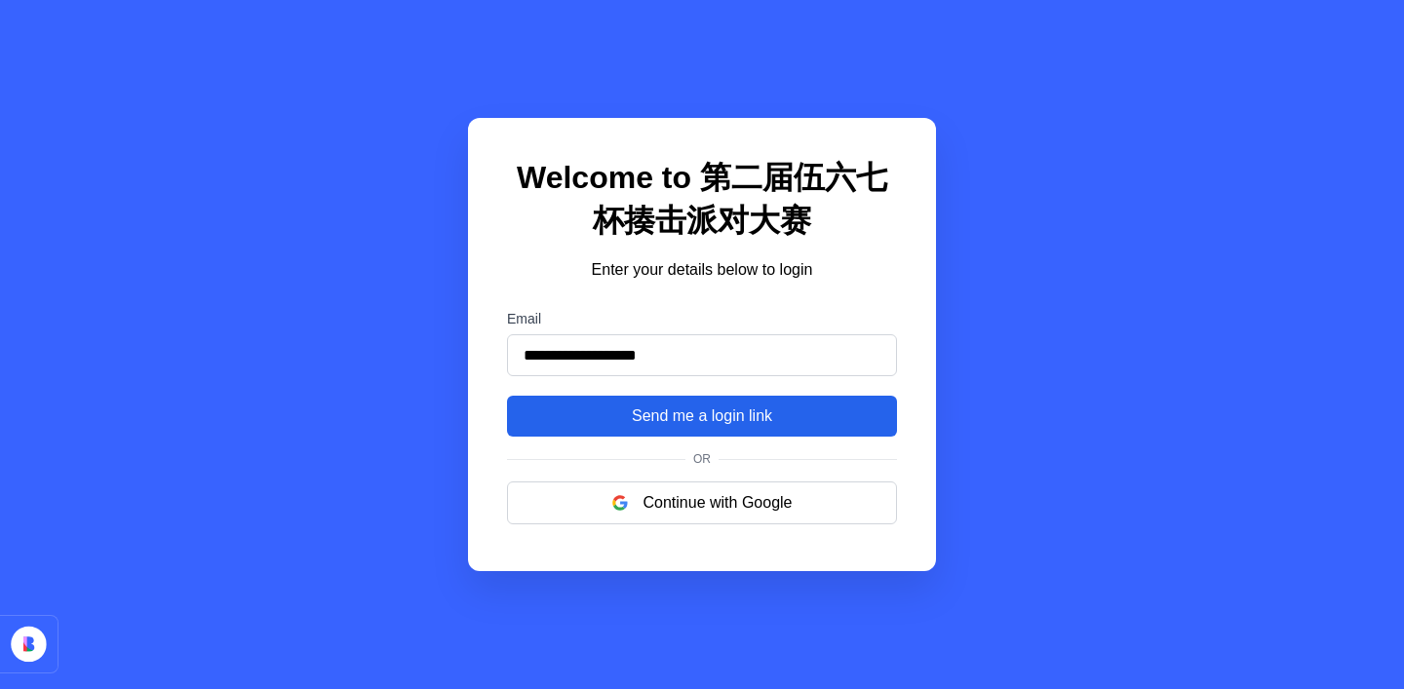
click at [661, 412] on button "Send me a login link" at bounding box center [702, 416] width 390 height 41
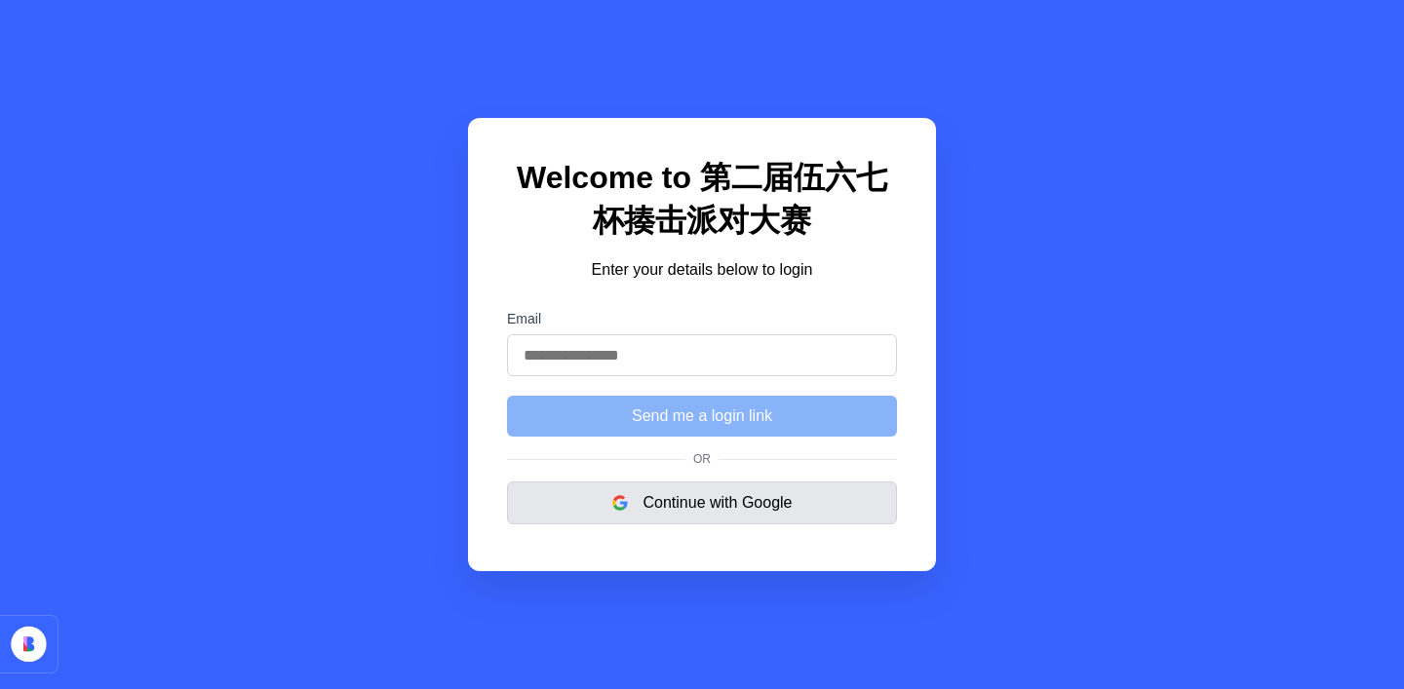
click at [680, 504] on button "Continue with Google" at bounding box center [702, 503] width 390 height 43
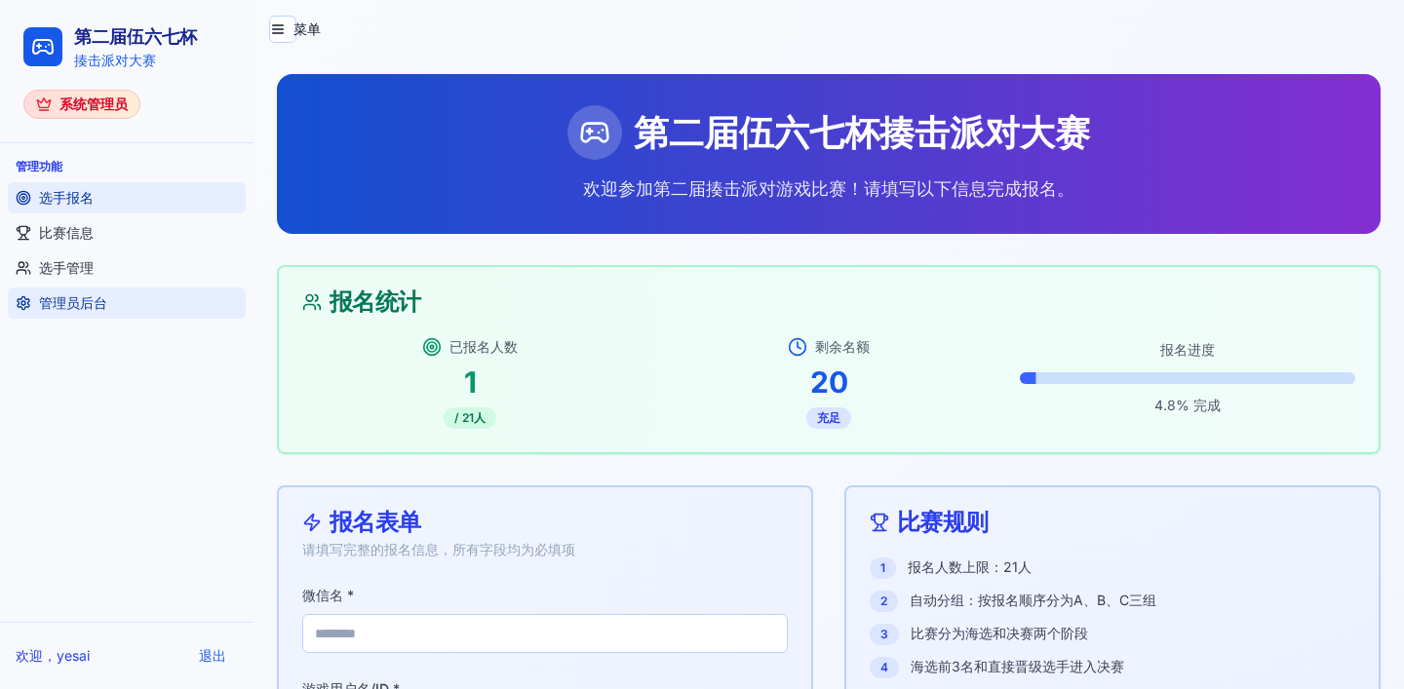
click at [89, 298] on span "管理员后台" at bounding box center [73, 304] width 68 height 20
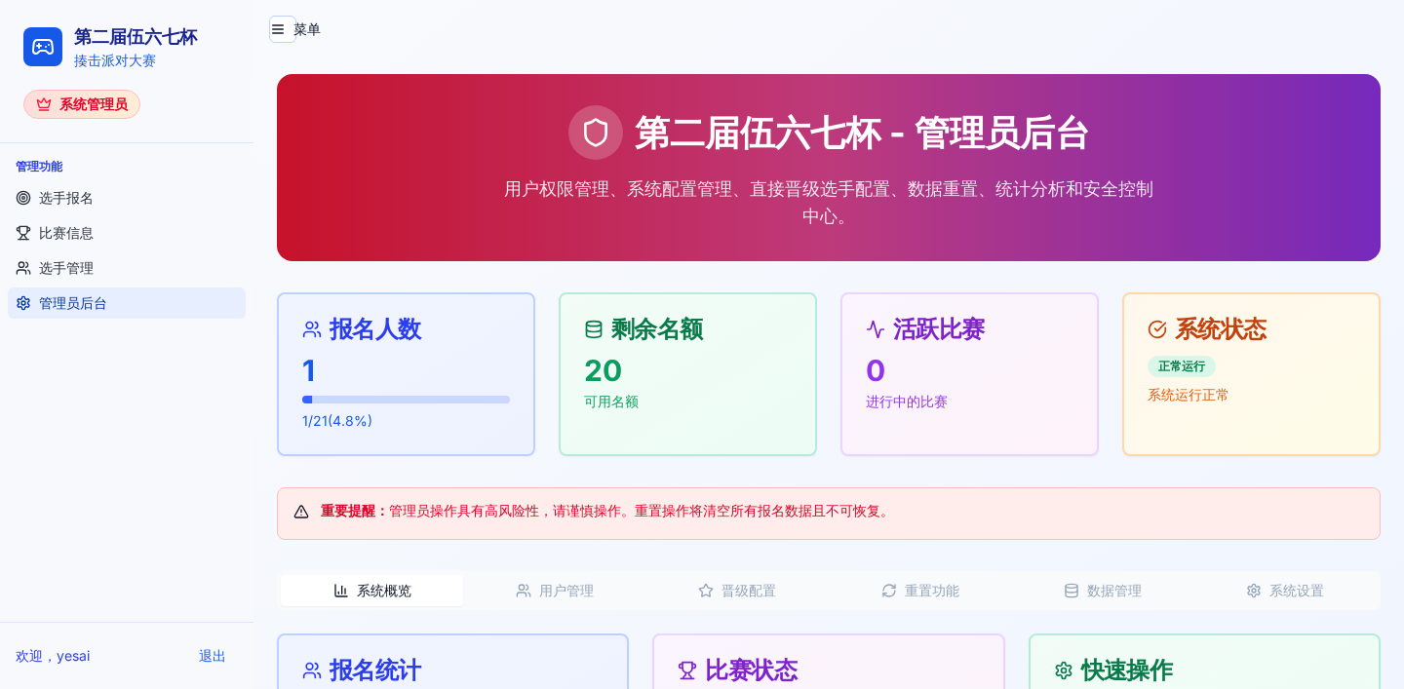
scroll to position [194, 0]
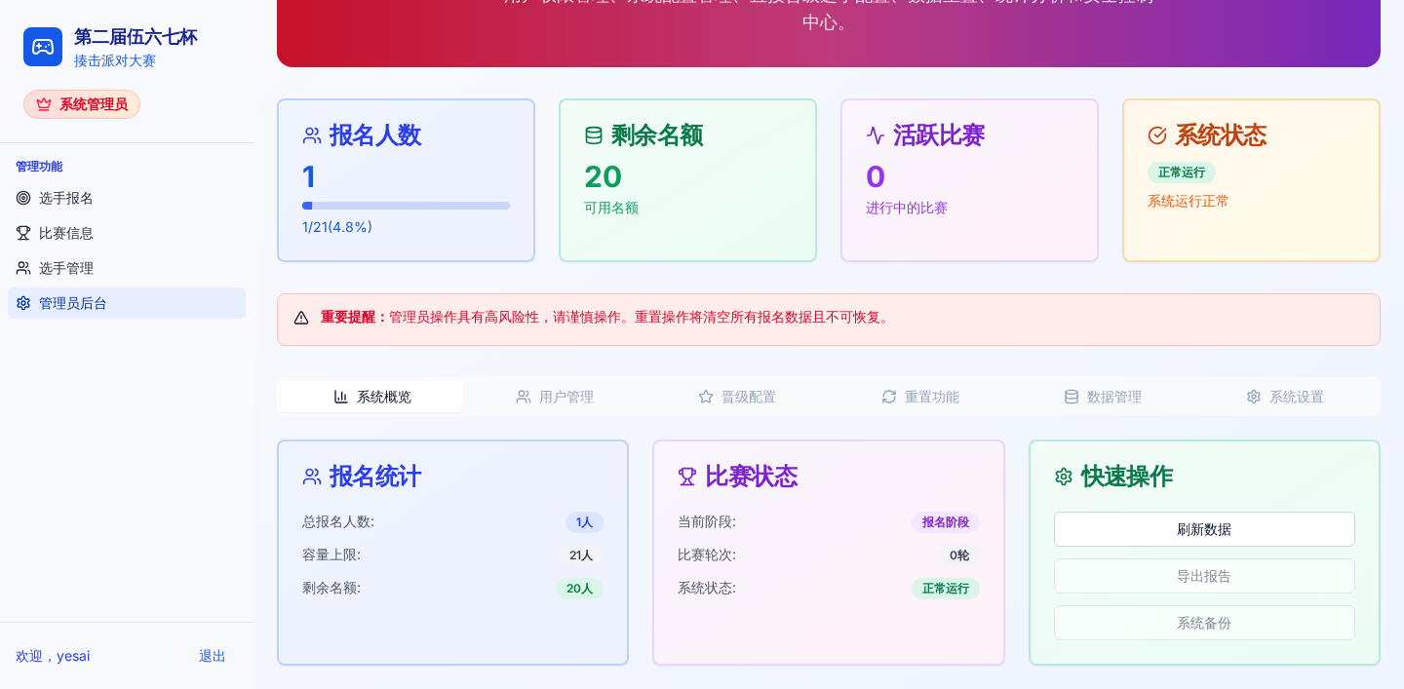
click at [545, 401] on button "用户管理" at bounding box center [554, 396] width 182 height 31
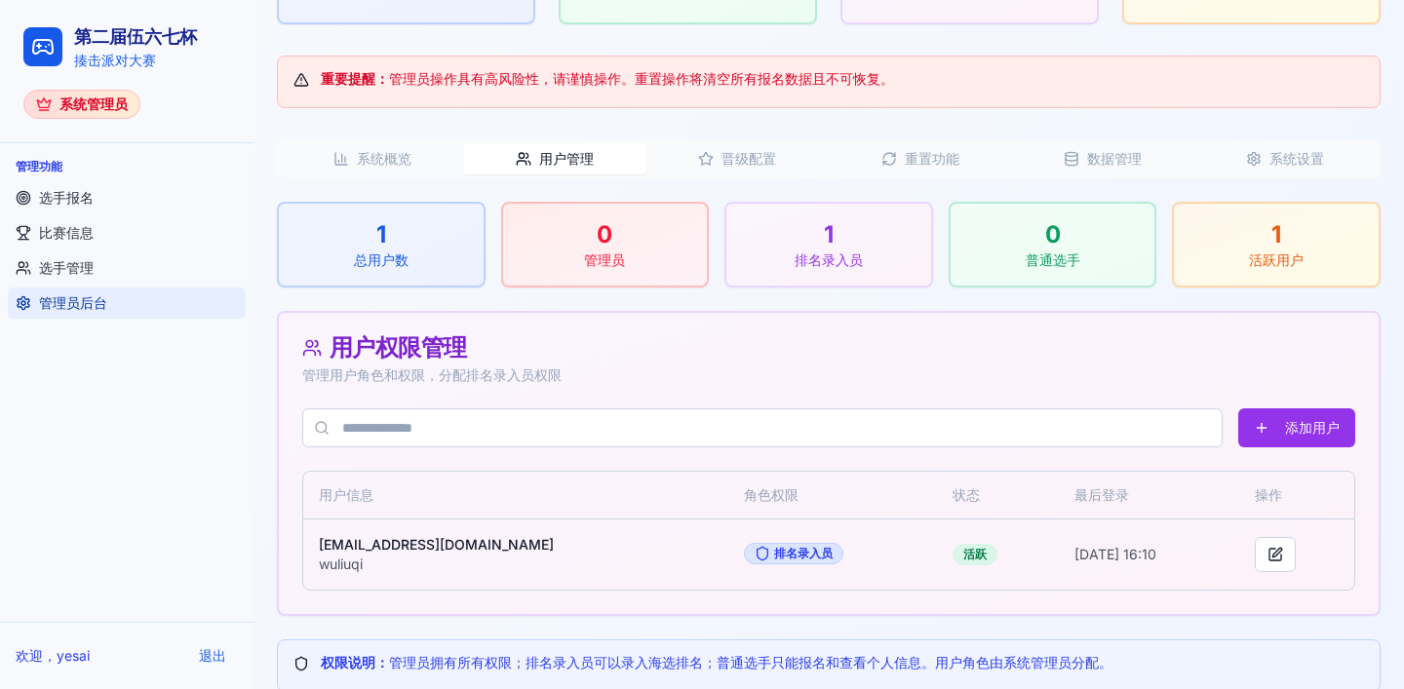
scroll to position [329, 0]
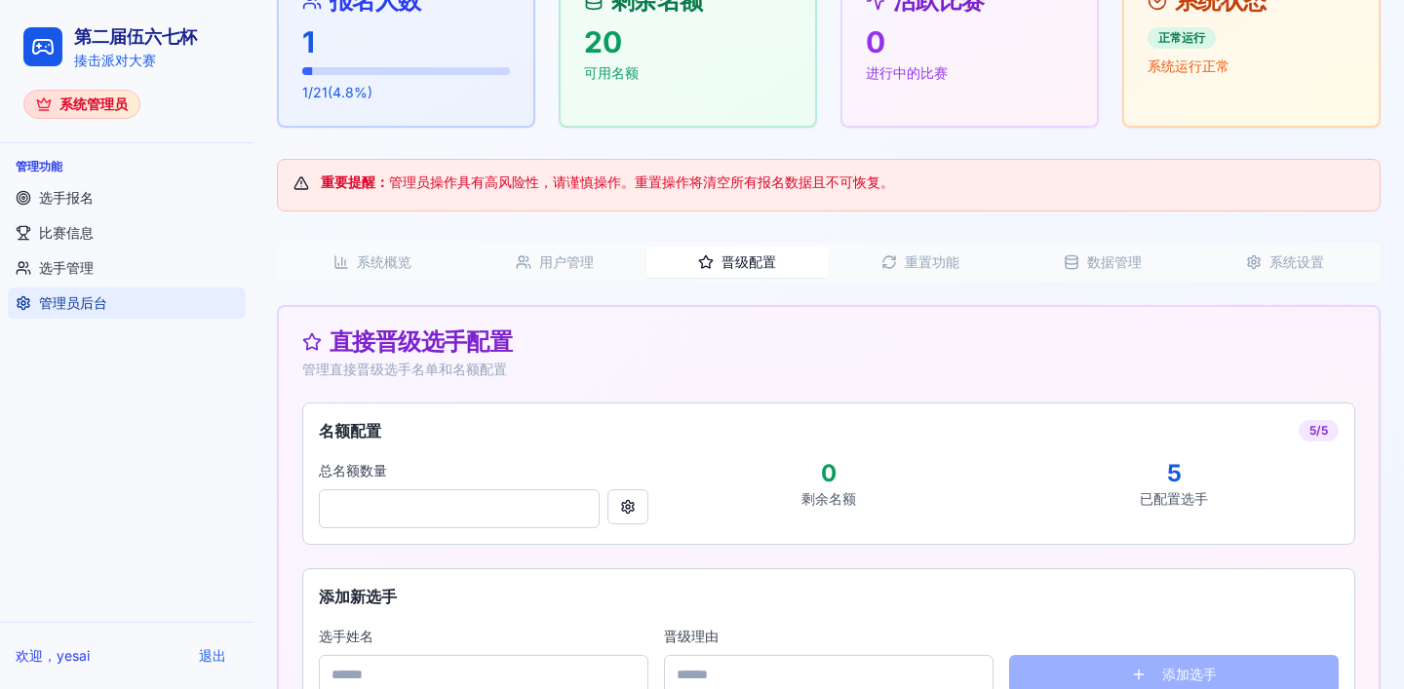
click at [746, 264] on button "晋级配置" at bounding box center [737, 262] width 182 height 31
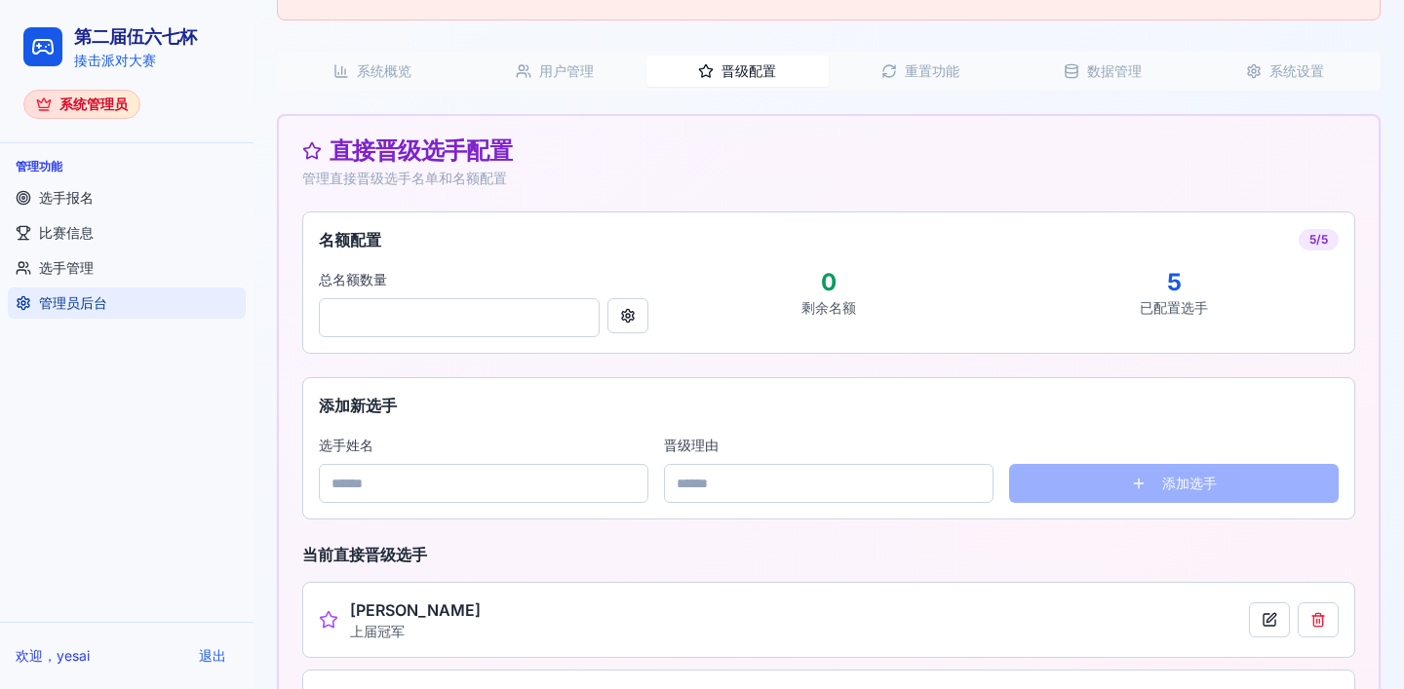
scroll to position [499, 0]
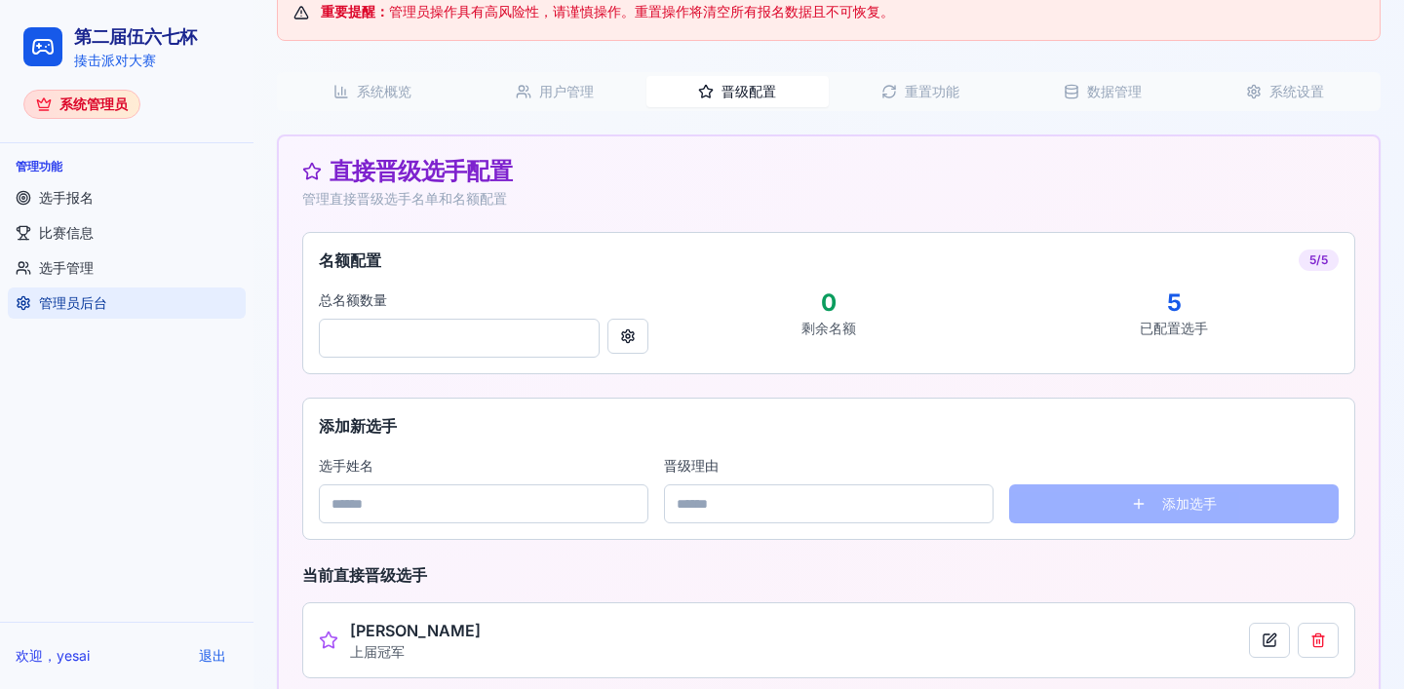
click at [903, 91] on button "重置功能" at bounding box center [920, 91] width 182 height 31
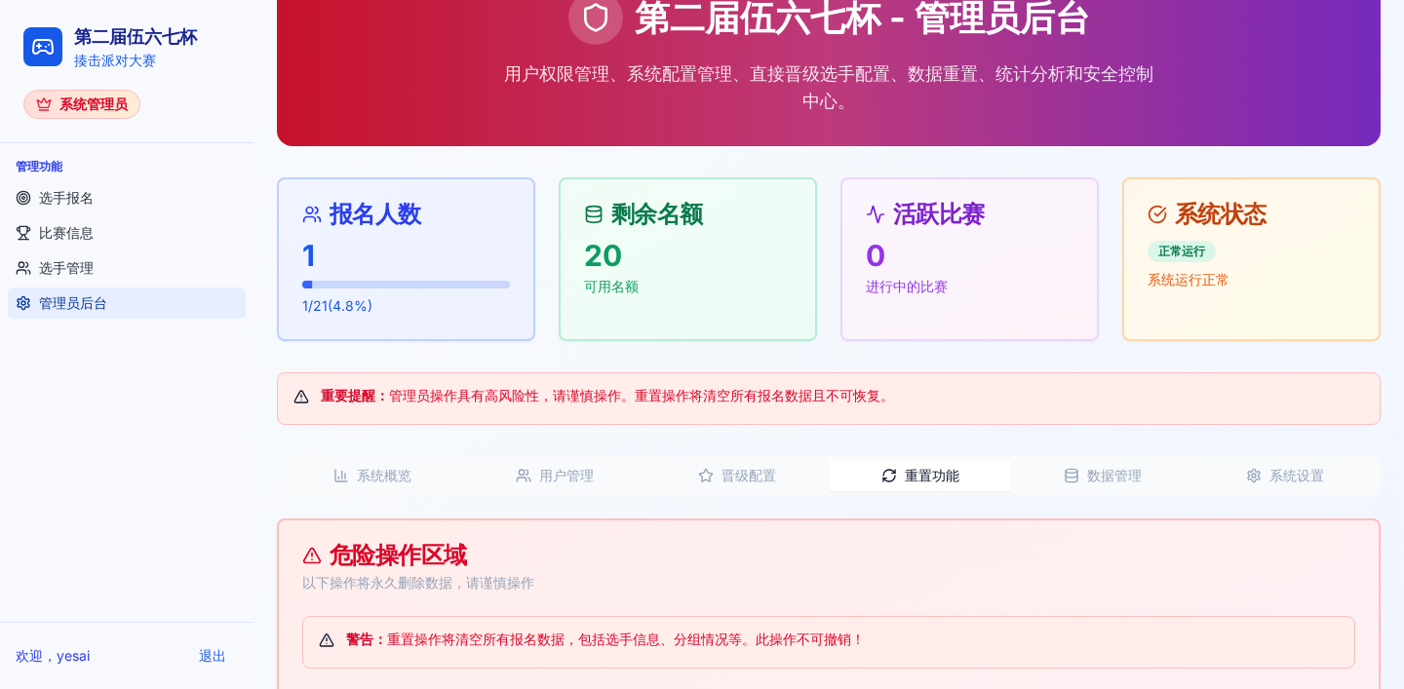
scroll to position [111, 0]
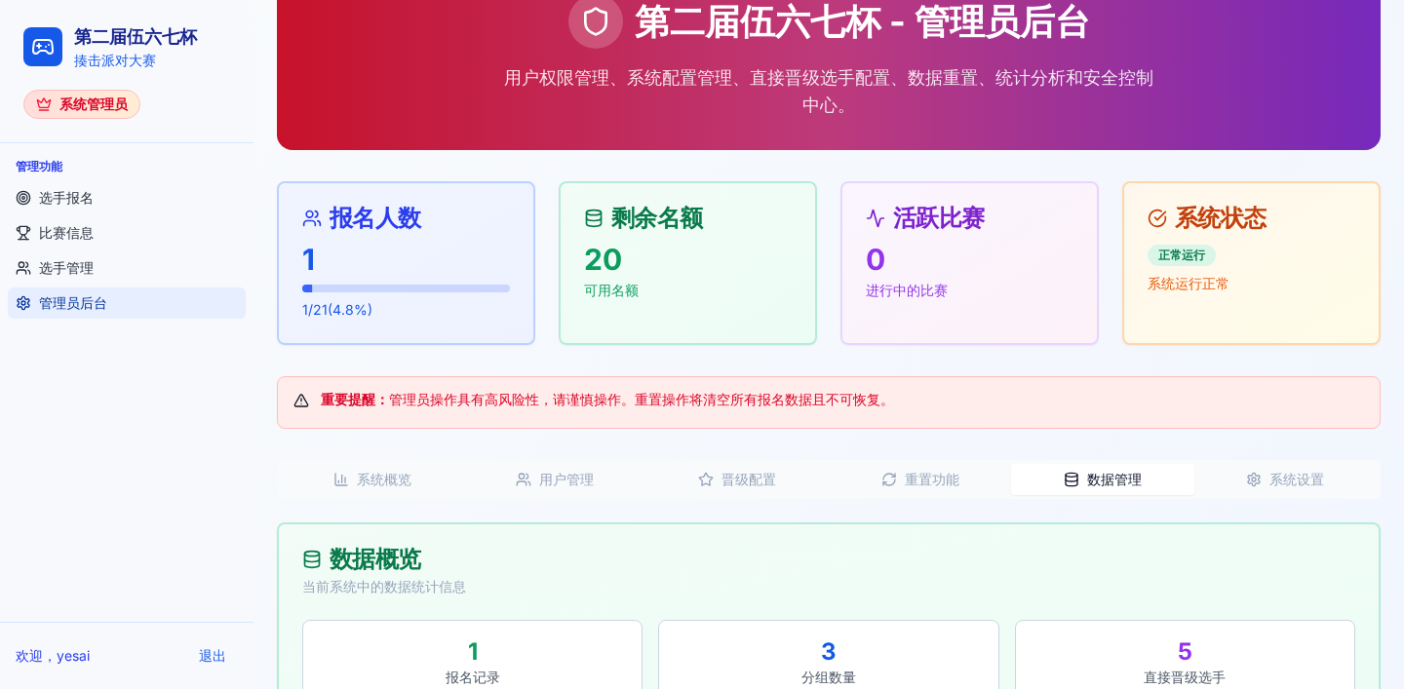
click at [1095, 477] on button "数据管理" at bounding box center [1102, 479] width 182 height 31
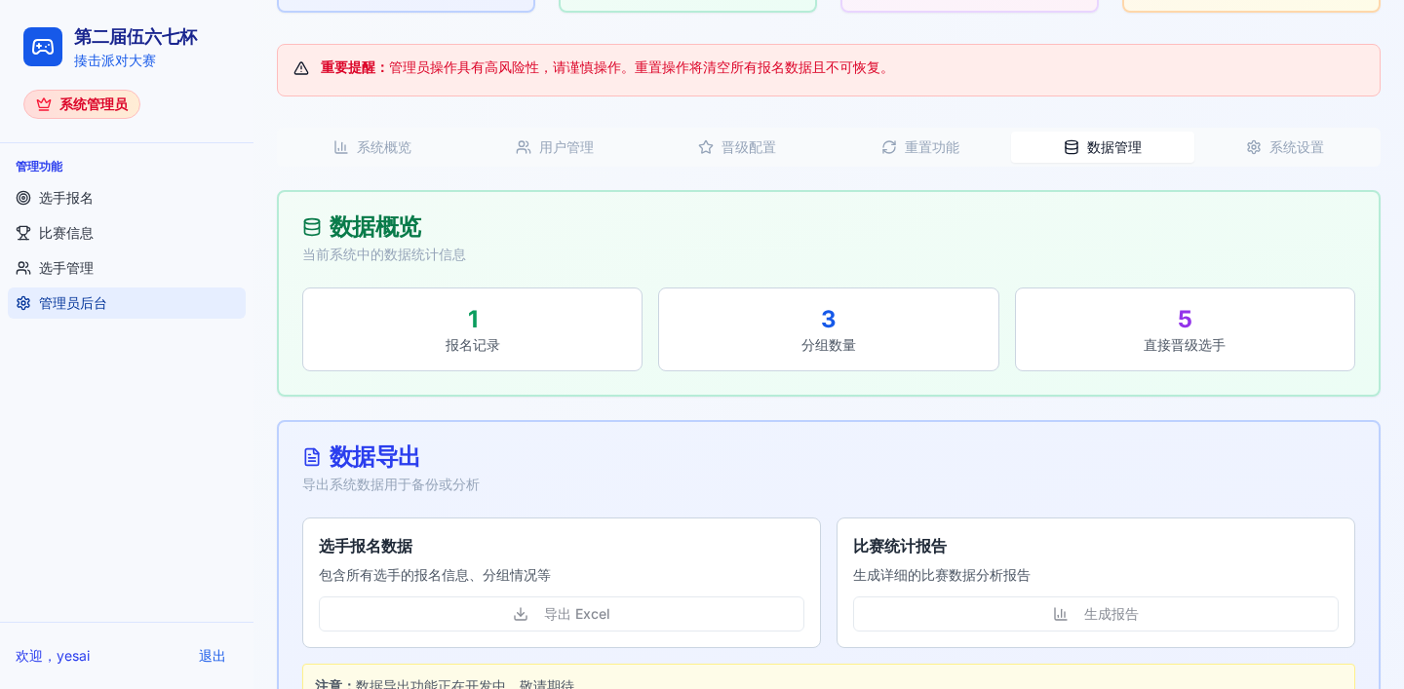
scroll to position [441, 0]
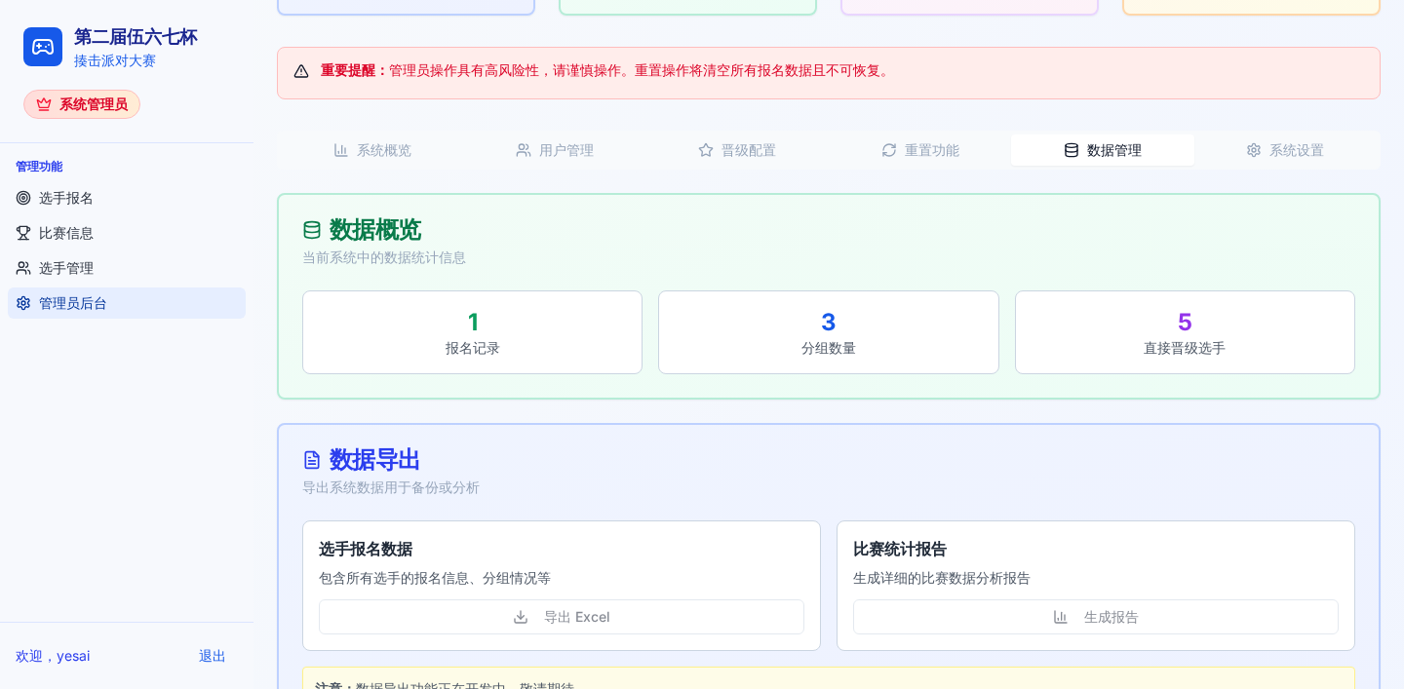
click at [1290, 156] on button "系统设置" at bounding box center [1285, 150] width 182 height 31
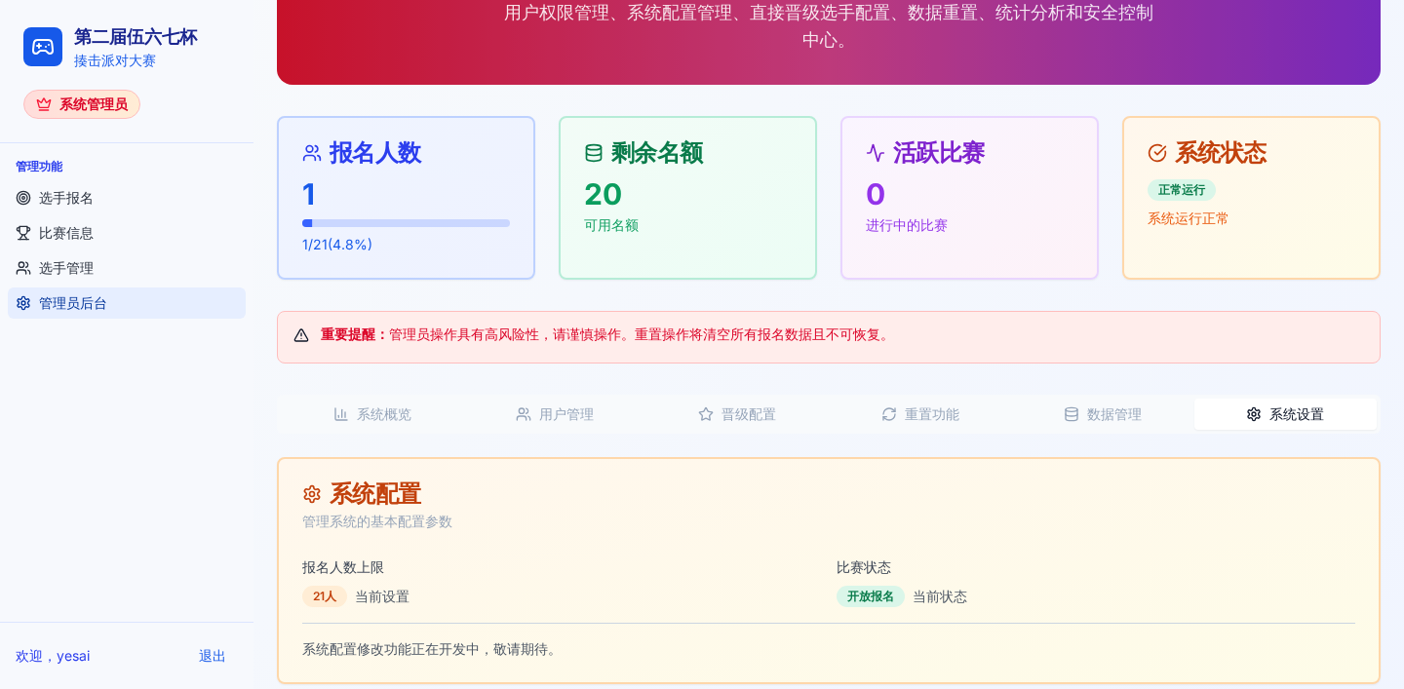
scroll to position [169, 0]
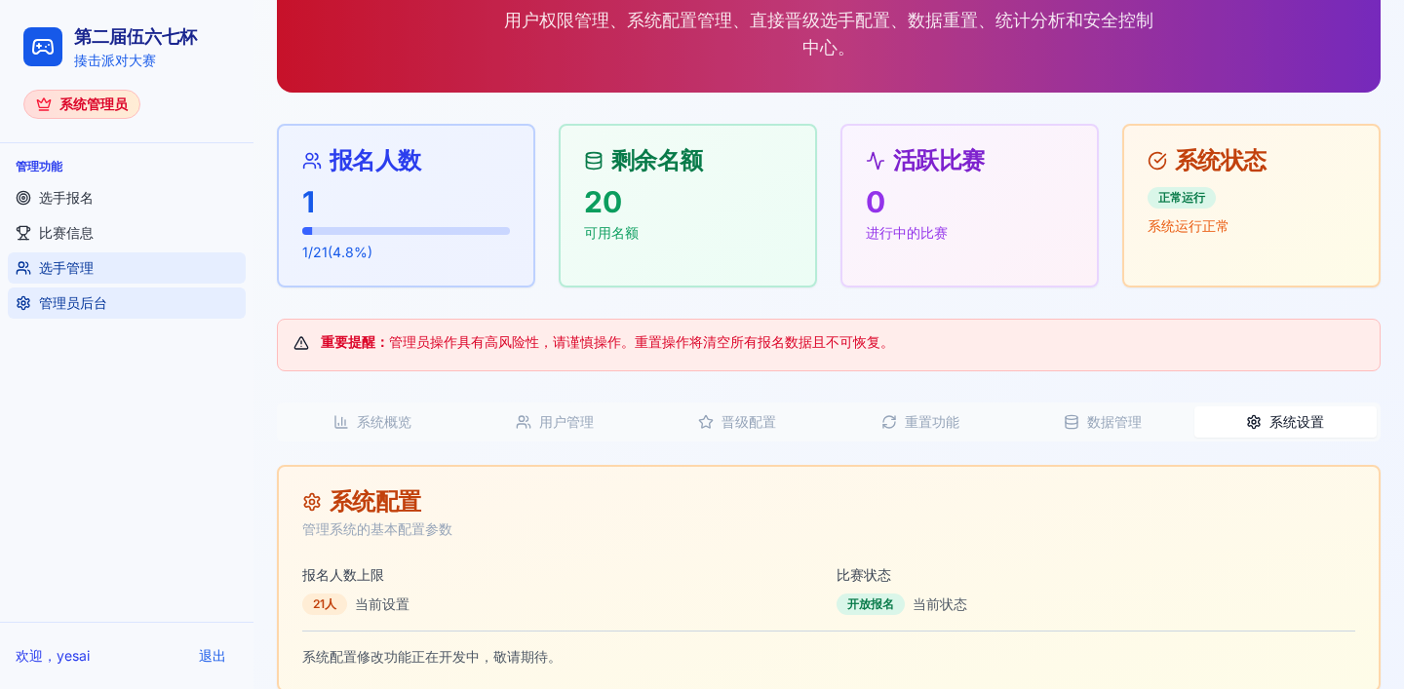
click at [95, 267] on link "选手管理" at bounding box center [127, 268] width 238 height 31
